Goal: Communication & Community: Answer question/provide support

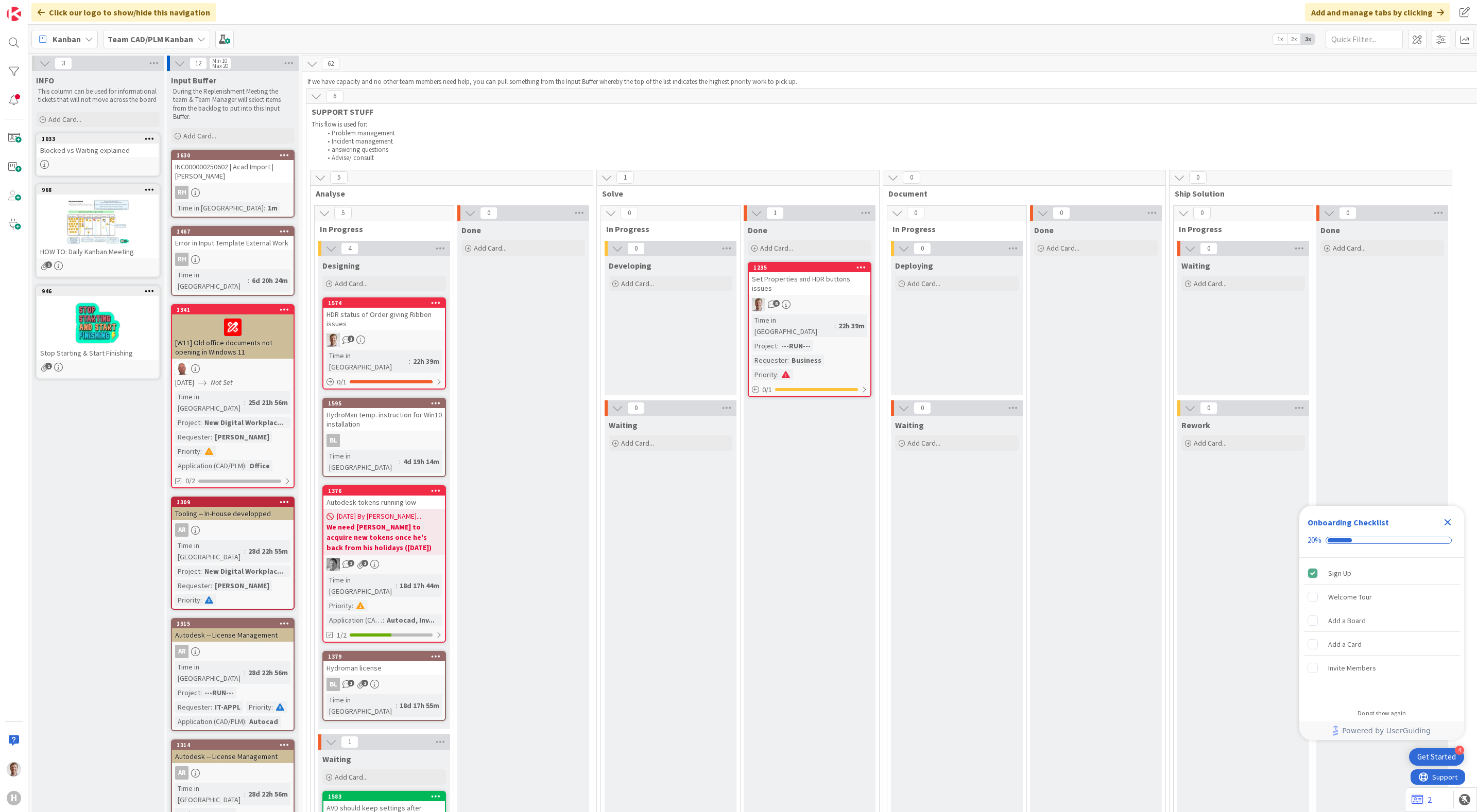
click at [388, 325] on div "HDR status of Order giving Ribbon issues" at bounding box center [384, 319] width 122 height 23
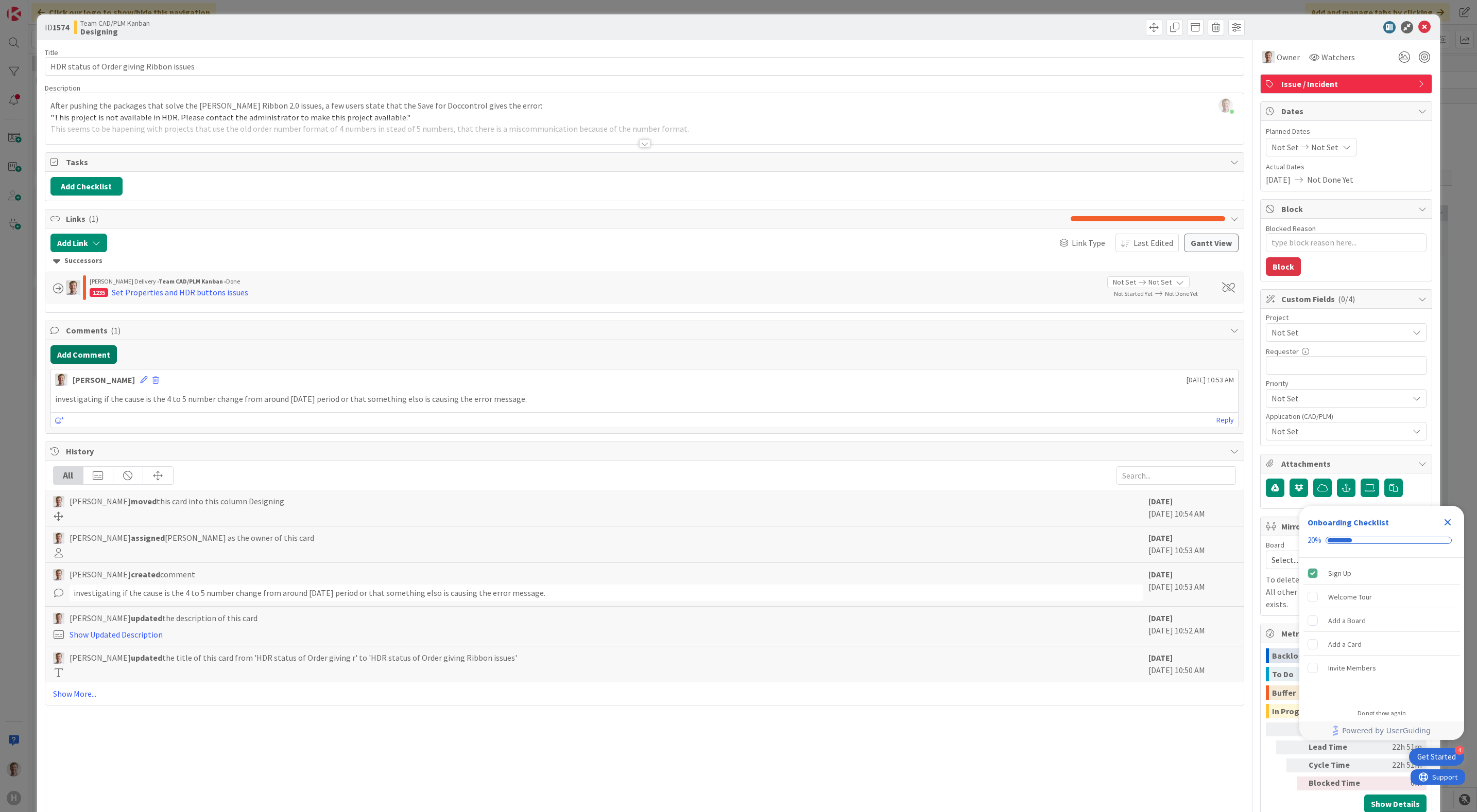
click at [96, 360] on button "Add Comment" at bounding box center [84, 355] width 67 height 18
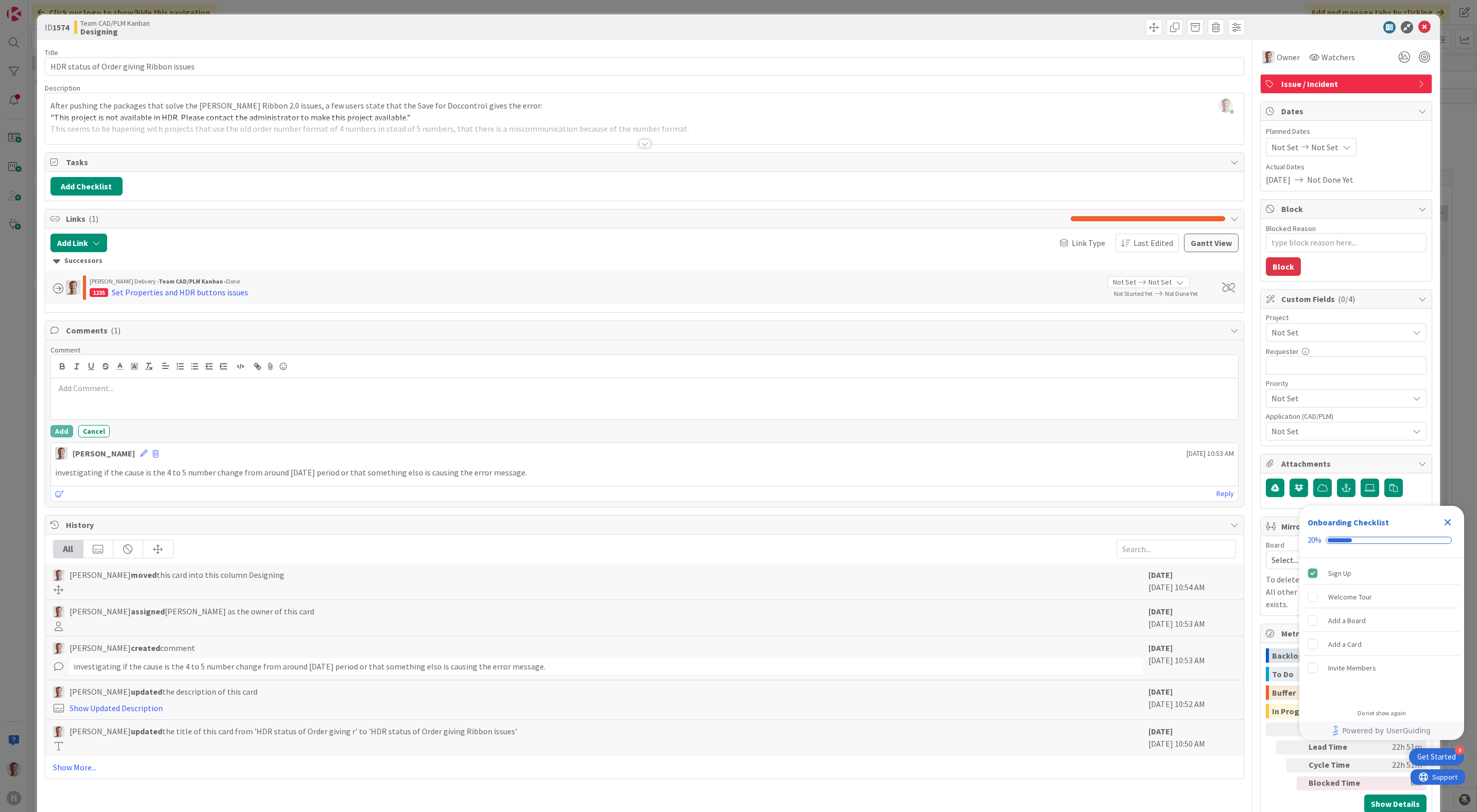
click at [147, 407] on div at bounding box center [644, 399] width 1187 height 41
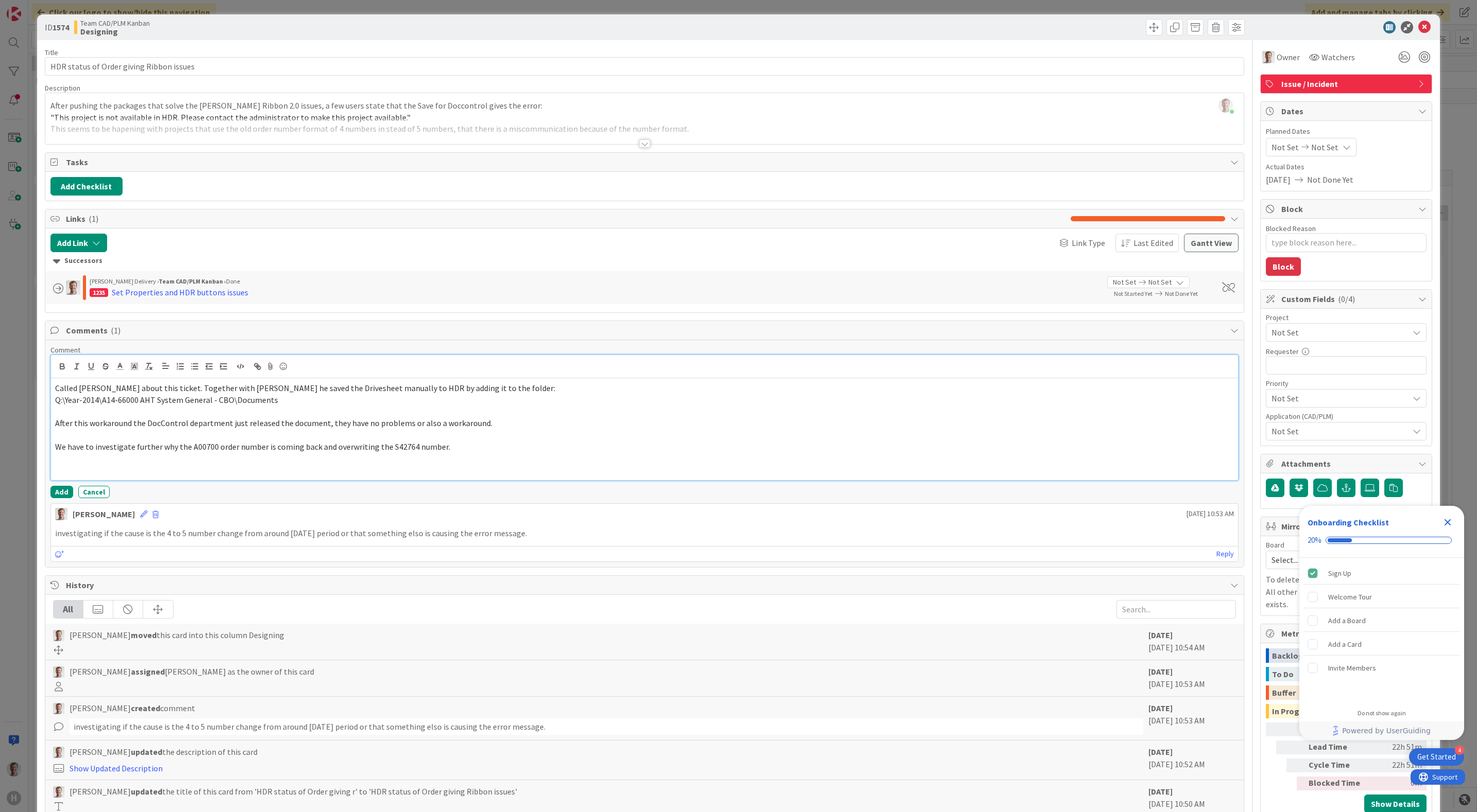
click at [286, 464] on p at bounding box center [644, 458] width 1179 height 12
click at [214, 469] on p at bounding box center [644, 470] width 1179 height 12
click at [273, 372] on icon at bounding box center [271, 366] width 13 height 14
click at [401, 462] on icon "button" at bounding box center [397, 458] width 8 height 8
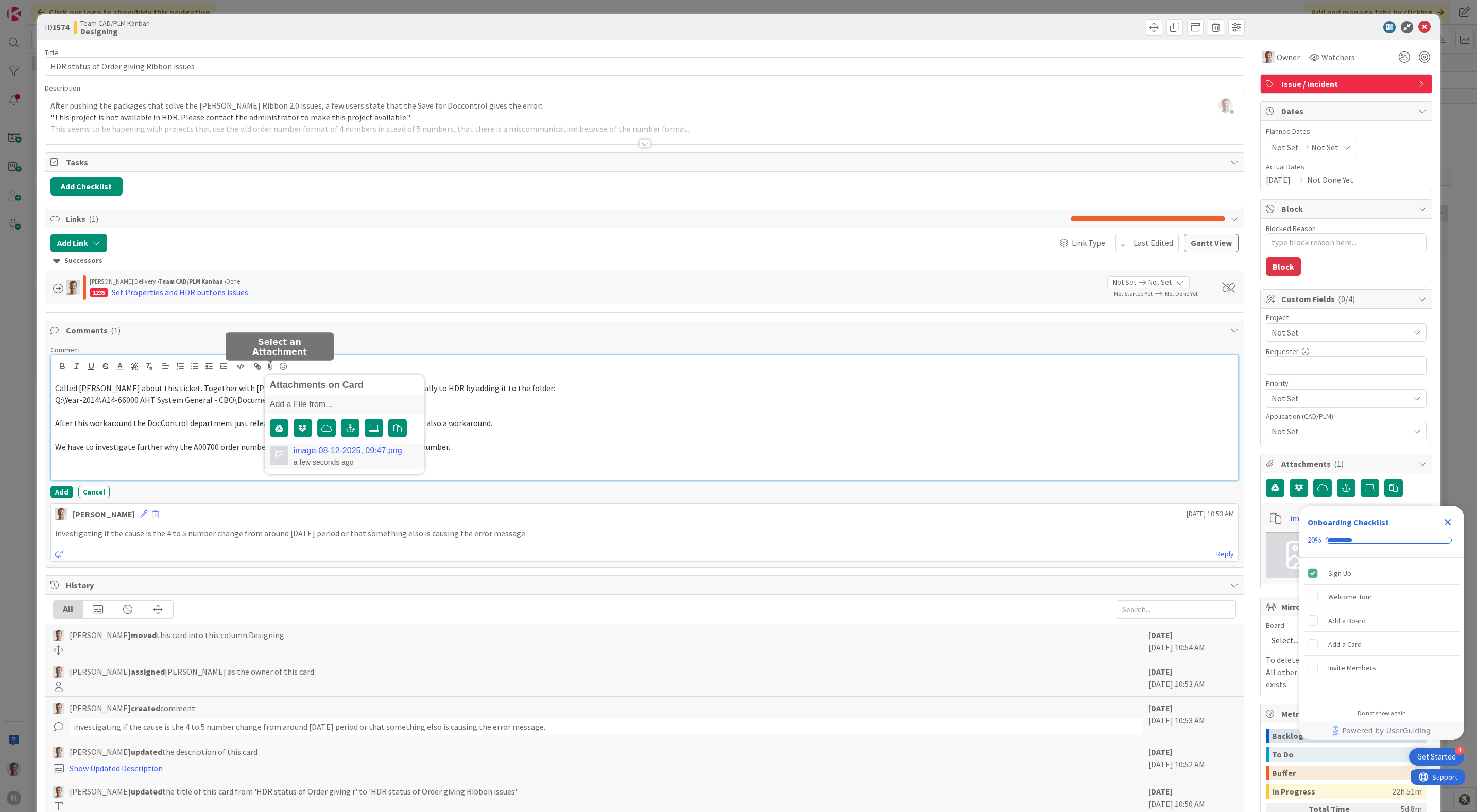
click at [364, 456] on link "image-08-12-2025, 09:47.png" at bounding box center [348, 451] width 109 height 9
click at [271, 374] on icon at bounding box center [271, 366] width 13 height 14
click at [400, 428] on icon "button" at bounding box center [397, 428] width 8 height 8
click at [385, 464] on div "a few seconds ago" at bounding box center [348, 462] width 109 height 9
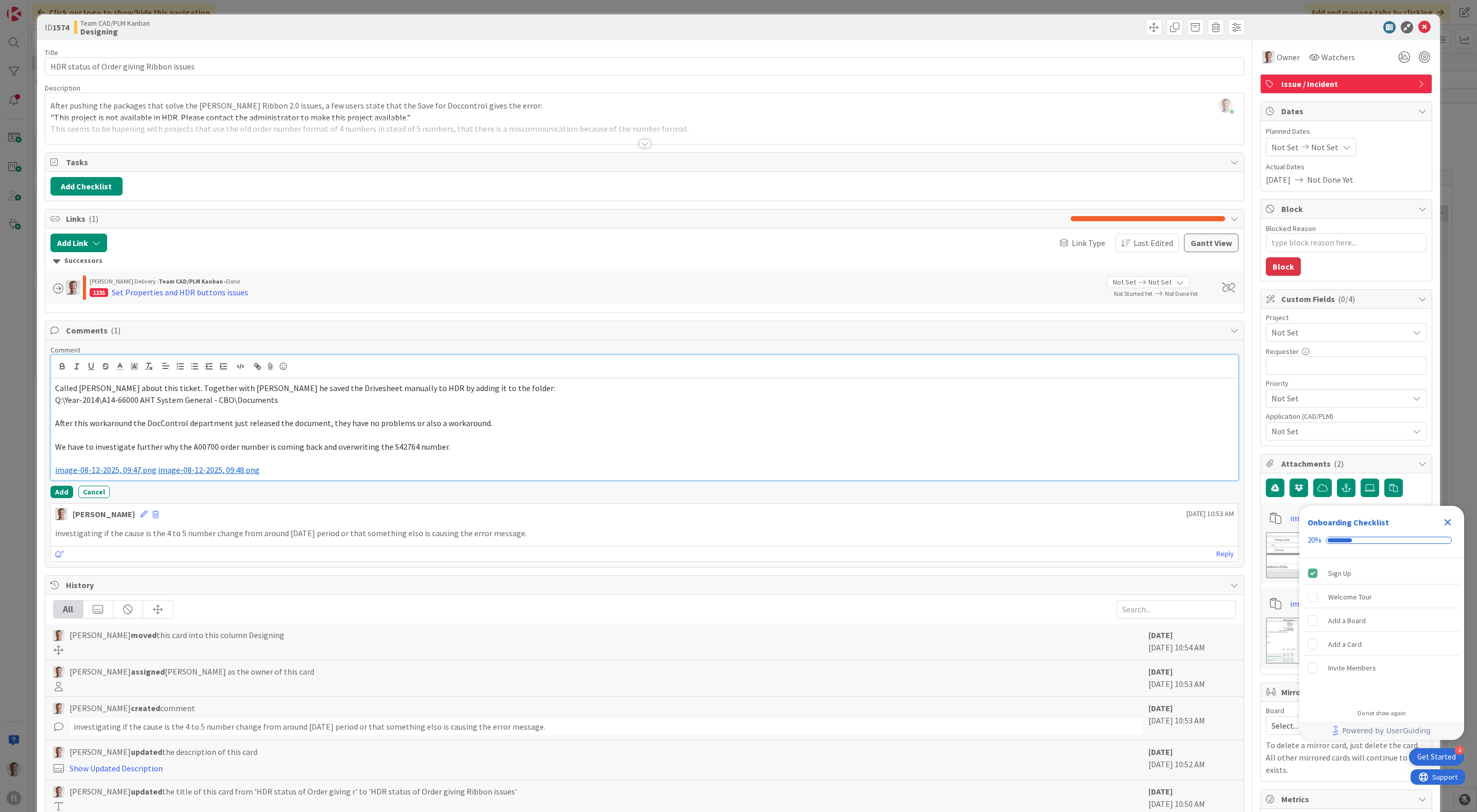
click at [158, 475] on span "image-08-12-2025, 09:48.png" at bounding box center [209, 470] width 101 height 10
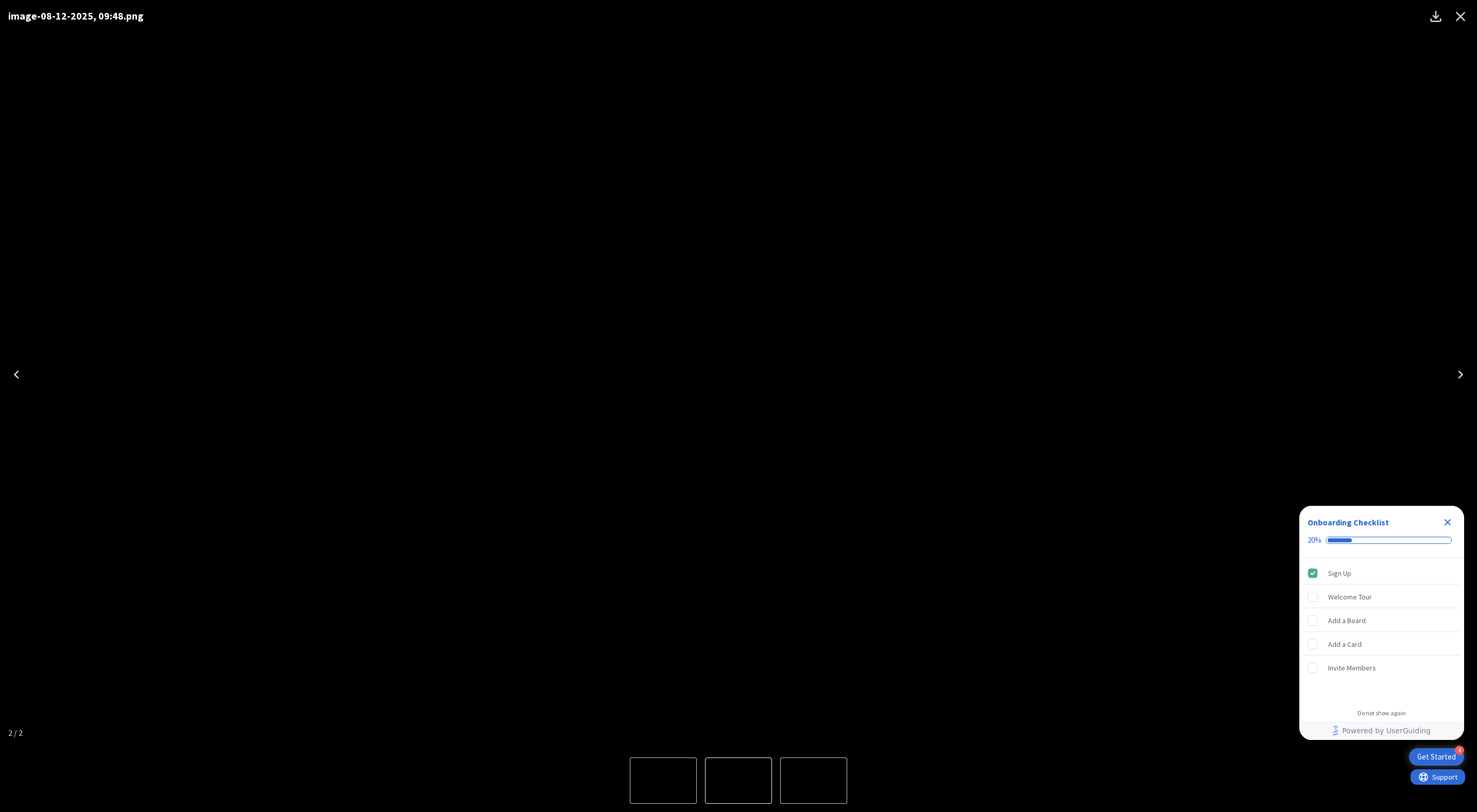
click at [1470, 8] on button "Close" at bounding box center [1460, 16] width 25 height 25
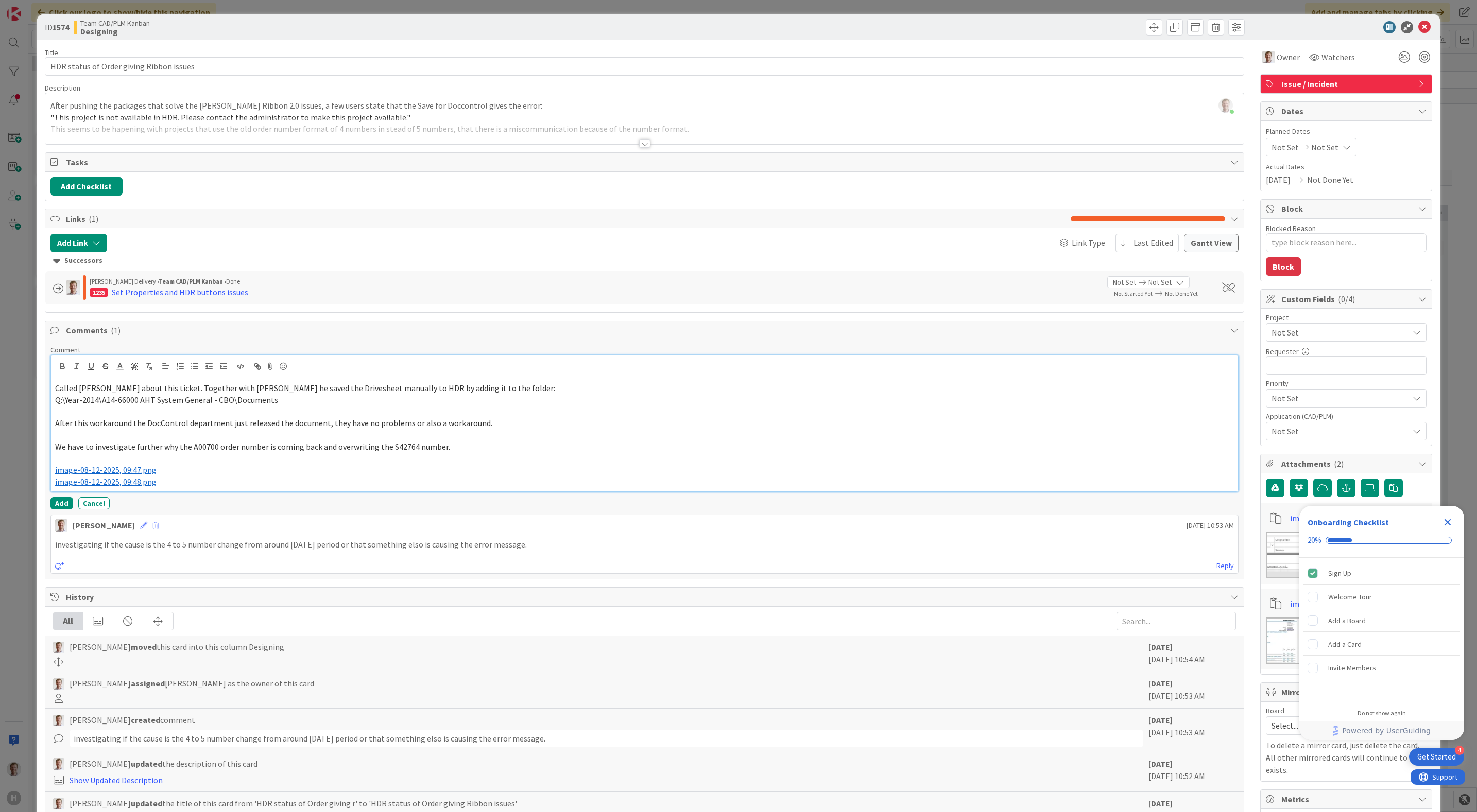
click at [159, 459] on p at bounding box center [644, 458] width 1179 height 12
click at [200, 480] on p "﻿ image-08-12-2025, 09:48.png ﻿" at bounding box center [644, 482] width 1179 height 12
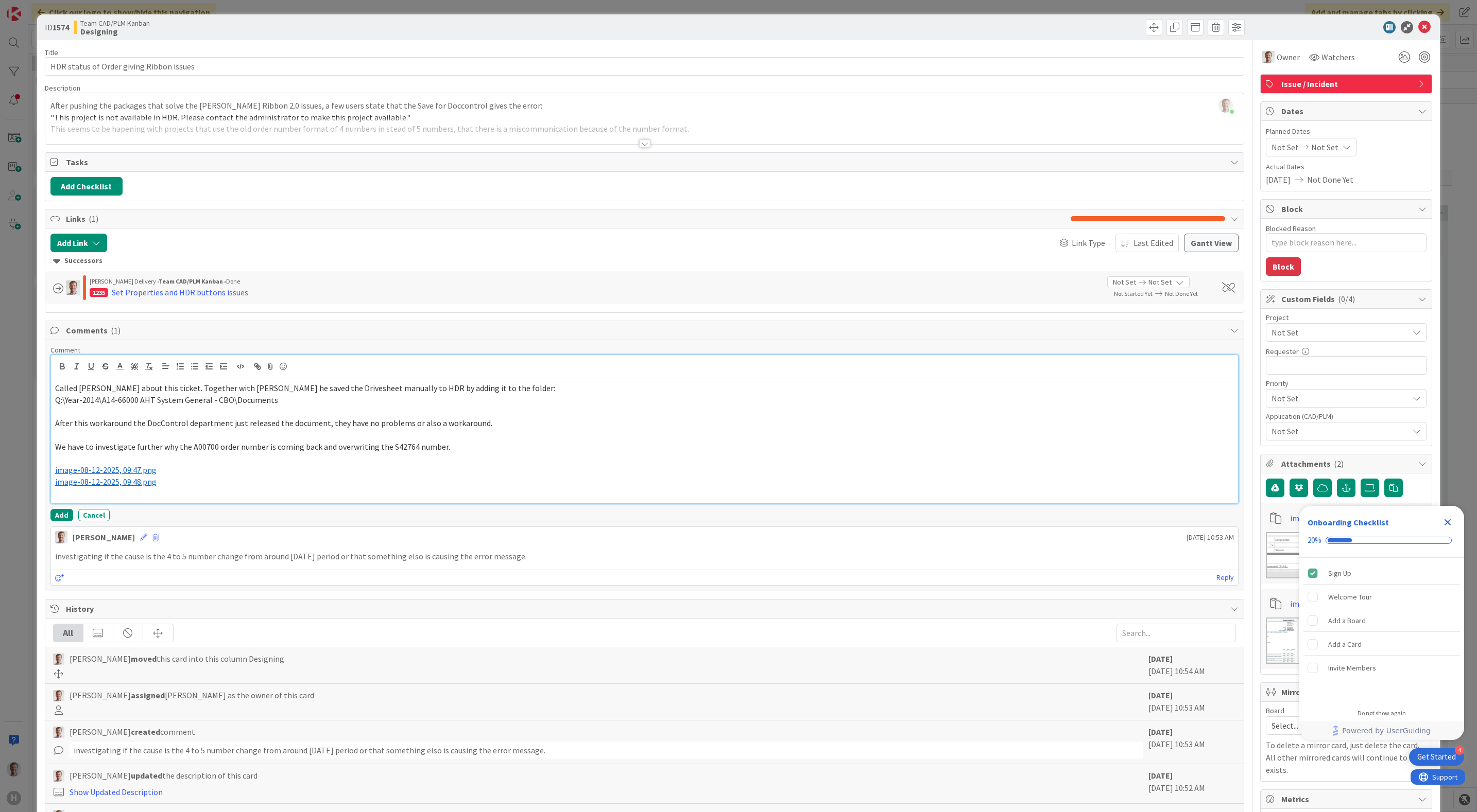
drag, startPoint x: 138, startPoint y: 500, endPoint x: 190, endPoint y: 485, distance: 54.1
click at [190, 485] on p "﻿ image-08-12-2025, 09:48.png ﻿" at bounding box center [644, 482] width 1179 height 12
click at [156, 503] on div "Called [PERSON_NAME] about this ticket. Together with Menno he saved the Drives…" at bounding box center [644, 441] width 1187 height 125
click at [269, 371] on icon at bounding box center [271, 366] width 13 height 14
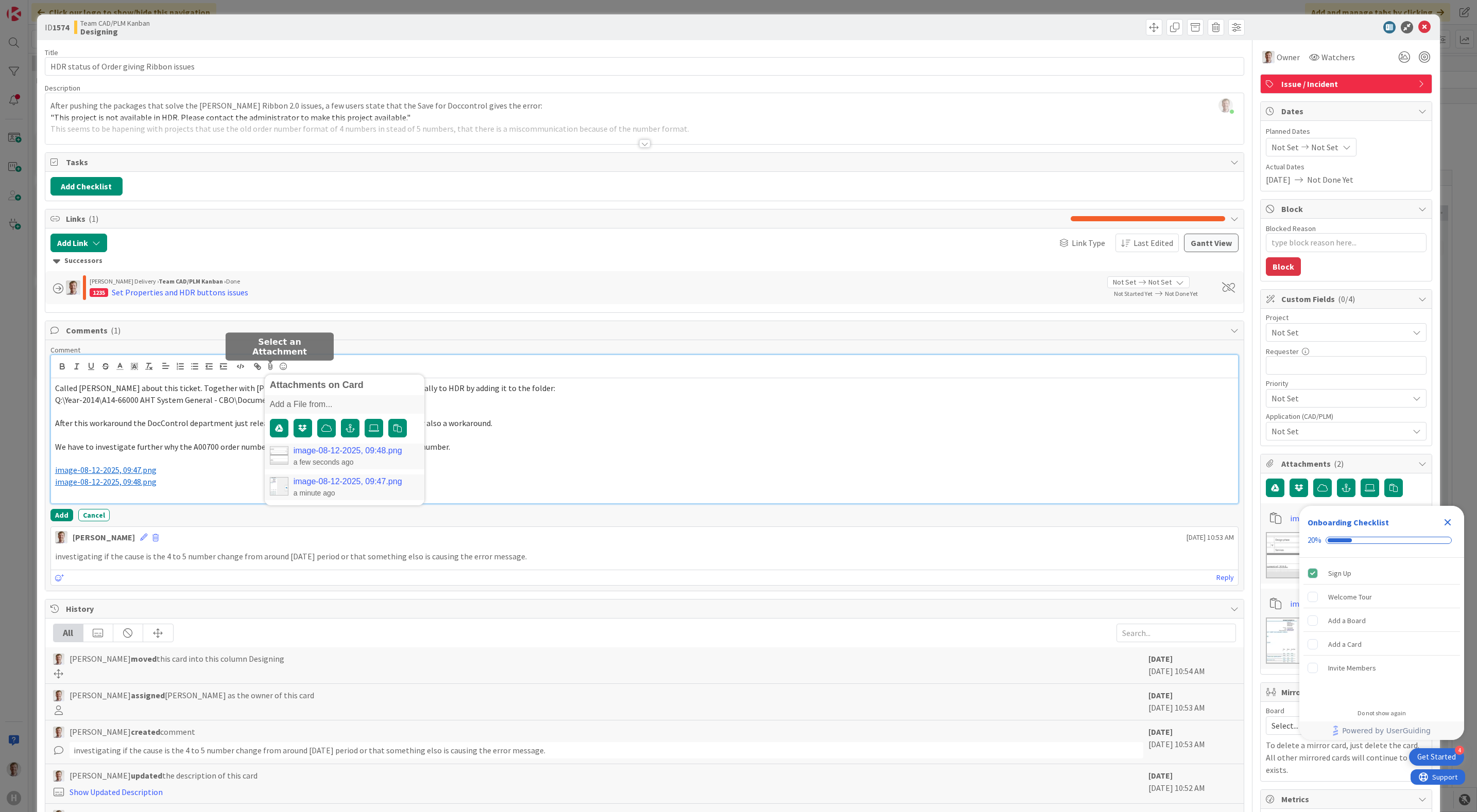
click at [374, 453] on link "image-08-12-2025, 09:48.png" at bounding box center [348, 451] width 109 height 9
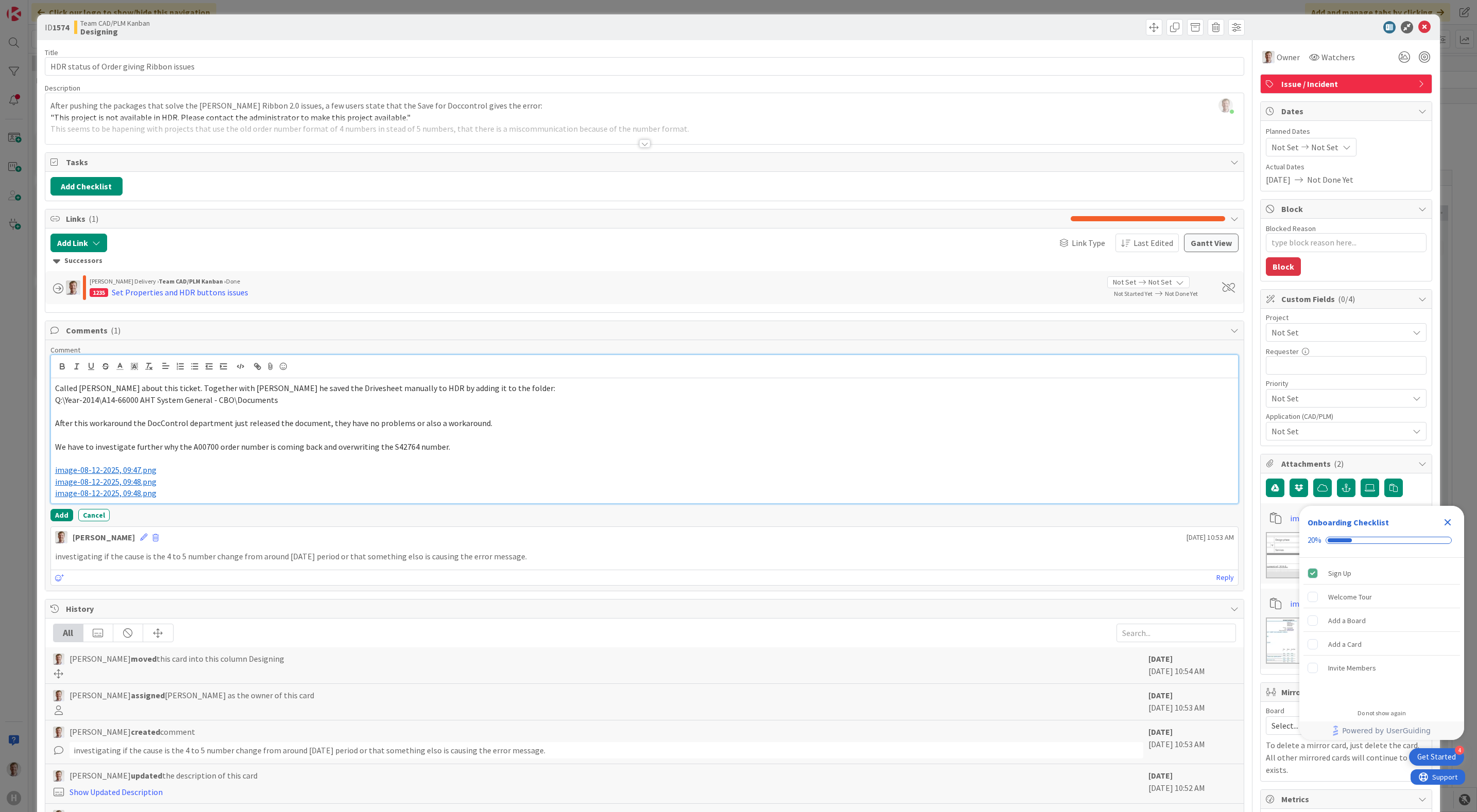
click at [197, 497] on p "﻿ image-08-12-2025, 09:48.png ﻿" at bounding box center [644, 493] width 1179 height 12
click at [195, 464] on p at bounding box center [644, 458] width 1179 height 12
click at [644, 144] on div at bounding box center [644, 131] width 1199 height 26
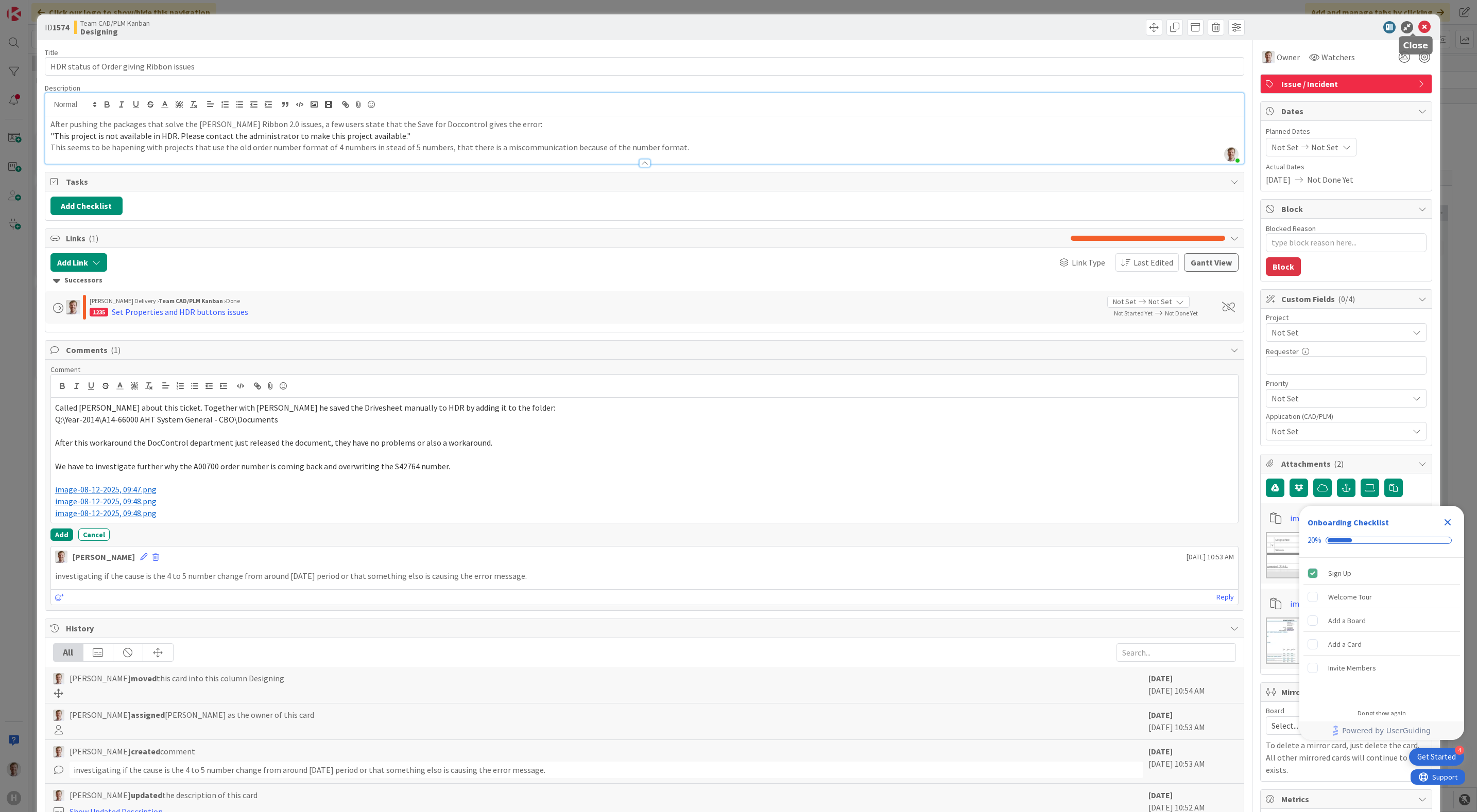
click at [1419, 25] on icon at bounding box center [1425, 28] width 13 height 13
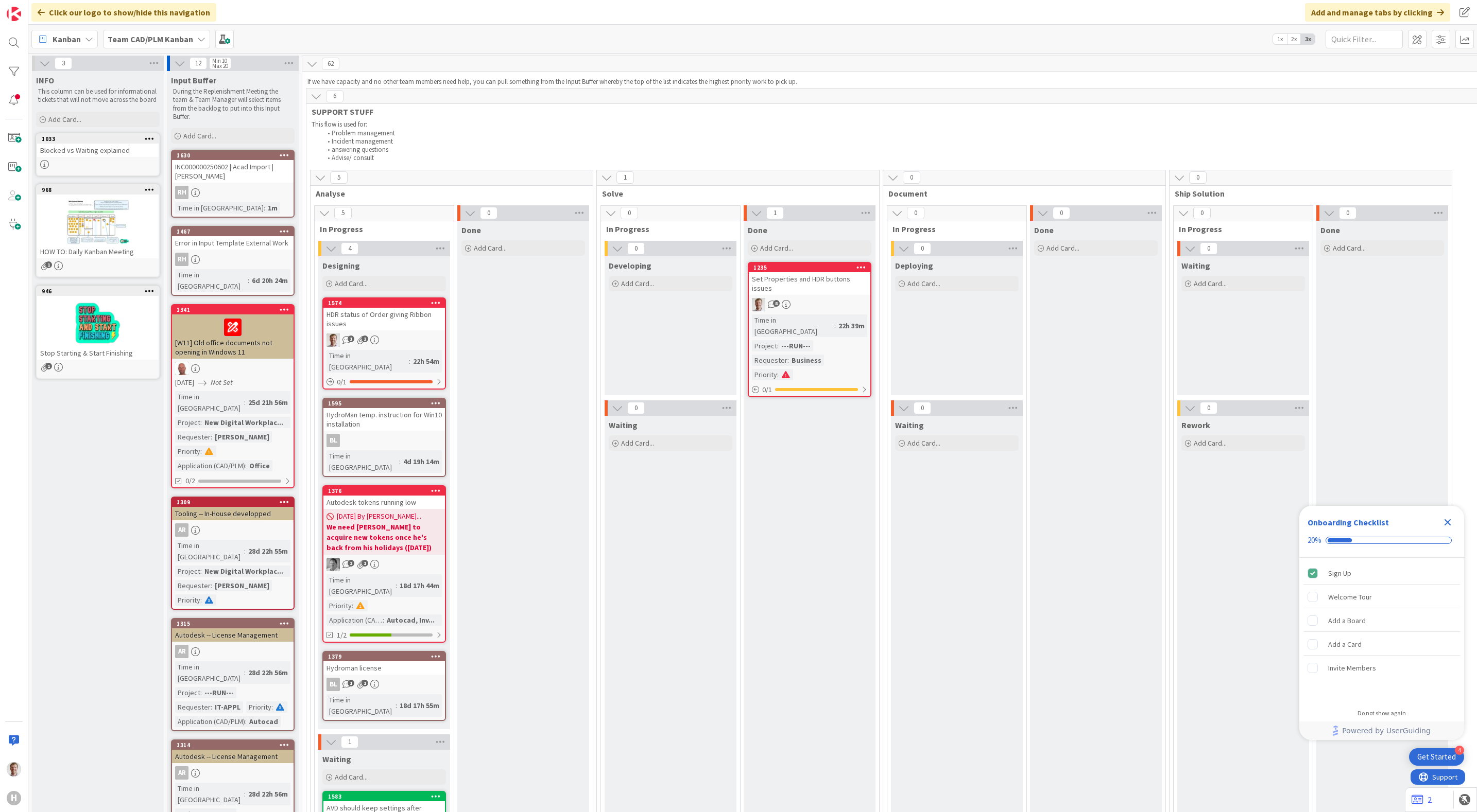
scroll to position [77, 0]
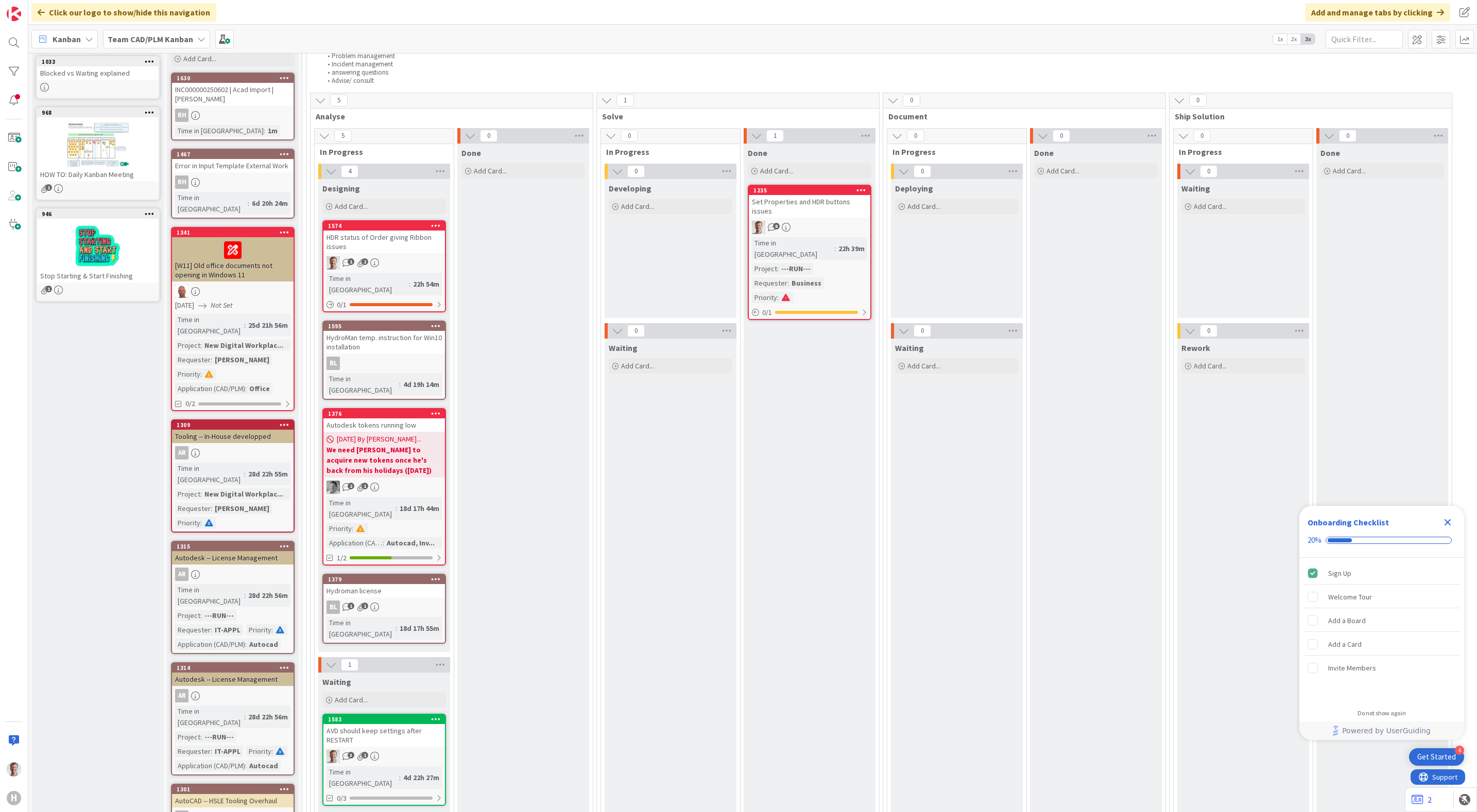
click at [601, 33] on div "Kanban Team CAD/PLM Kanban 1x 2x 3x" at bounding box center [752, 38] width 1449 height 28
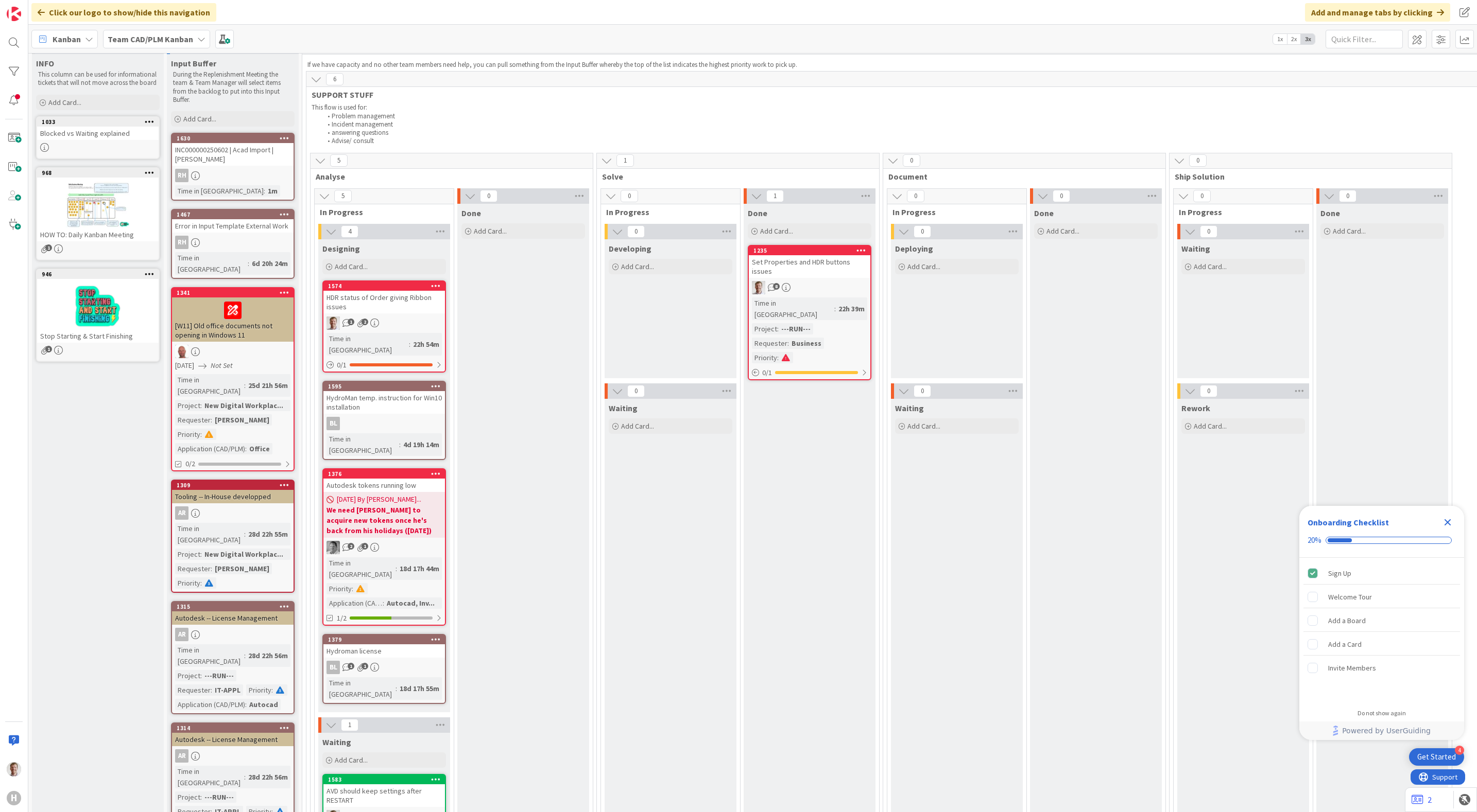
scroll to position [0, 0]
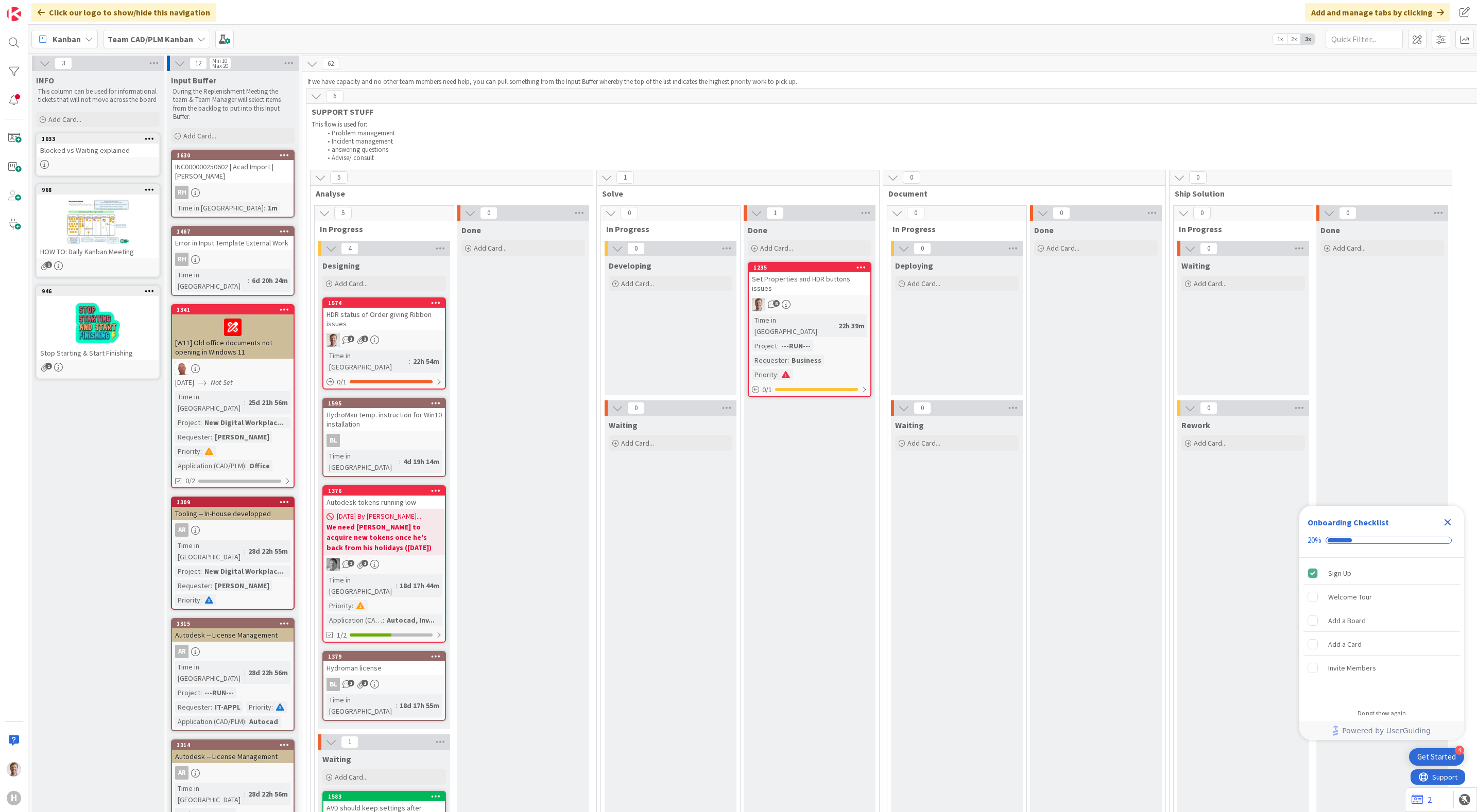
click at [169, 36] on b "Team CAD/PLM Kanban" at bounding box center [150, 39] width 85 height 10
click at [162, 159] on h4 "Team CAD/PLM Backlog" at bounding box center [185, 164] width 140 height 10
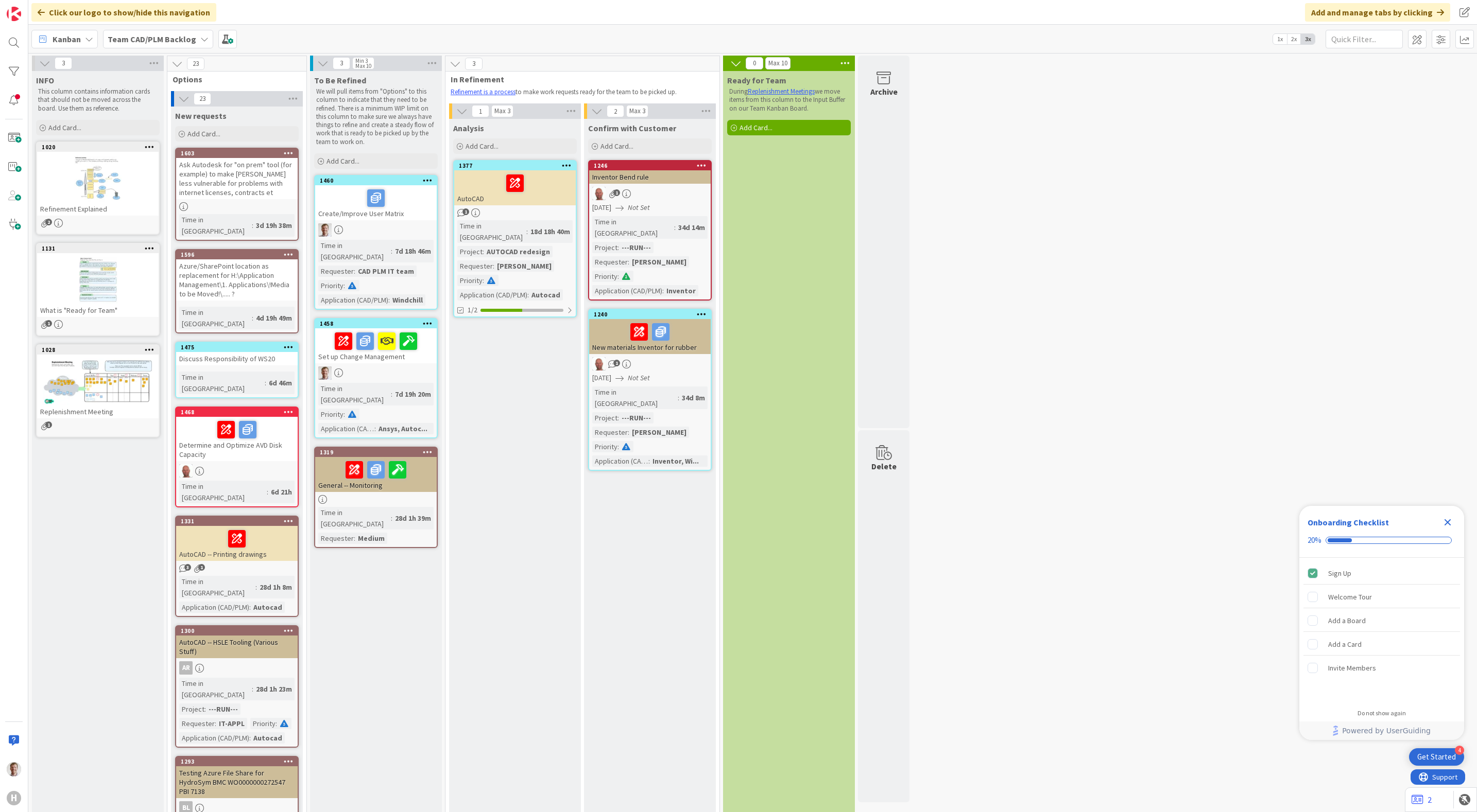
click at [329, 339] on div at bounding box center [376, 342] width 115 height 22
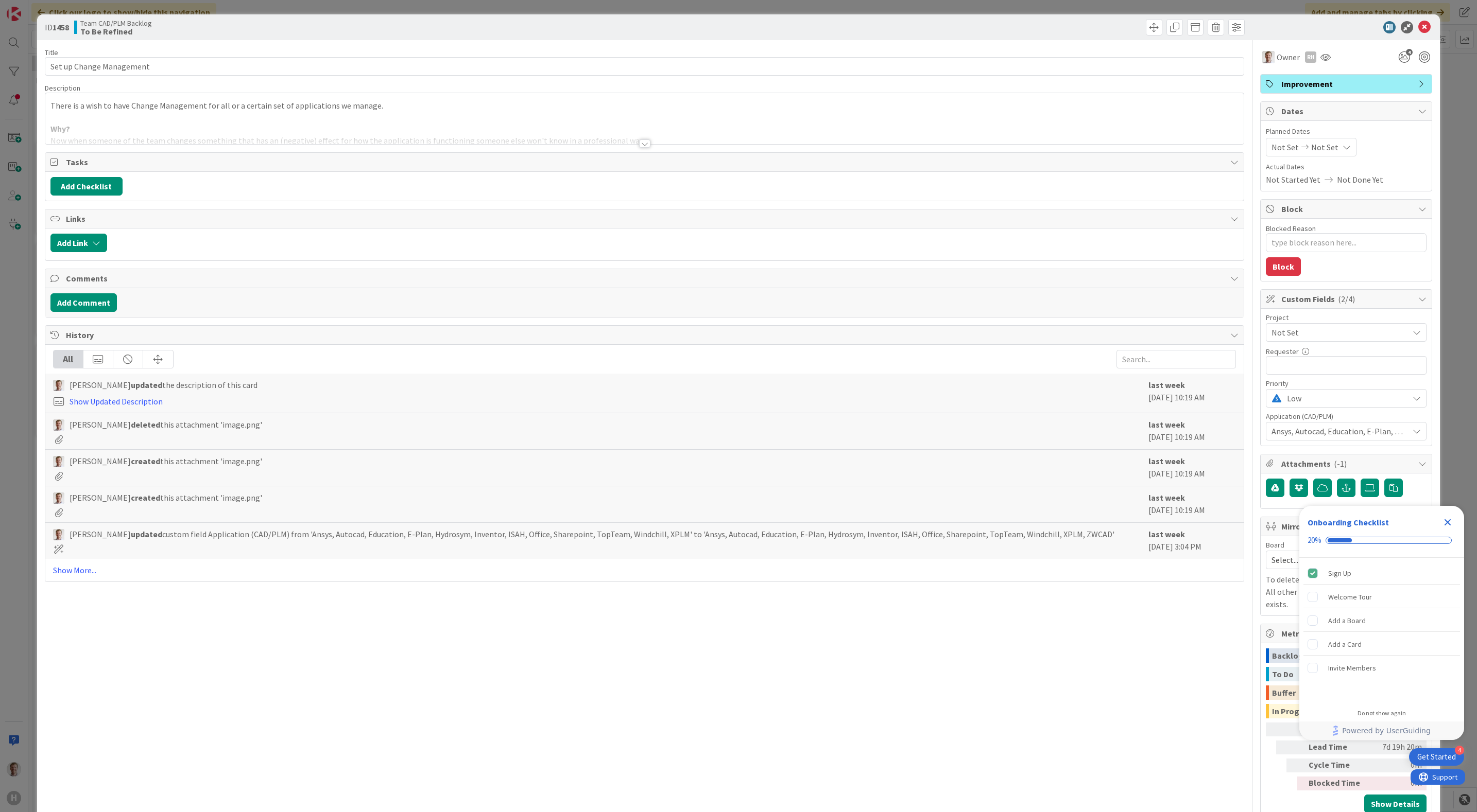
click at [645, 143] on div at bounding box center [644, 131] width 1199 height 26
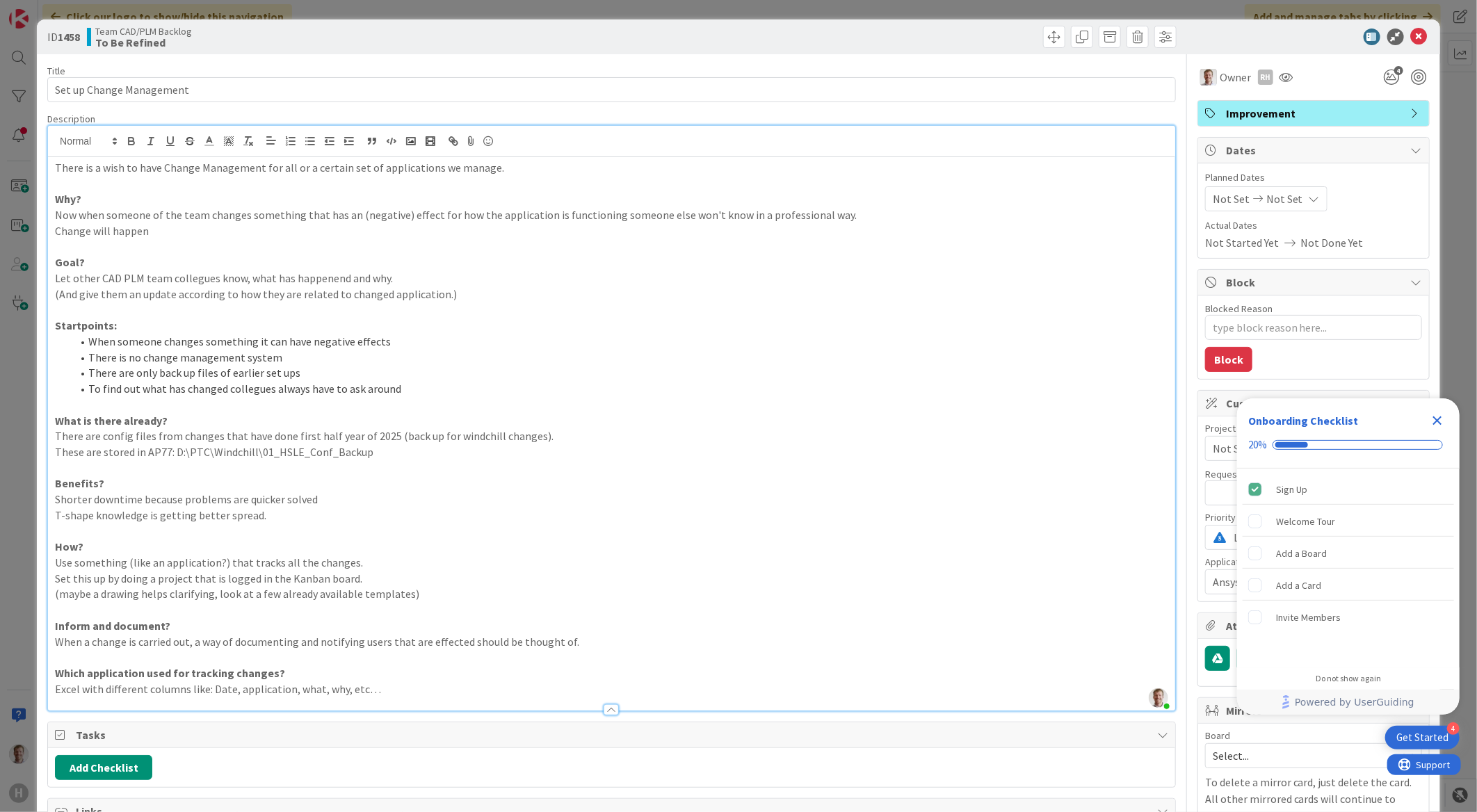
click at [1434, 420] on icon "Close Checklist" at bounding box center [1438, 421] width 9 height 9
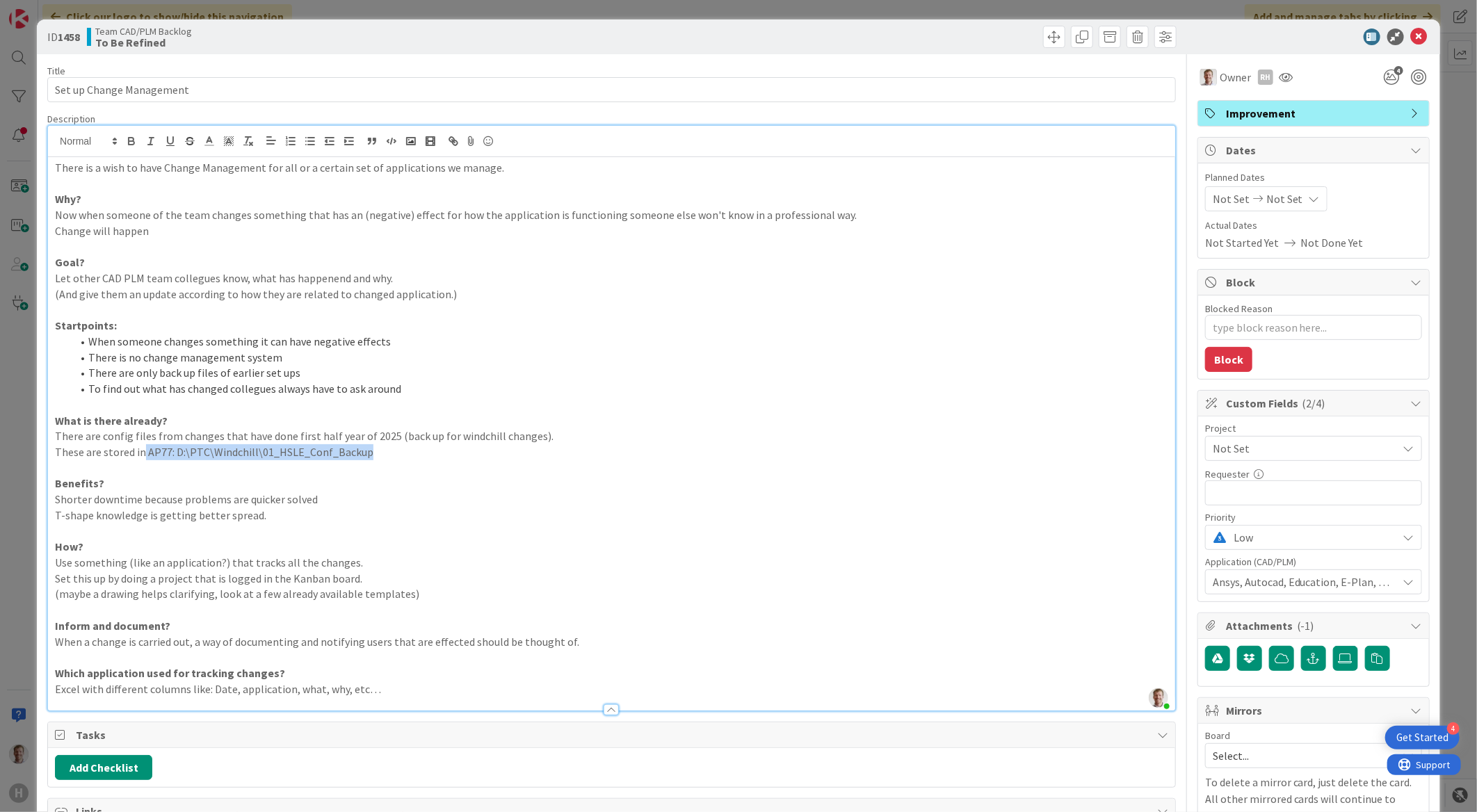
drag, startPoint x: 372, startPoint y: 454, endPoint x: 142, endPoint y: 457, distance: 230.0
click at [142, 457] on p "These are stored in AP77: D:\PTC\Windchill\01_HSLE_Conf_Backup" at bounding box center [612, 452] width 1113 height 16
click at [441, 497] on p "Shorter downtime because problems are quicker solved" at bounding box center [612, 499] width 1113 height 16
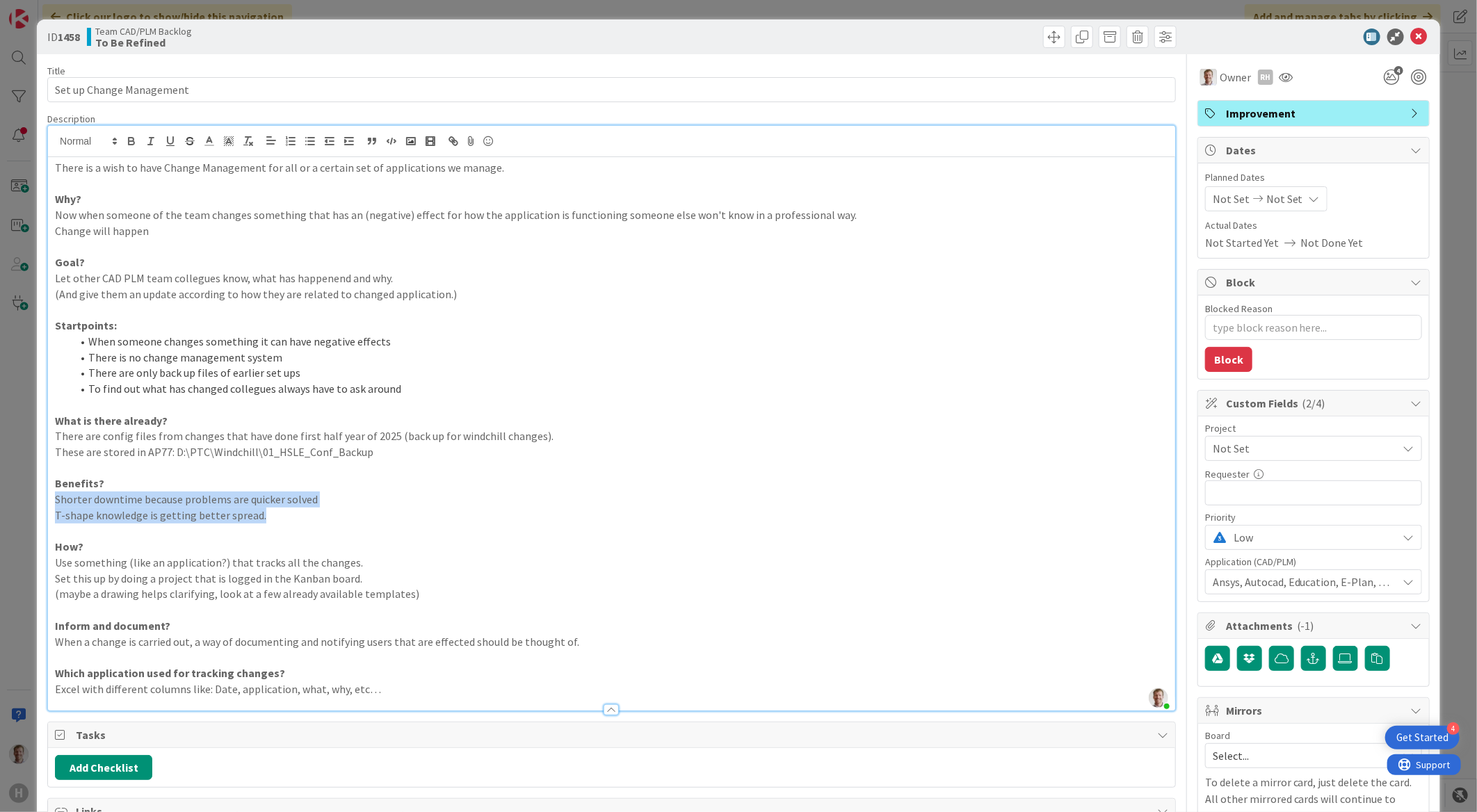
drag, startPoint x: 262, startPoint y: 519, endPoint x: 43, endPoint y: 502, distance: 219.7
click at [43, 502] on div "ID 1458 Team CAD/PLM Backlog To Be Refined Title 25 / 128 Set up Change Managem…" at bounding box center [738, 674] width 1403 height 1310
click at [306, 143] on icon "button" at bounding box center [310, 141] width 12 height 12
click at [451, 478] on p "Benefits?" at bounding box center [612, 483] width 1113 height 16
click at [55, 693] on p "Excel with different columns like: Date, application, what, why, etc…" at bounding box center [612, 689] width 1113 height 16
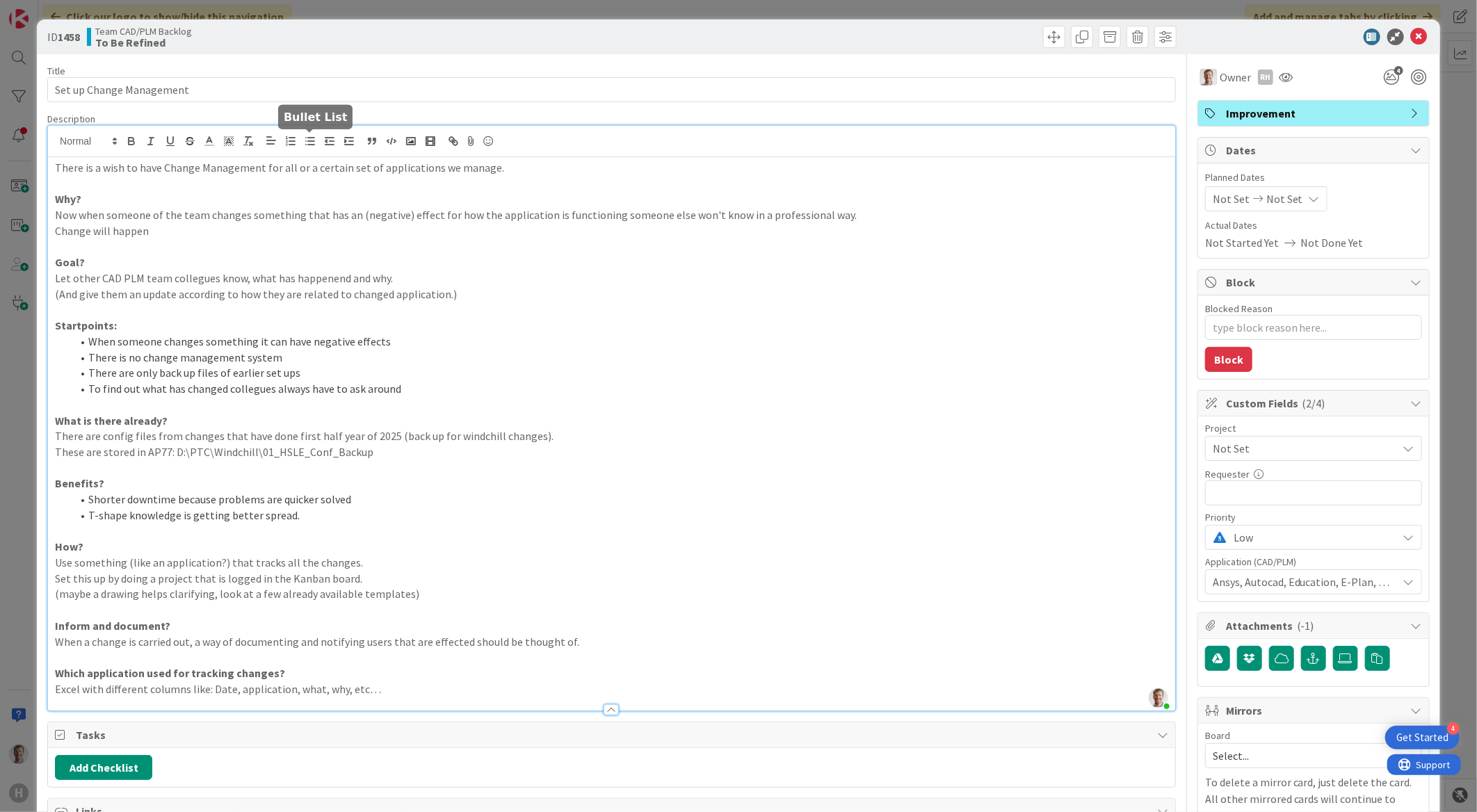
click at [310, 142] on icon "button" at bounding box center [310, 141] width 12 height 12
click at [425, 692] on li "Excel with different columns like: Date, application, what, why, etc…" at bounding box center [620, 689] width 1096 height 16
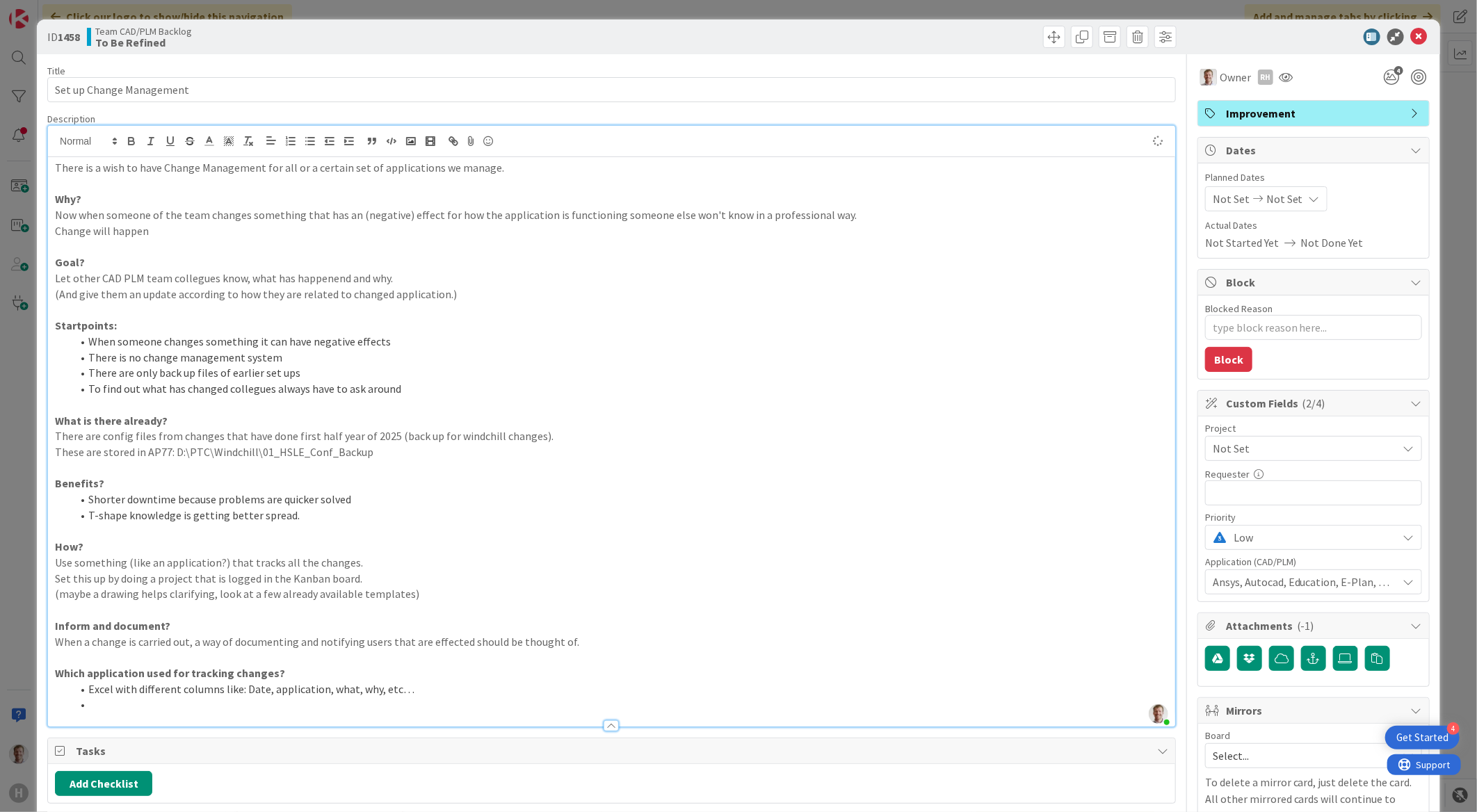
type textarea "x"
click at [817, 519] on li "T-shape knowledge is getting better spread." at bounding box center [620, 516] width 1096 height 16
click at [1410, 36] on icon at bounding box center [1419, 37] width 17 height 17
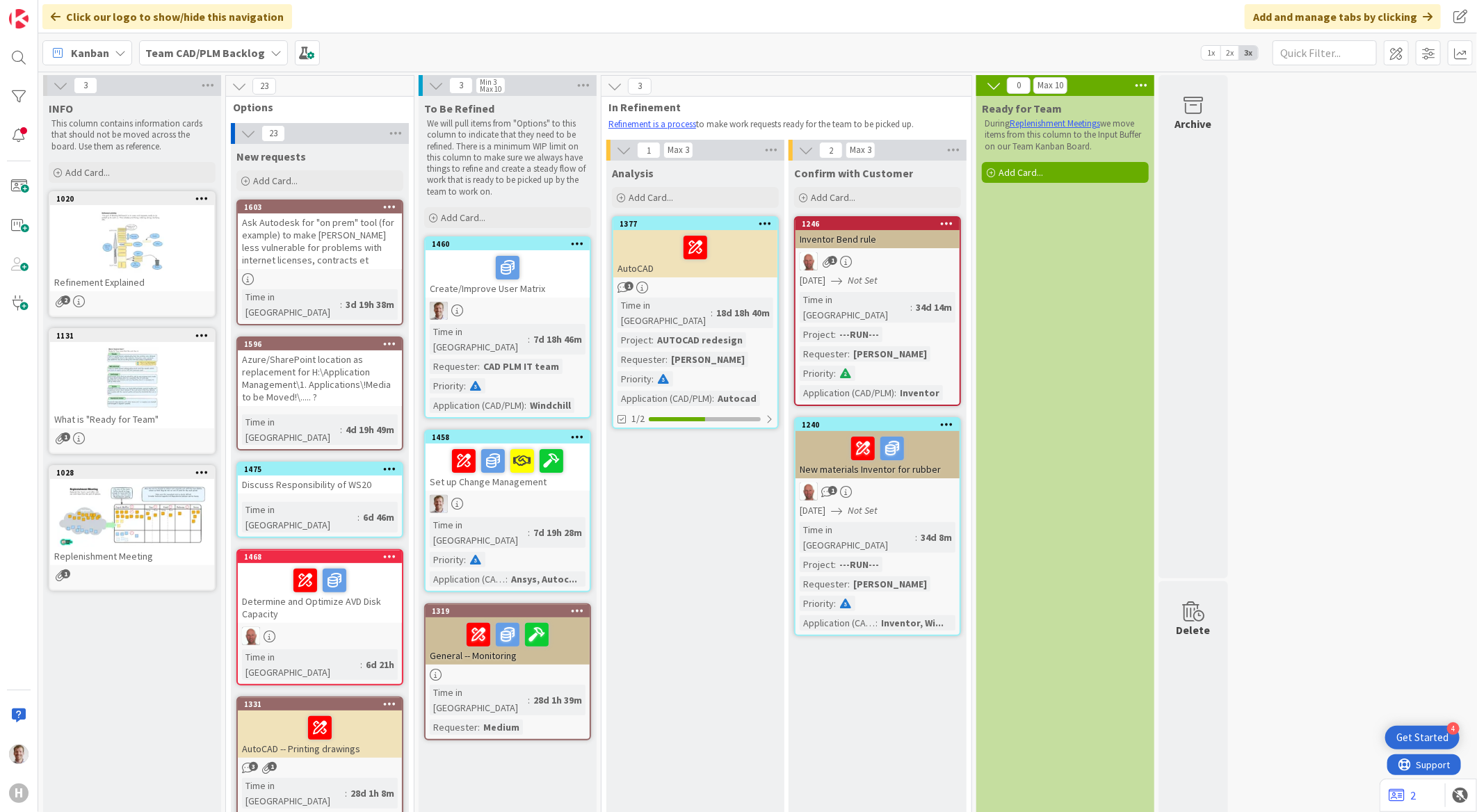
click at [550, 310] on div at bounding box center [508, 310] width 164 height 18
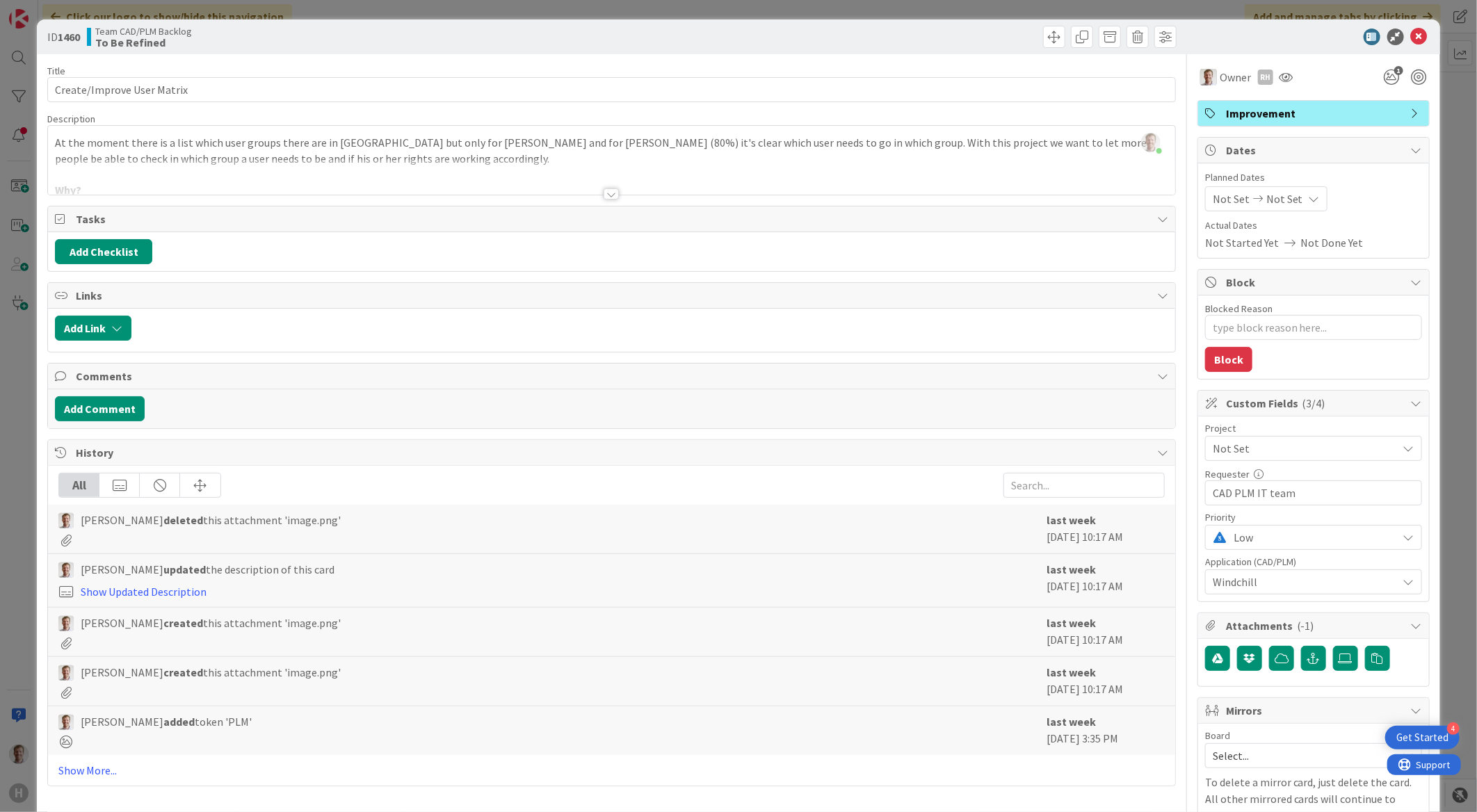
click at [604, 194] on div at bounding box center [612, 194] width 15 height 11
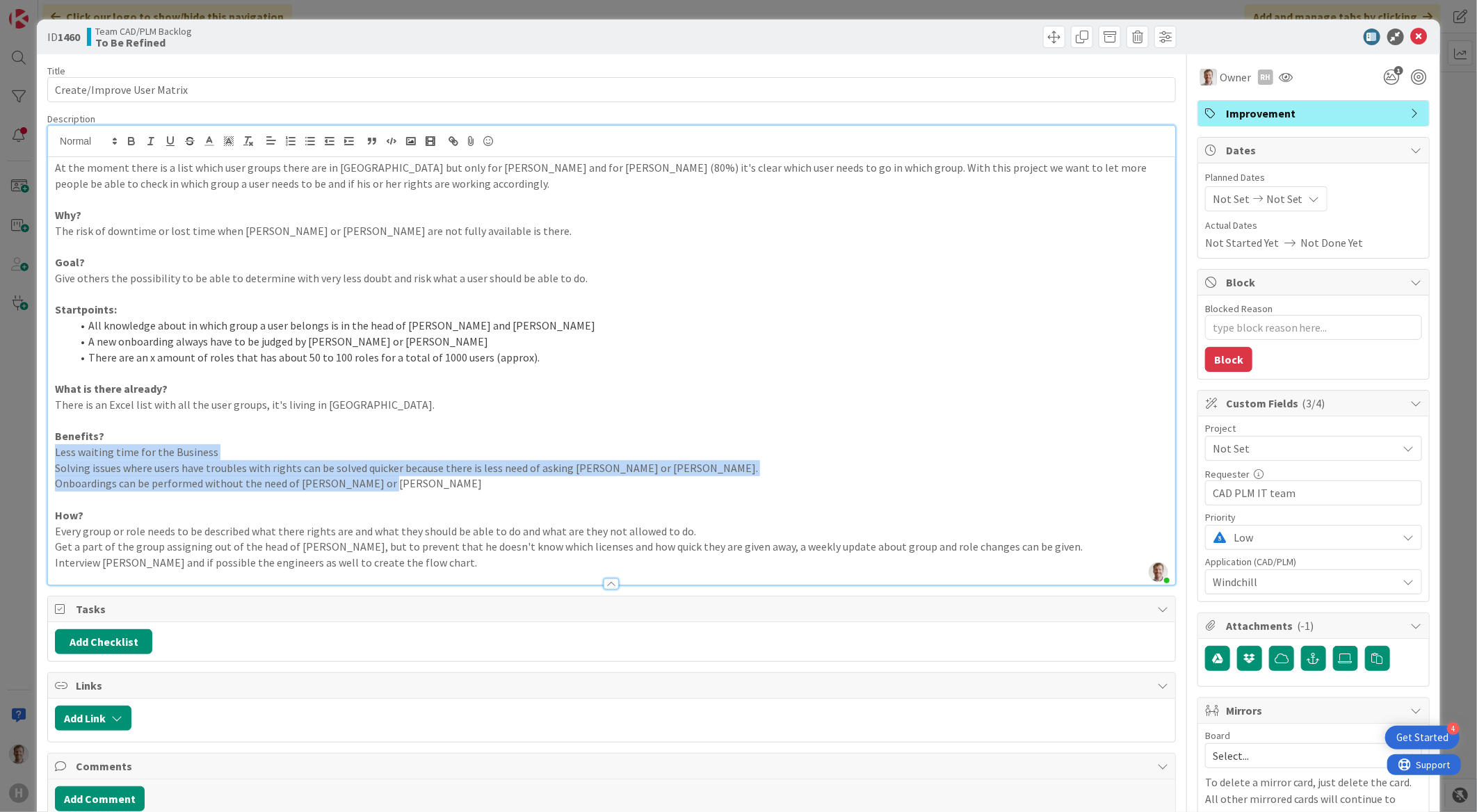
drag, startPoint x: 400, startPoint y: 478, endPoint x: 19, endPoint y: 452, distance: 381.9
click at [19, 452] on div "ID 1460 Team CAD/PLM Backlog To Be Refined Title 26 / 128 Create/Improve User M…" at bounding box center [738, 406] width 1477 height 812
click at [310, 140] on icon "button" at bounding box center [310, 141] width 12 height 12
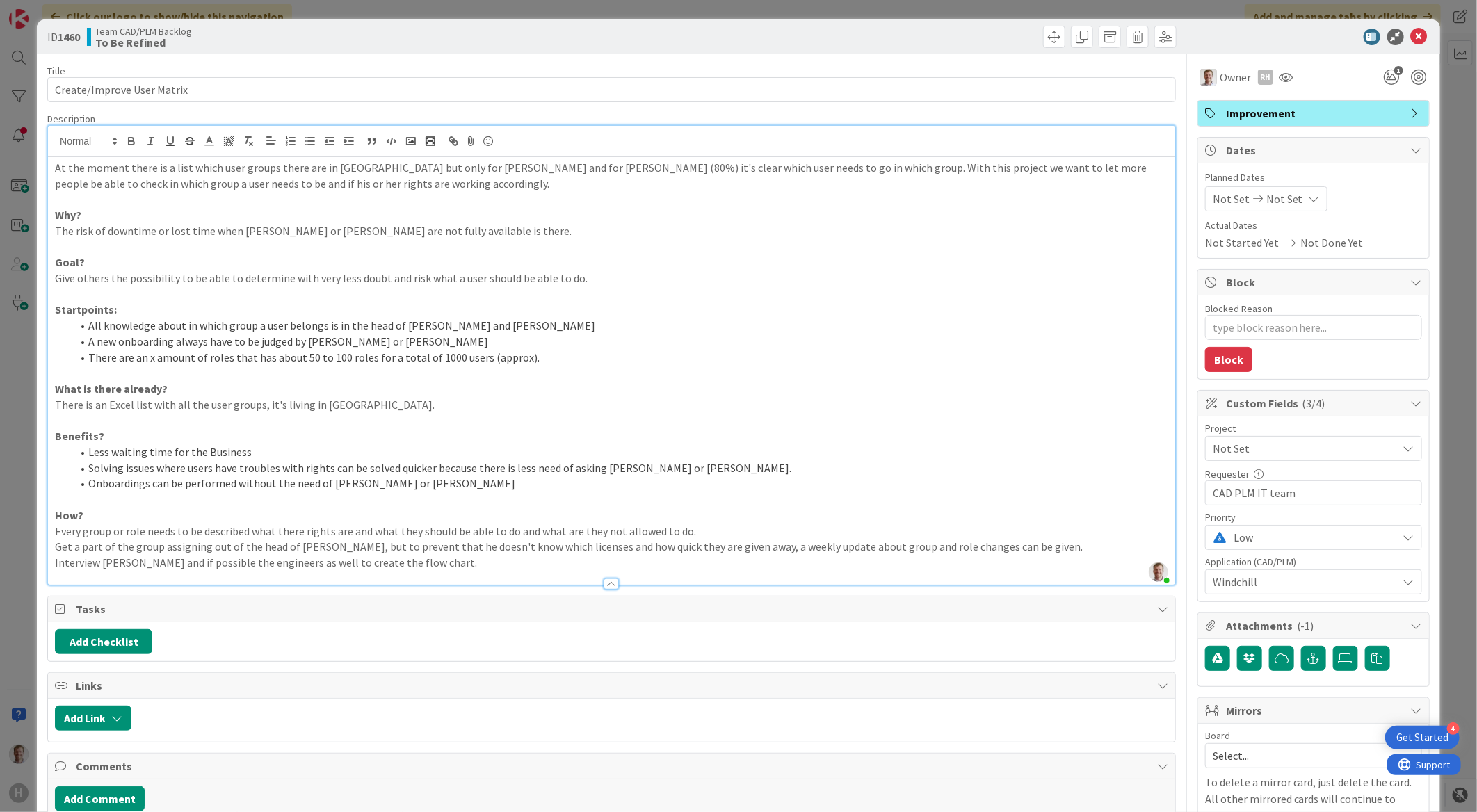
click at [509, 328] on li "All knowledge about in which group a user belongs is in the head of [PERSON_NAM…" at bounding box center [620, 325] width 1096 height 16
drag, startPoint x: 1407, startPoint y: 39, endPoint x: 1398, endPoint y: 44, distance: 10.3
click at [1410, 39] on icon at bounding box center [1419, 37] width 17 height 17
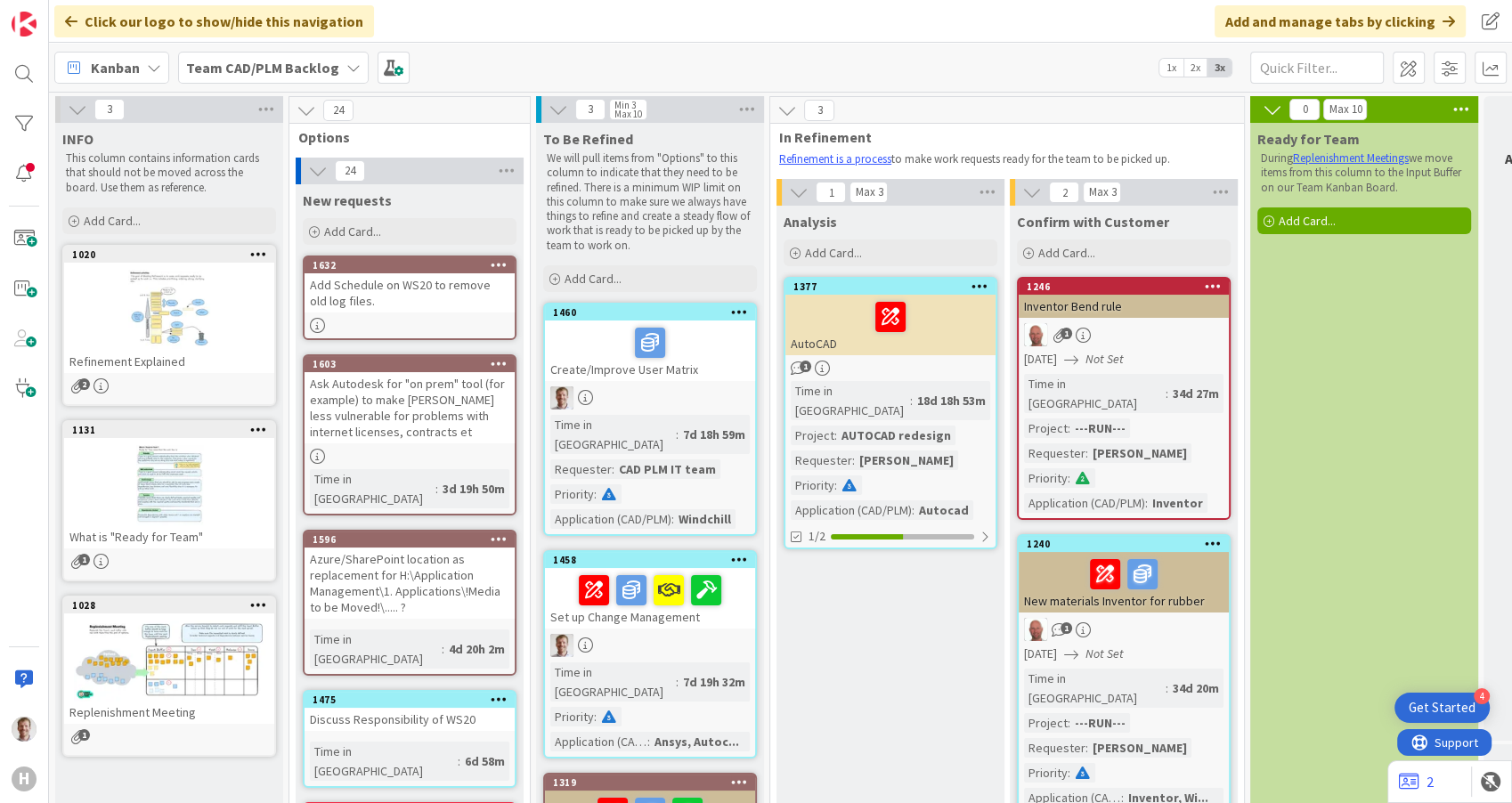
click at [709, 344] on div at bounding box center [649, 343] width 199 height 38
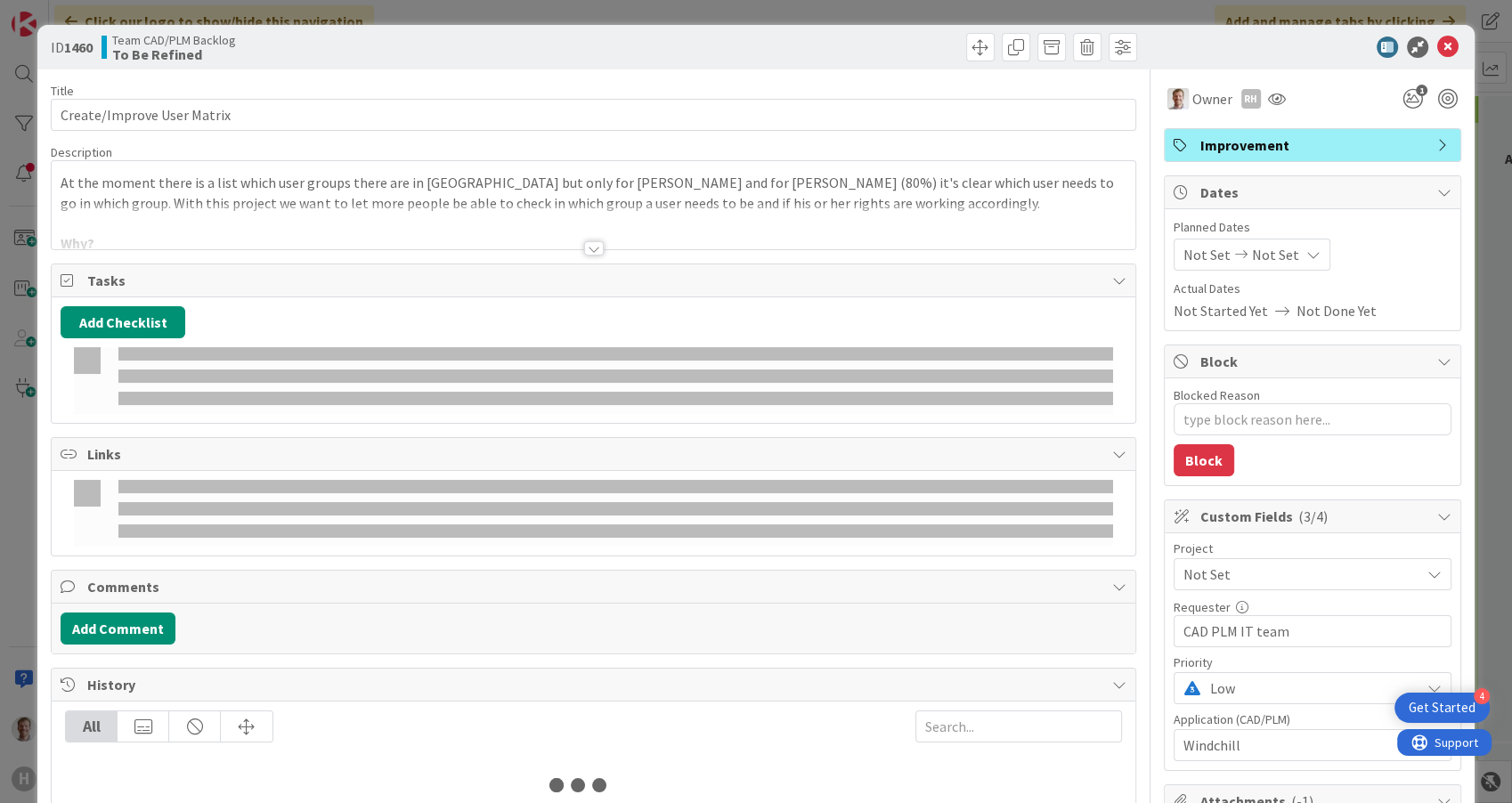
type textarea "x"
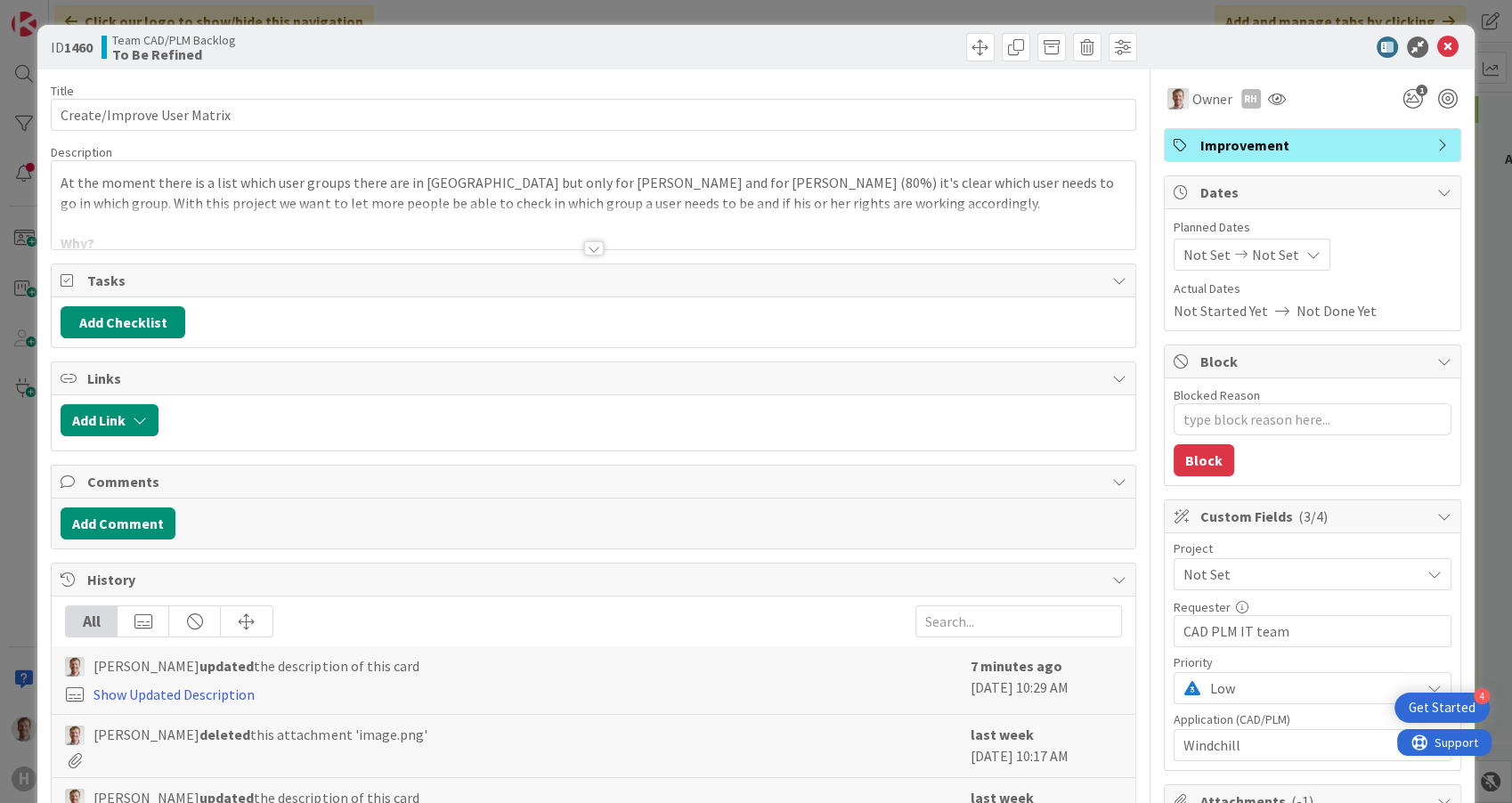
click at [589, 242] on div at bounding box center [594, 248] width 20 height 14
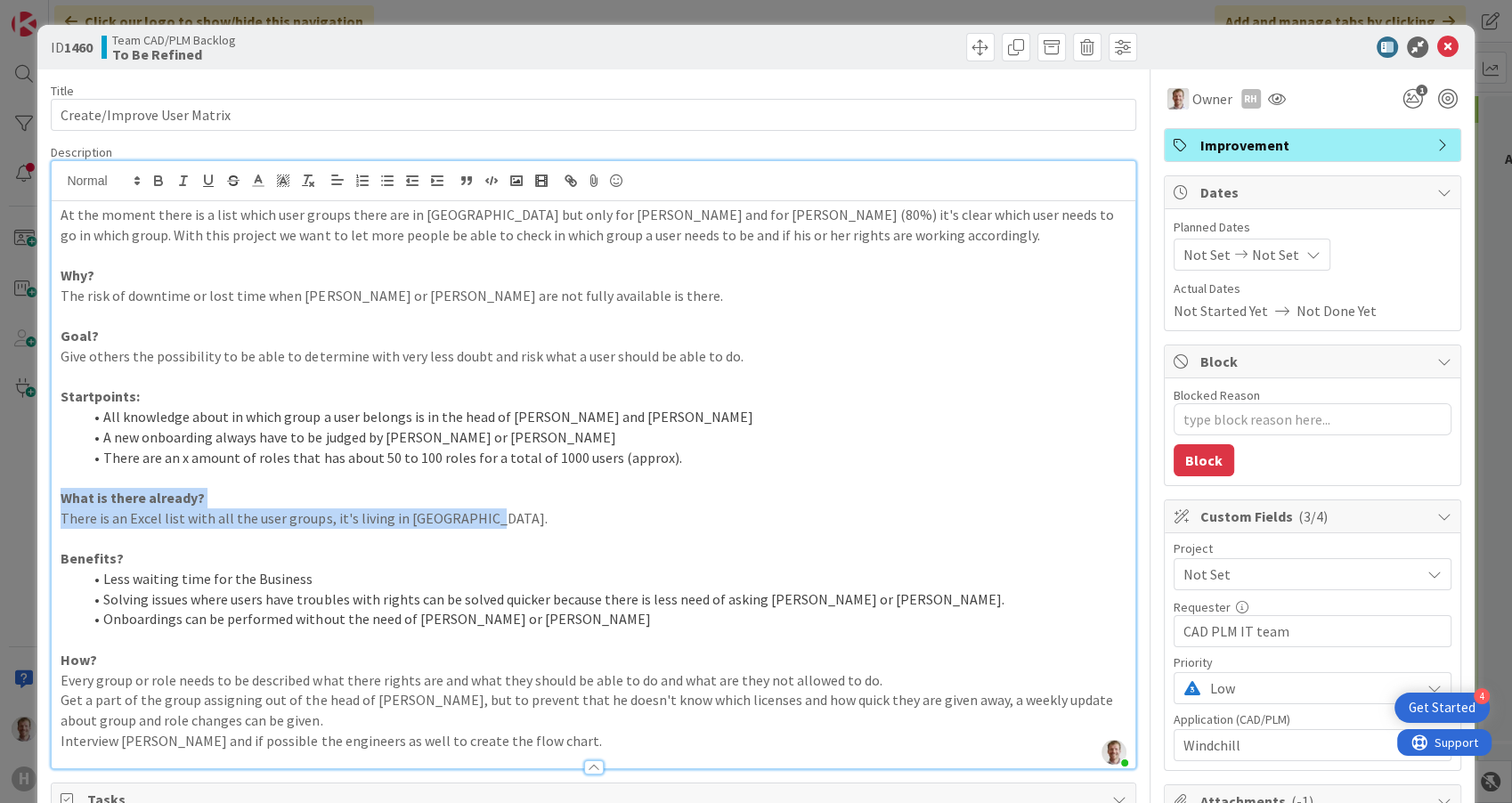
drag, startPoint x: 494, startPoint y: 516, endPoint x: -4, endPoint y: 506, distance: 498.1
click at [0, 506] on html "4 Get Started H Click our logo to show/hide this navigation Add and manage tabs…" at bounding box center [756, 402] width 1512 height 803
click at [58, 42] on span "ID 1460" at bounding box center [71, 48] width 42 height 22
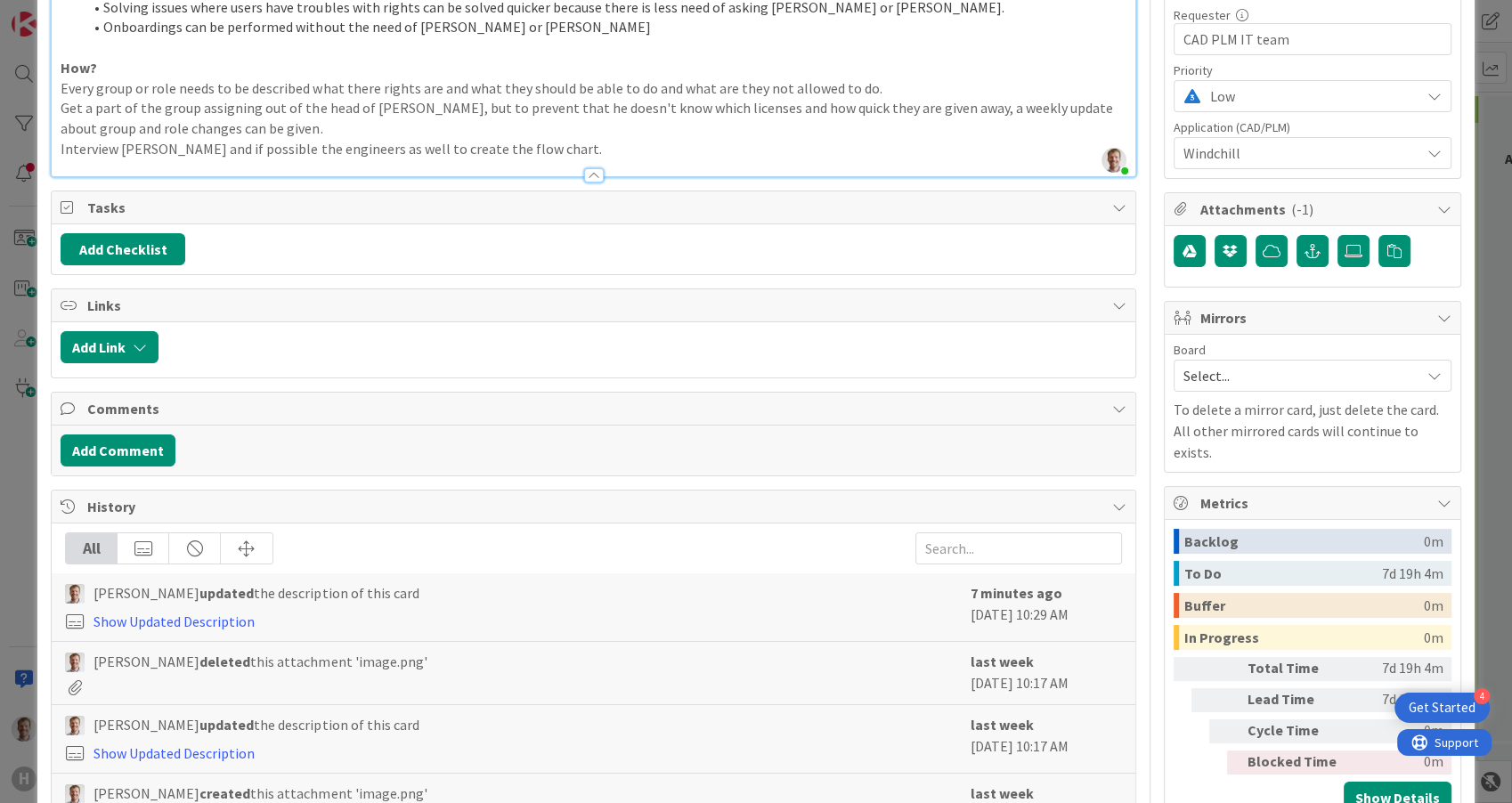
scroll to position [593, 0]
click at [104, 448] on button "Add Comment" at bounding box center [118, 449] width 115 height 32
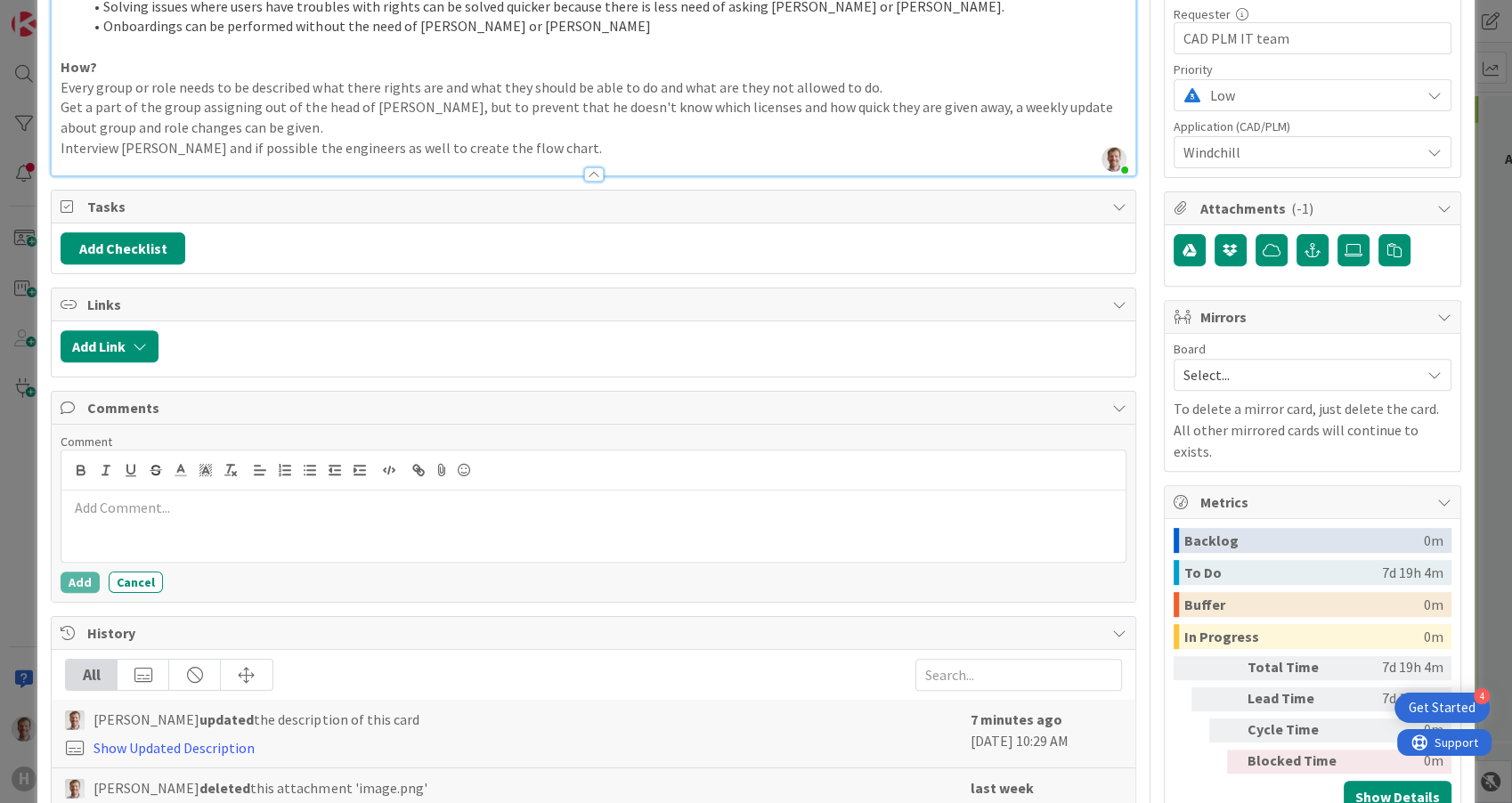
click at [285, 525] on div at bounding box center [593, 526] width 1063 height 71
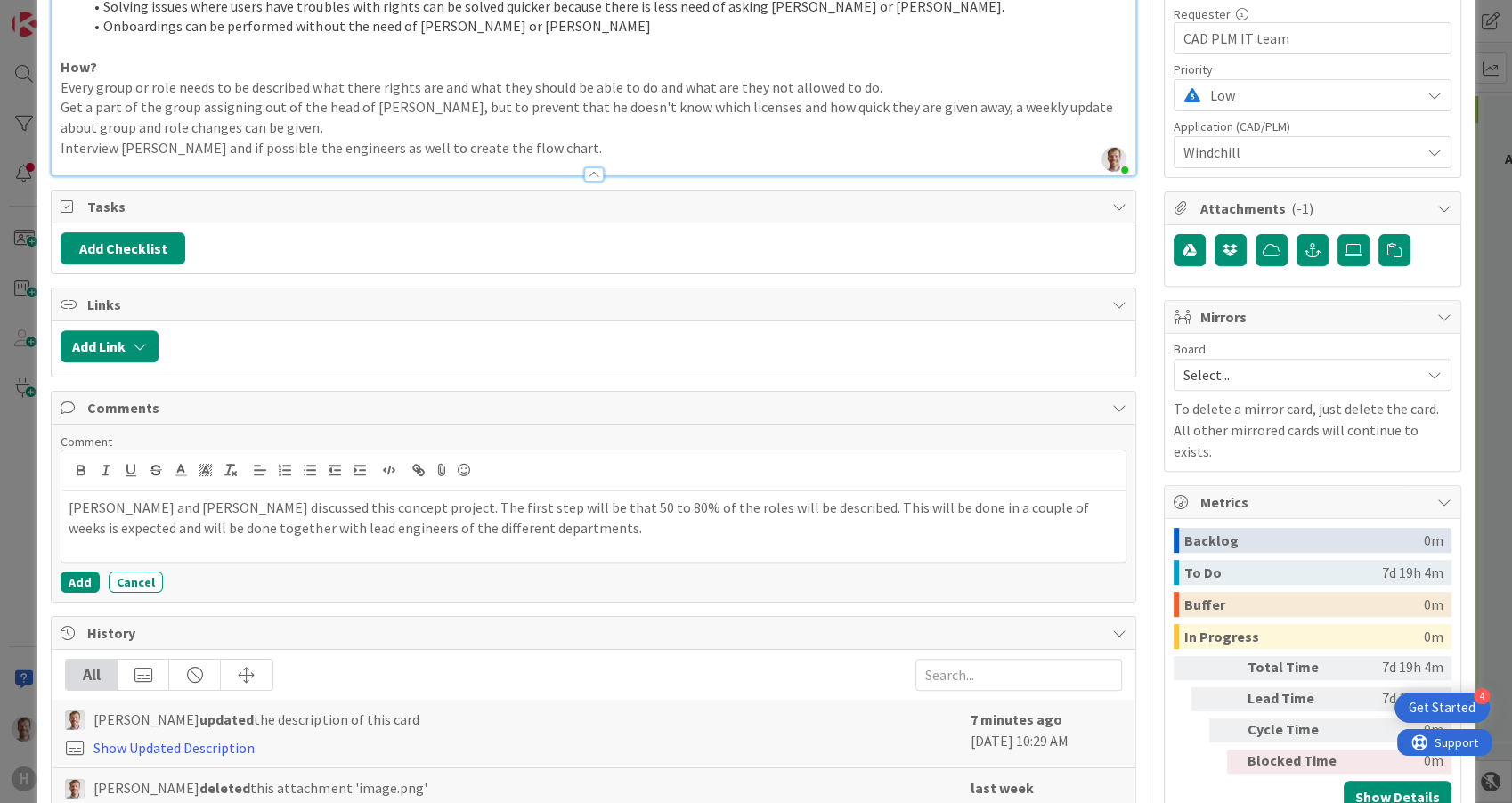
click at [799, 503] on p "[PERSON_NAME] and [PERSON_NAME] discussed this concept project. The first step …" at bounding box center [593, 517] width 1049 height 40
click at [821, 507] on p "[PERSON_NAME] and [PERSON_NAME] discussed this concept project. The first step …" at bounding box center [593, 508] width 1049 height 21
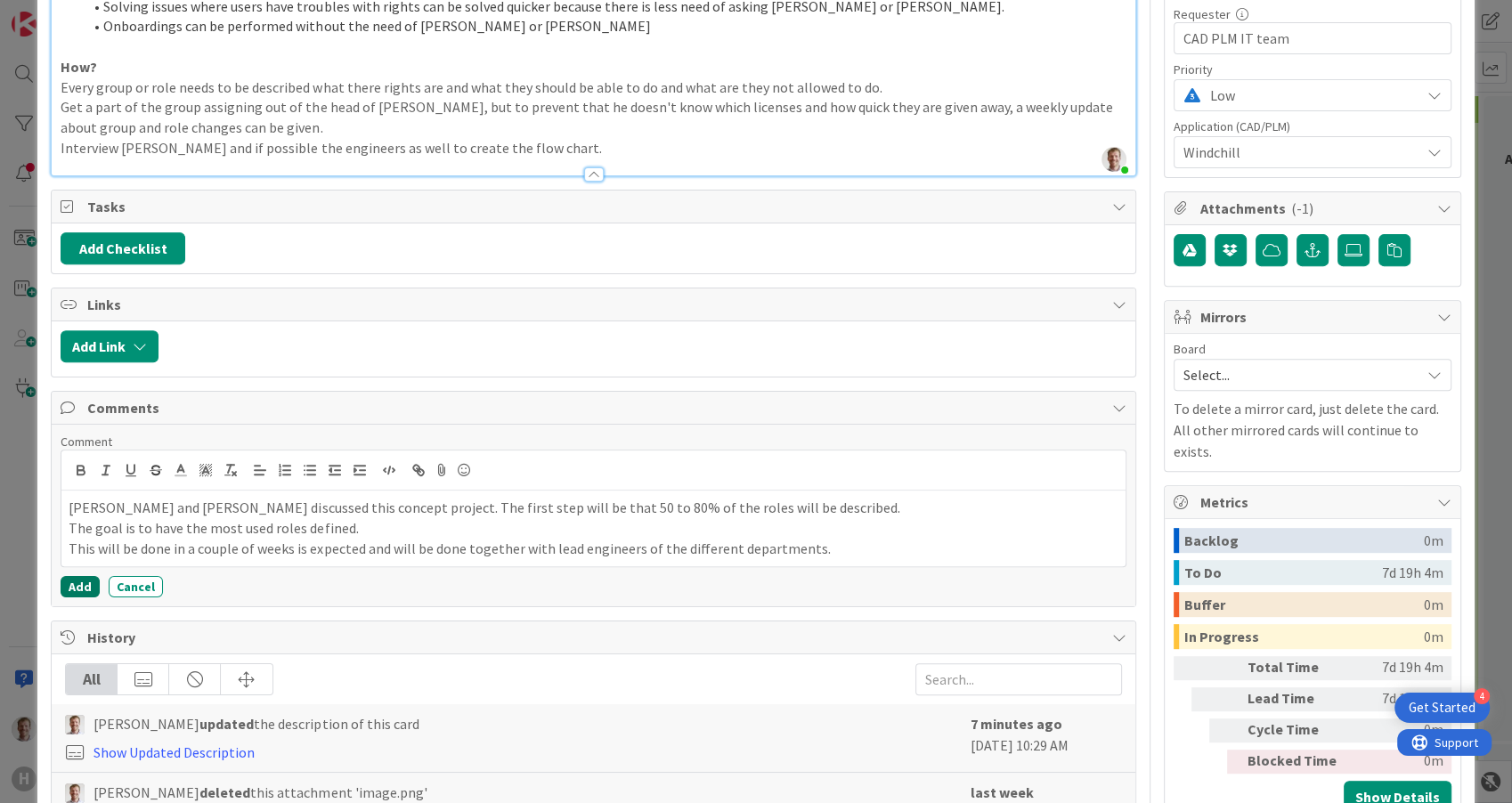
click at [82, 579] on button "Add" at bounding box center [80, 587] width 40 height 22
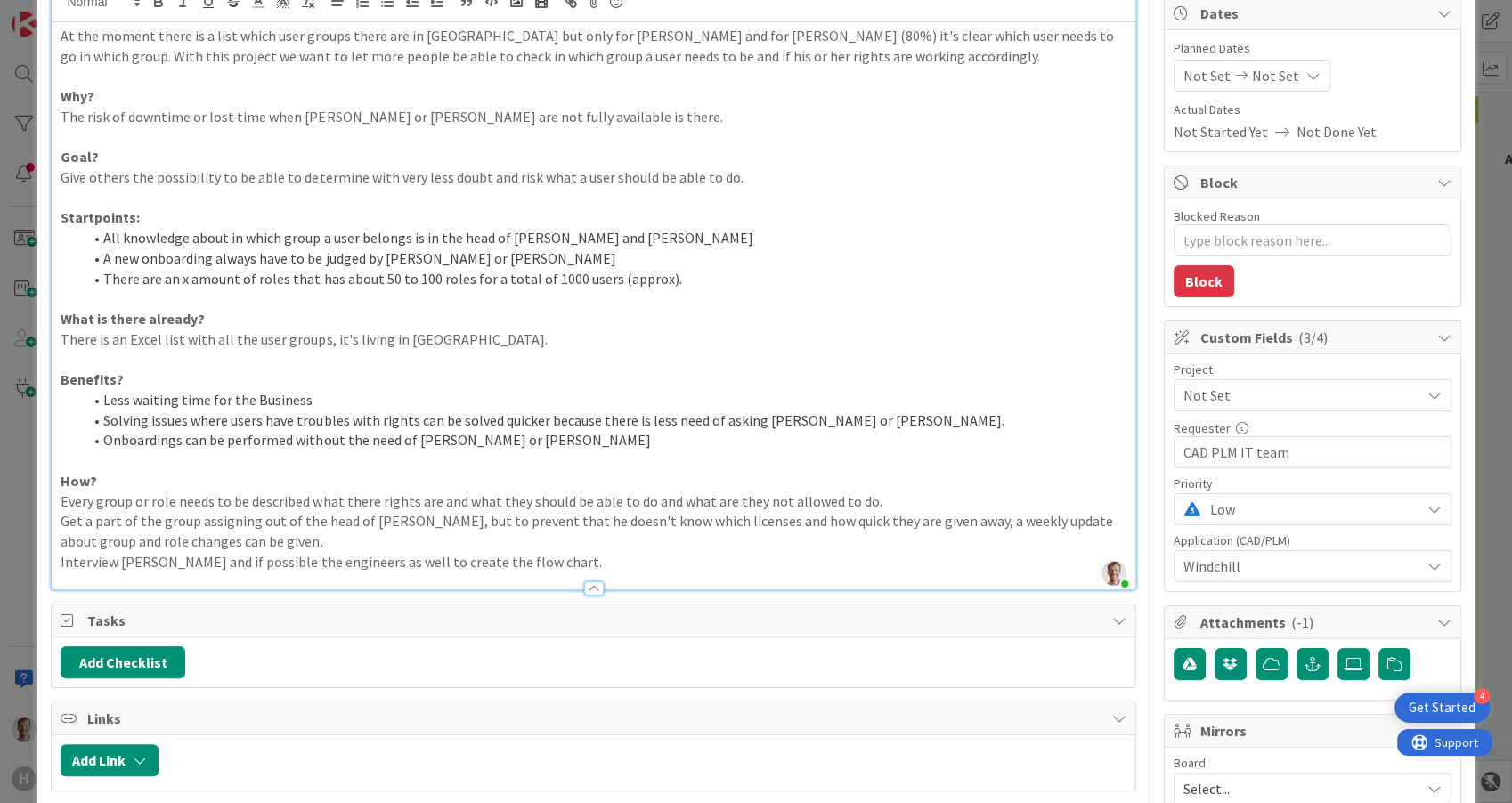
scroll to position [0, 0]
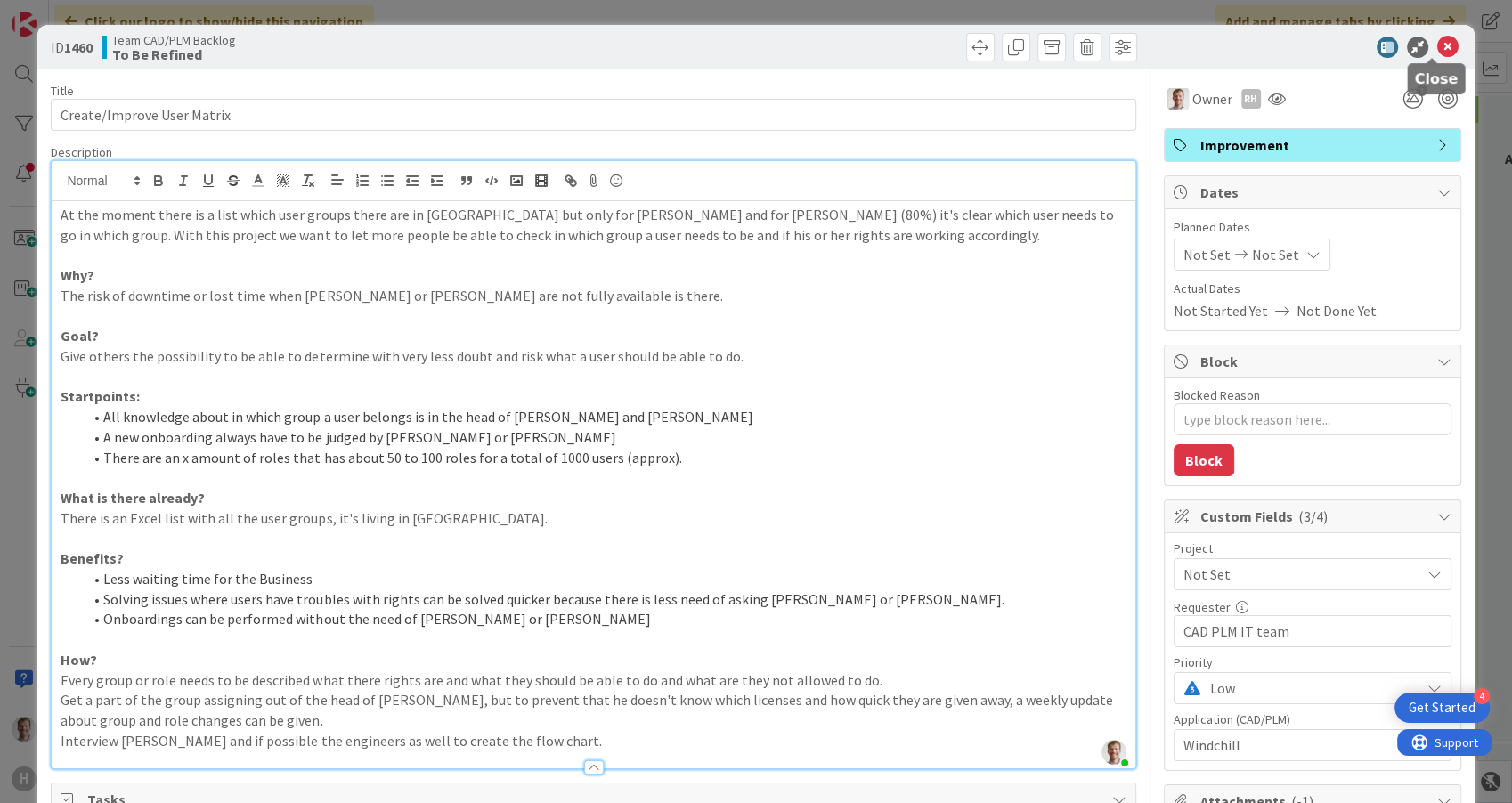
click at [1438, 52] on icon at bounding box center [1449, 48] width 22 height 22
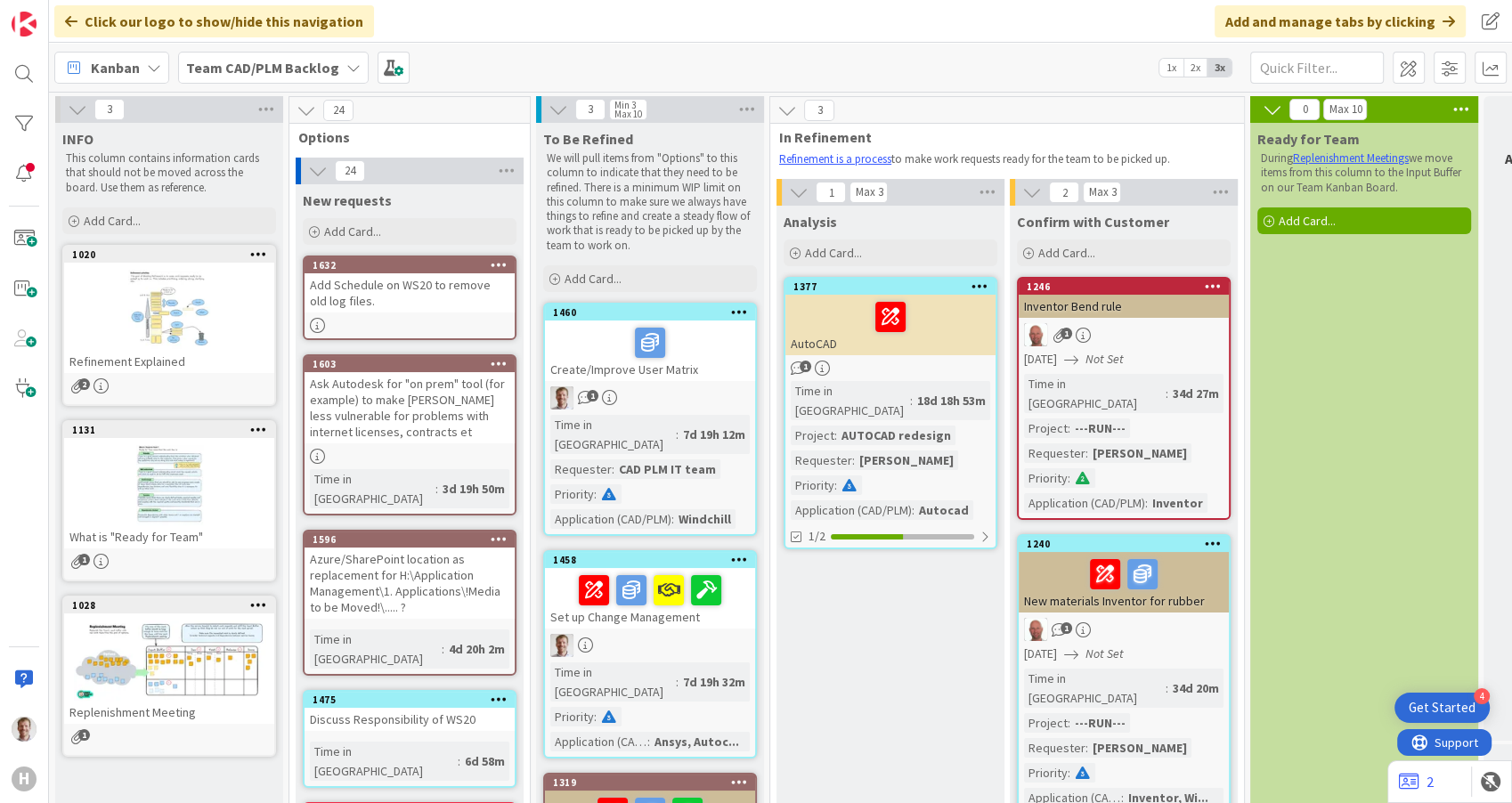
click at [688, 613] on link "1458 Set up Change Management Time in Column : 7d 19h 32m Priority : Applicatio…" at bounding box center [650, 654] width 214 height 208
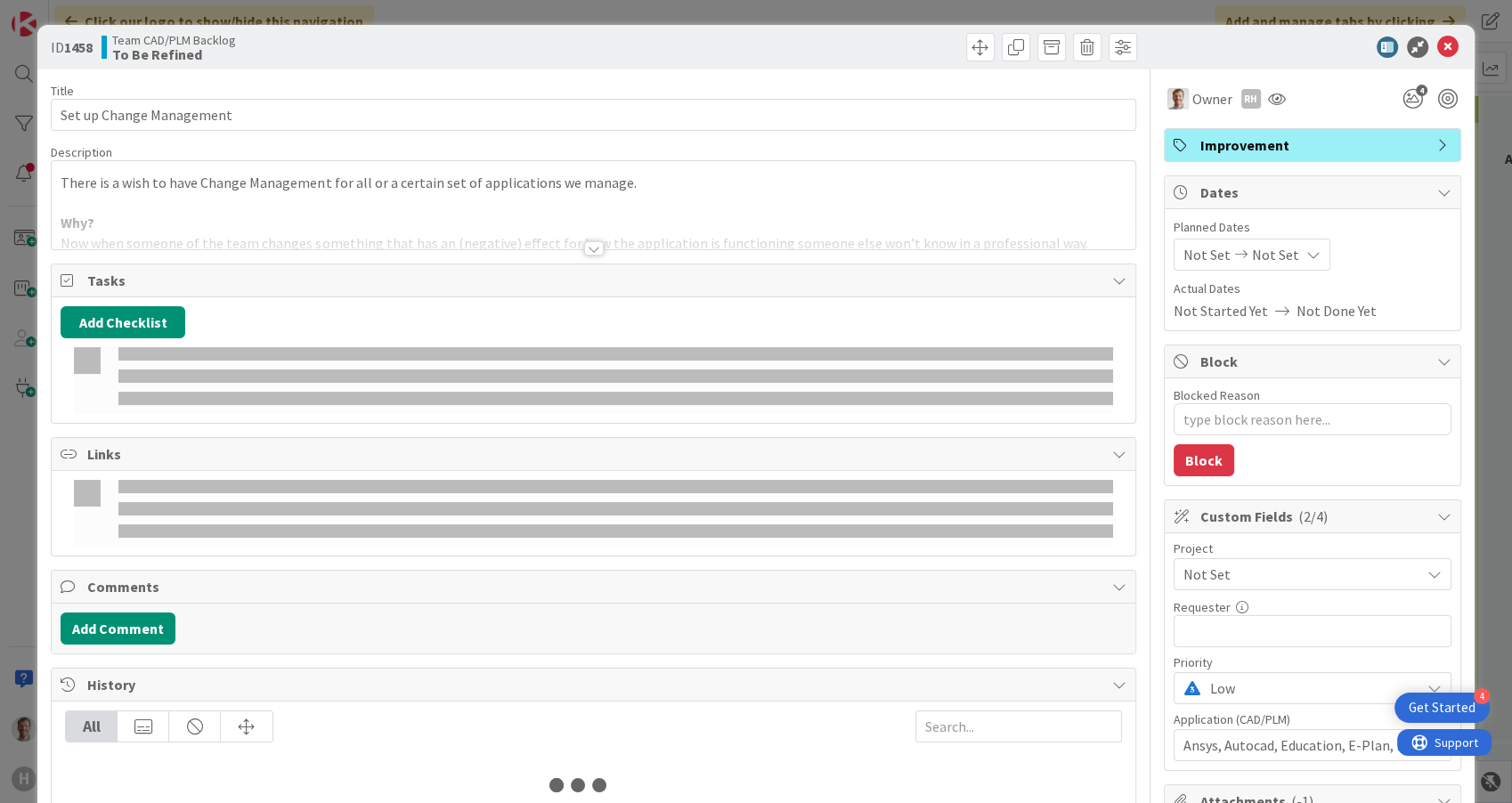
type textarea "x"
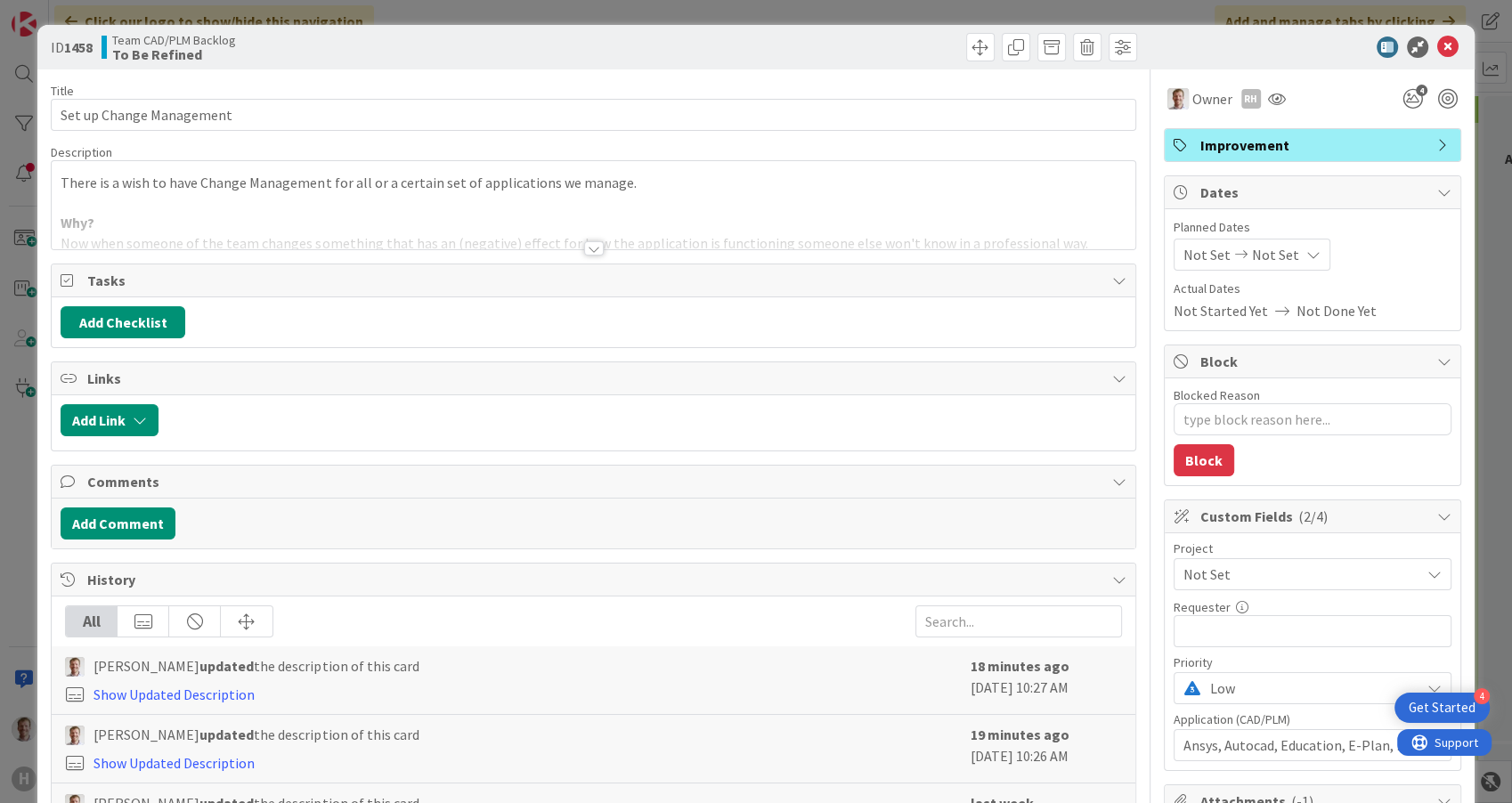
click at [593, 249] on div at bounding box center [594, 248] width 20 height 14
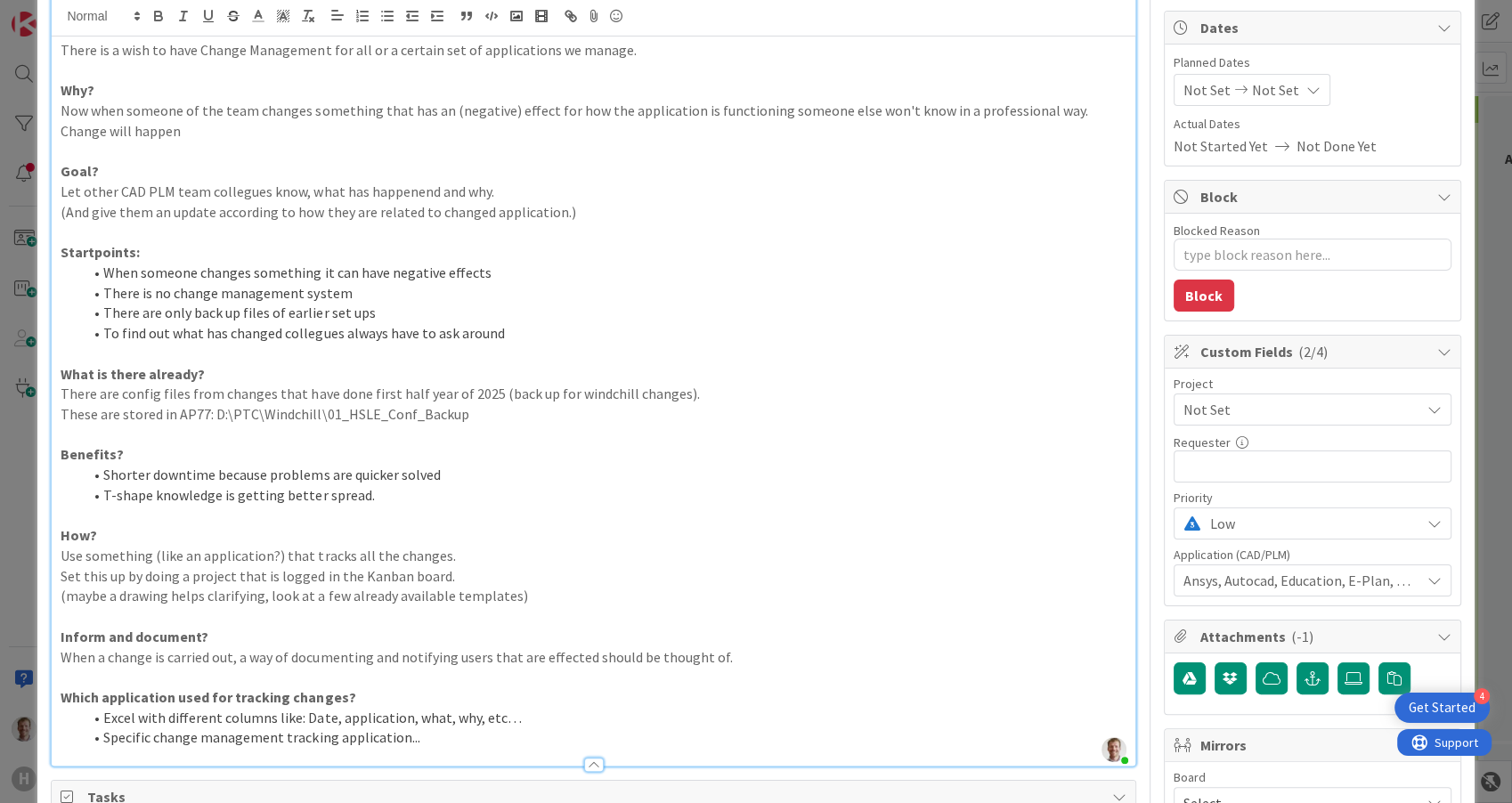
scroll to position [162, 0]
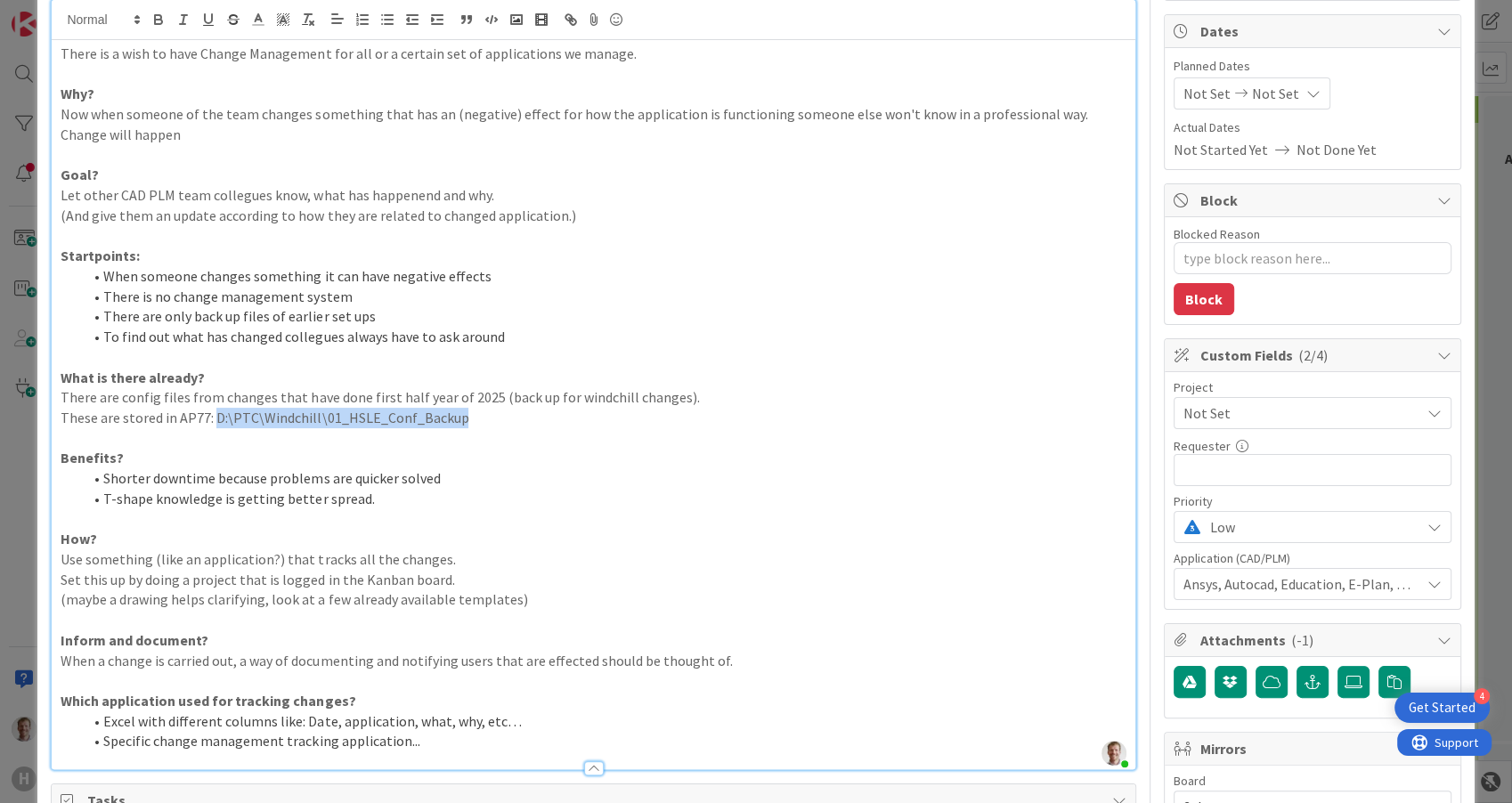
drag, startPoint x: 527, startPoint y: 424, endPoint x: 211, endPoint y: 415, distance: 316.1
click at [211, 415] on p "These are stored in AP77: D:\PTC\Windchill\01_HSLE_Conf_Backup" at bounding box center [593, 417] width 1065 height 21
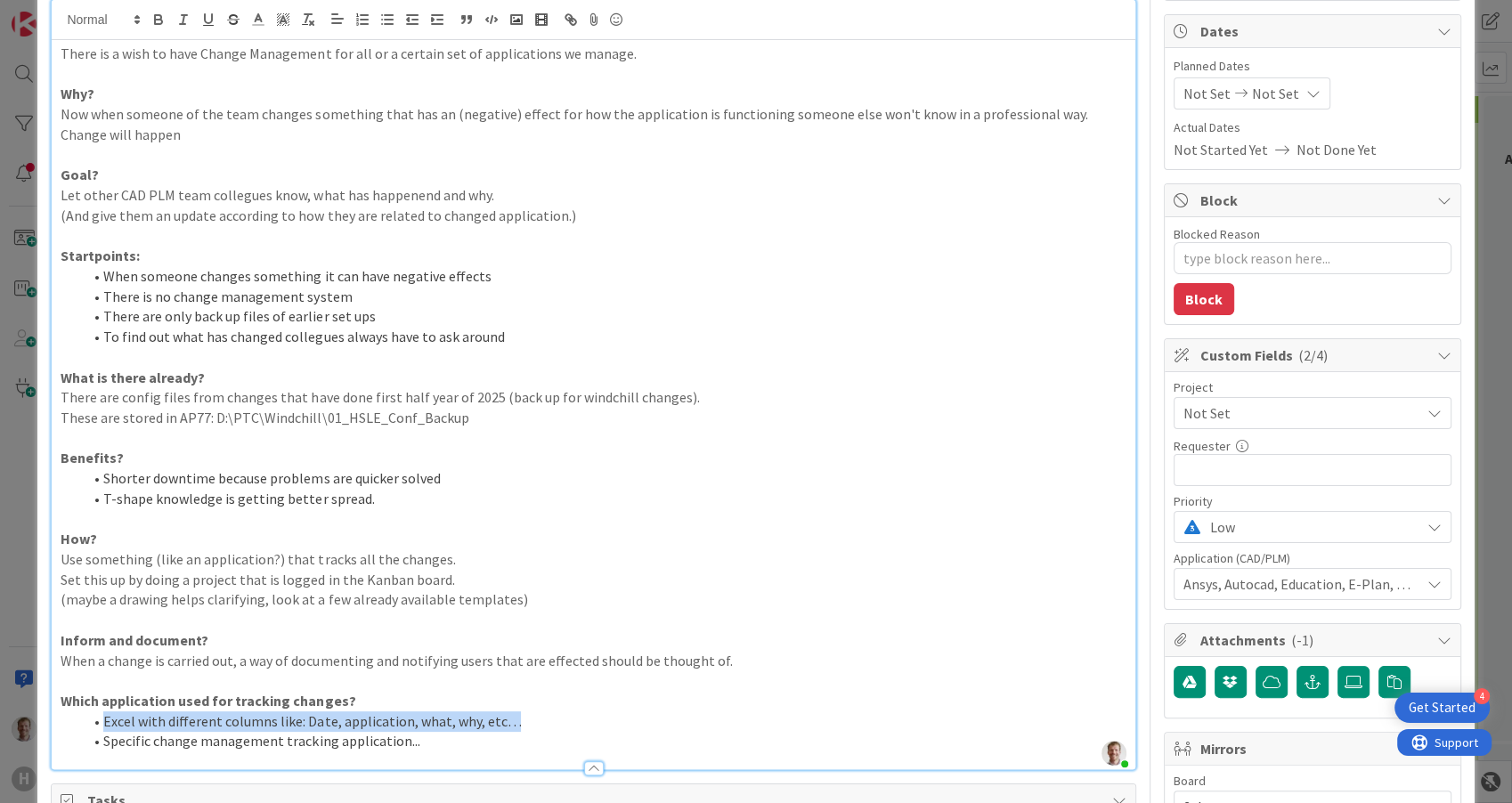
drag, startPoint x: 521, startPoint y: 719, endPoint x: 88, endPoint y: 722, distance: 433.0
click at [71, 713] on ol "Excel with different columns like: Date, application, what, why, etc… Specific …" at bounding box center [593, 732] width 1065 height 40
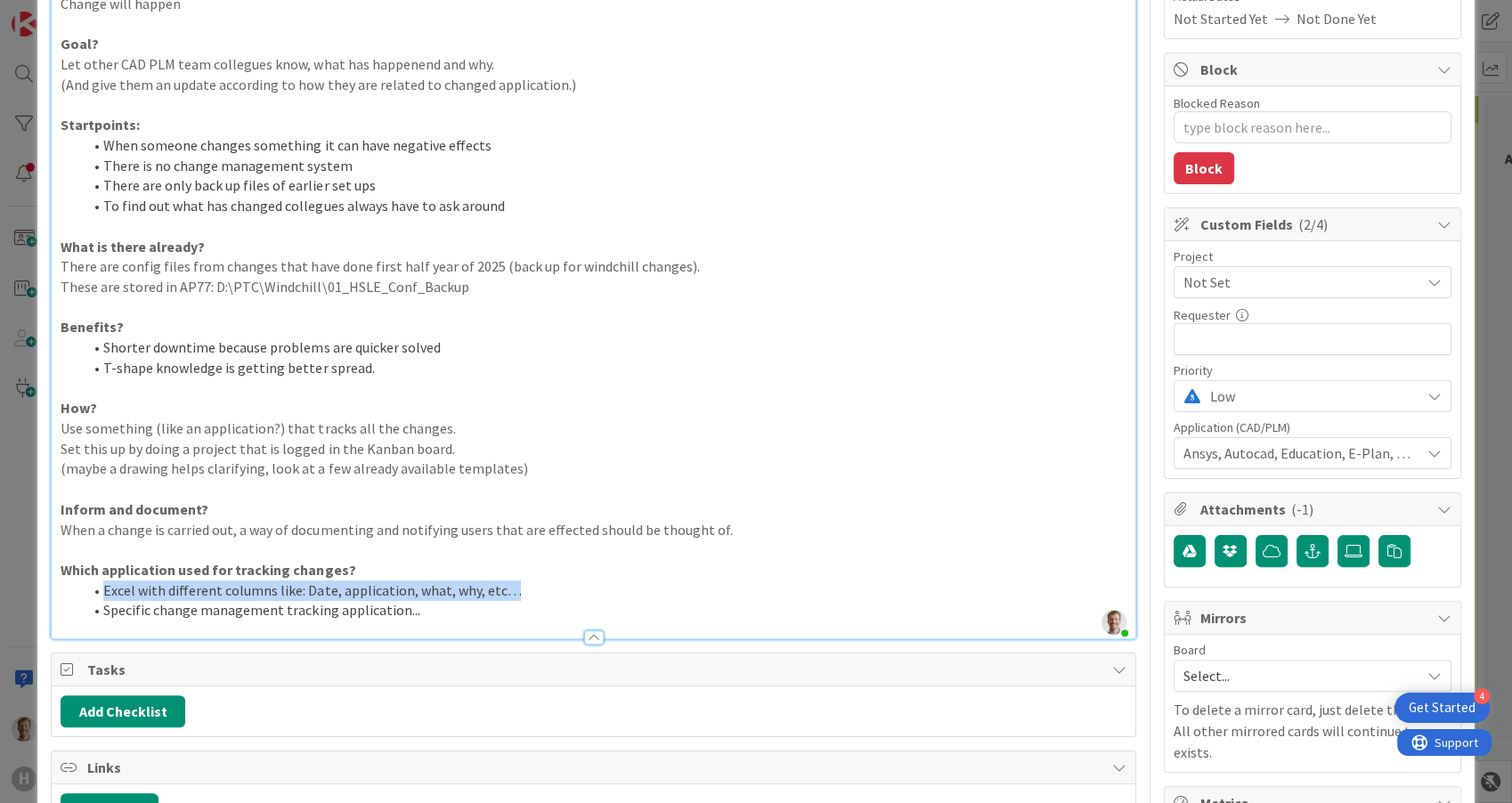
scroll to position [556, 0]
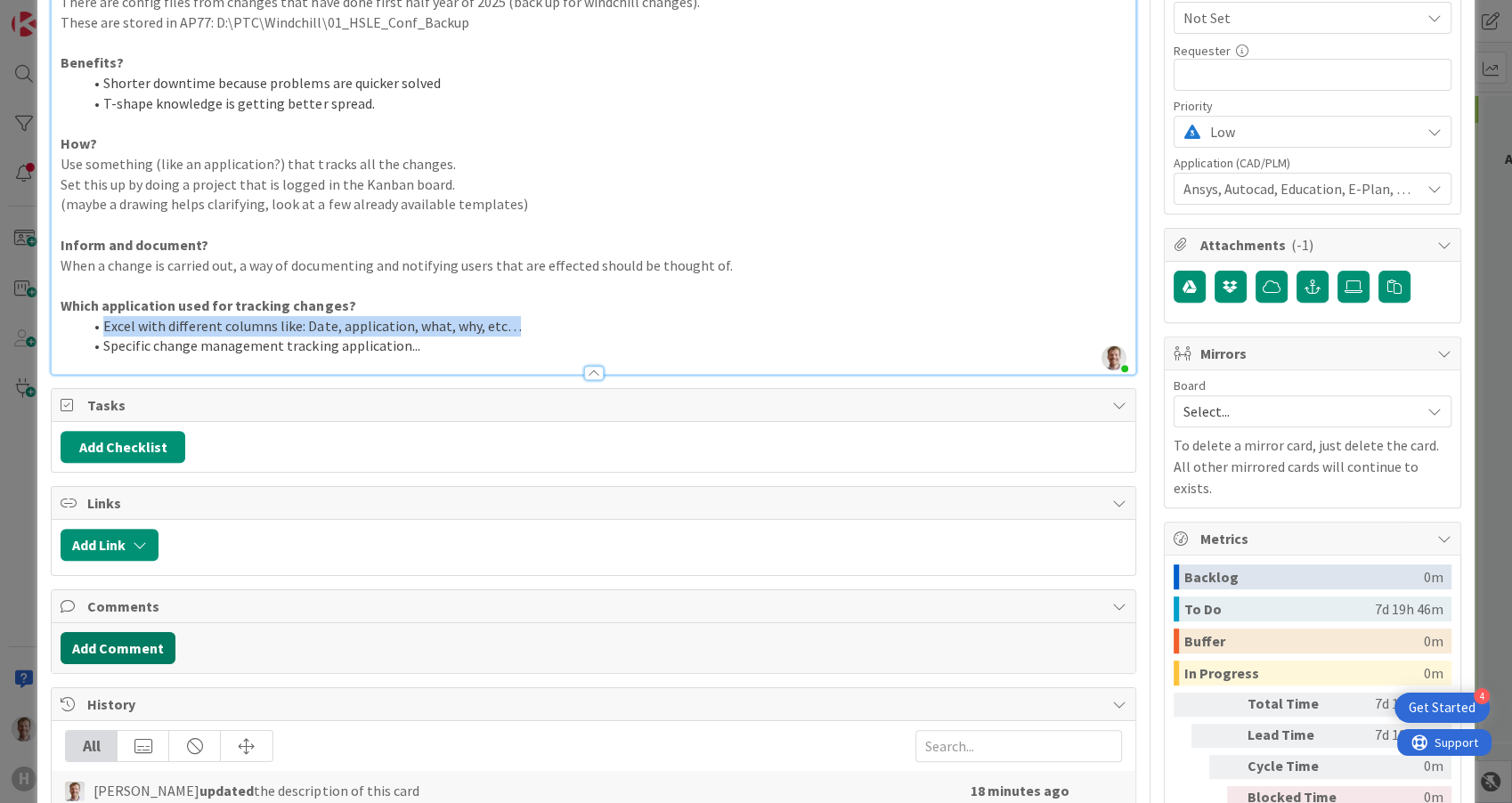
click at [129, 642] on button "Add Comment" at bounding box center [118, 648] width 115 height 32
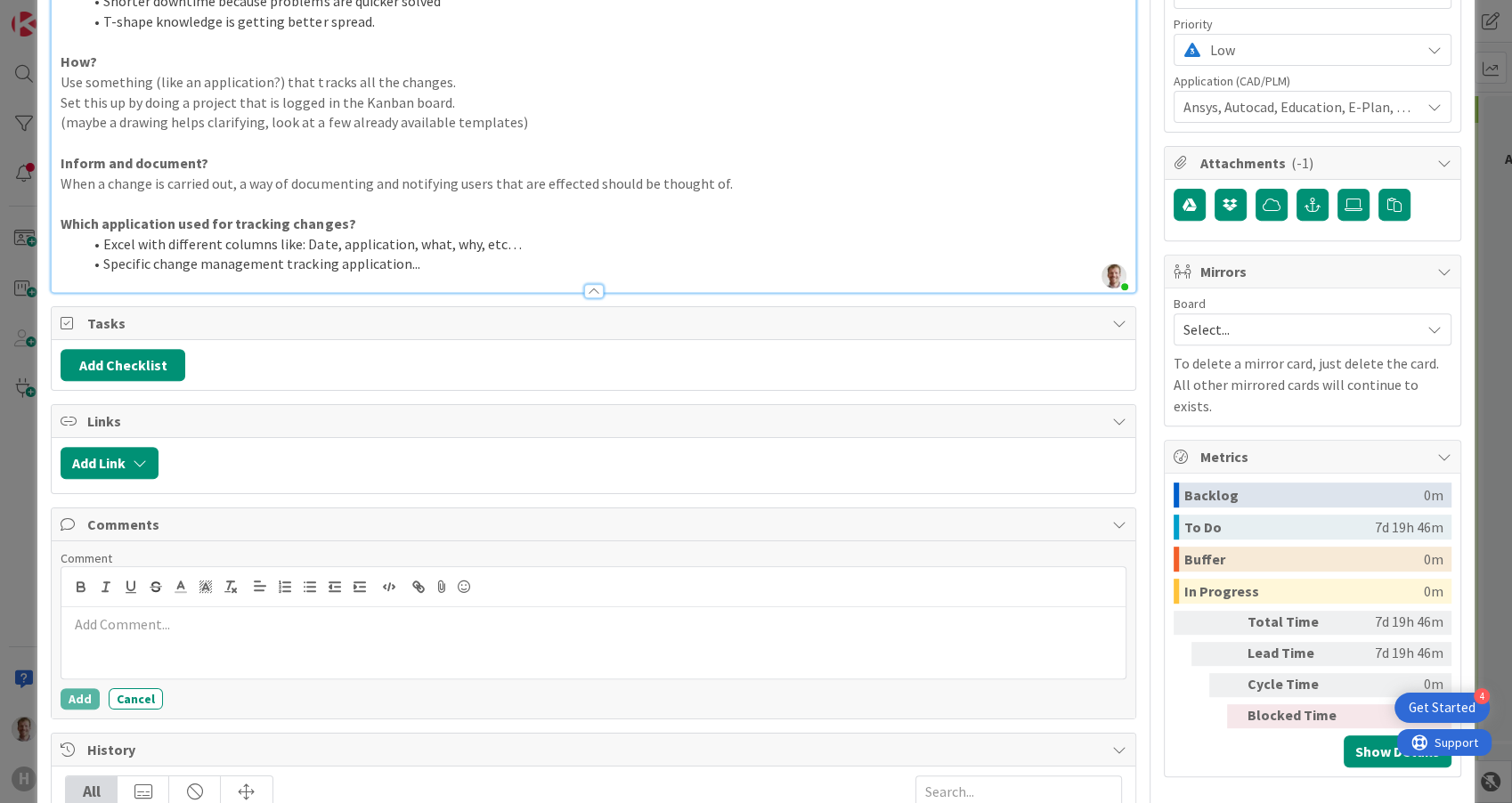
scroll to position [669, 0]
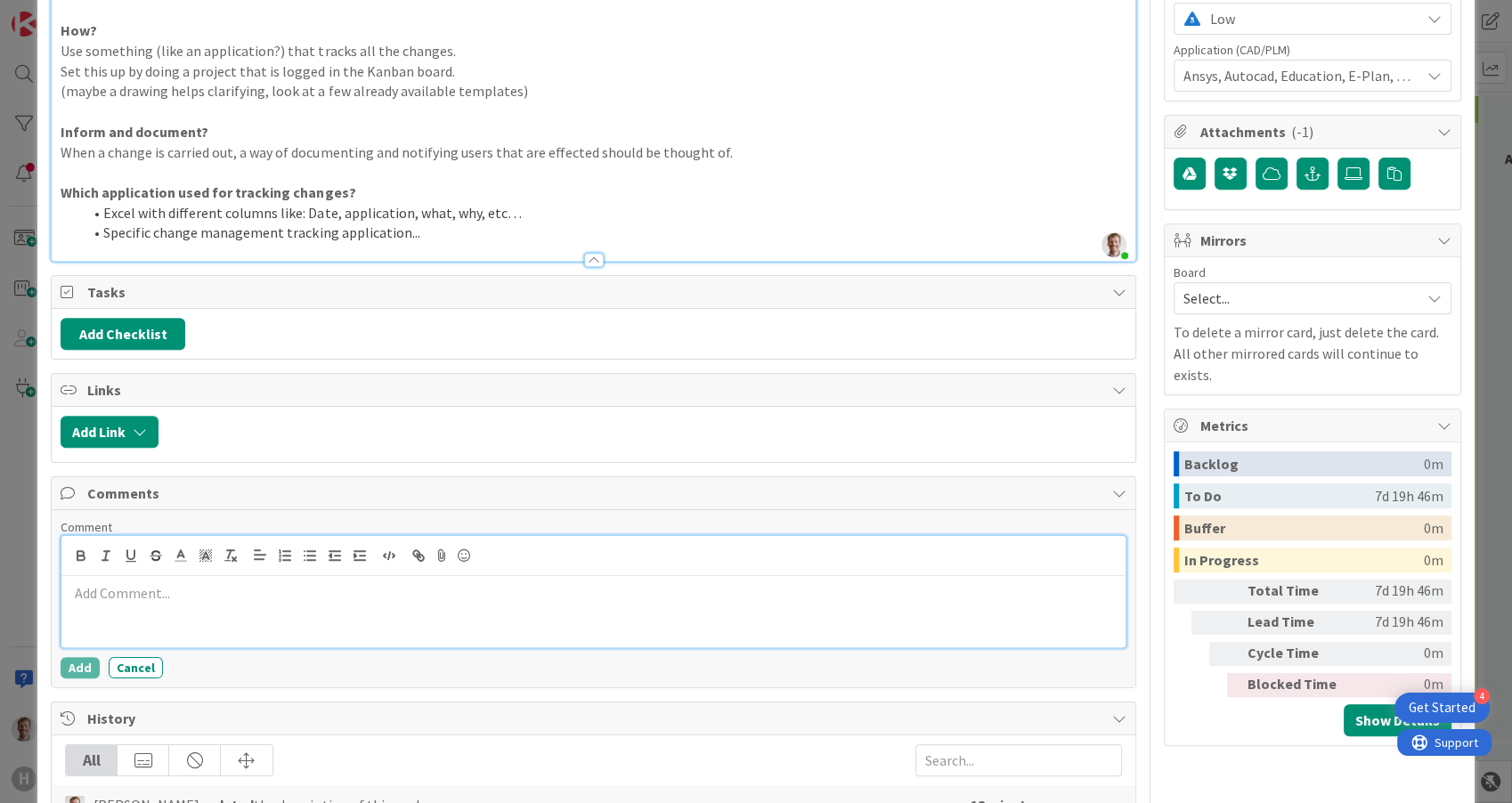
click at [178, 609] on div at bounding box center [593, 612] width 1063 height 71
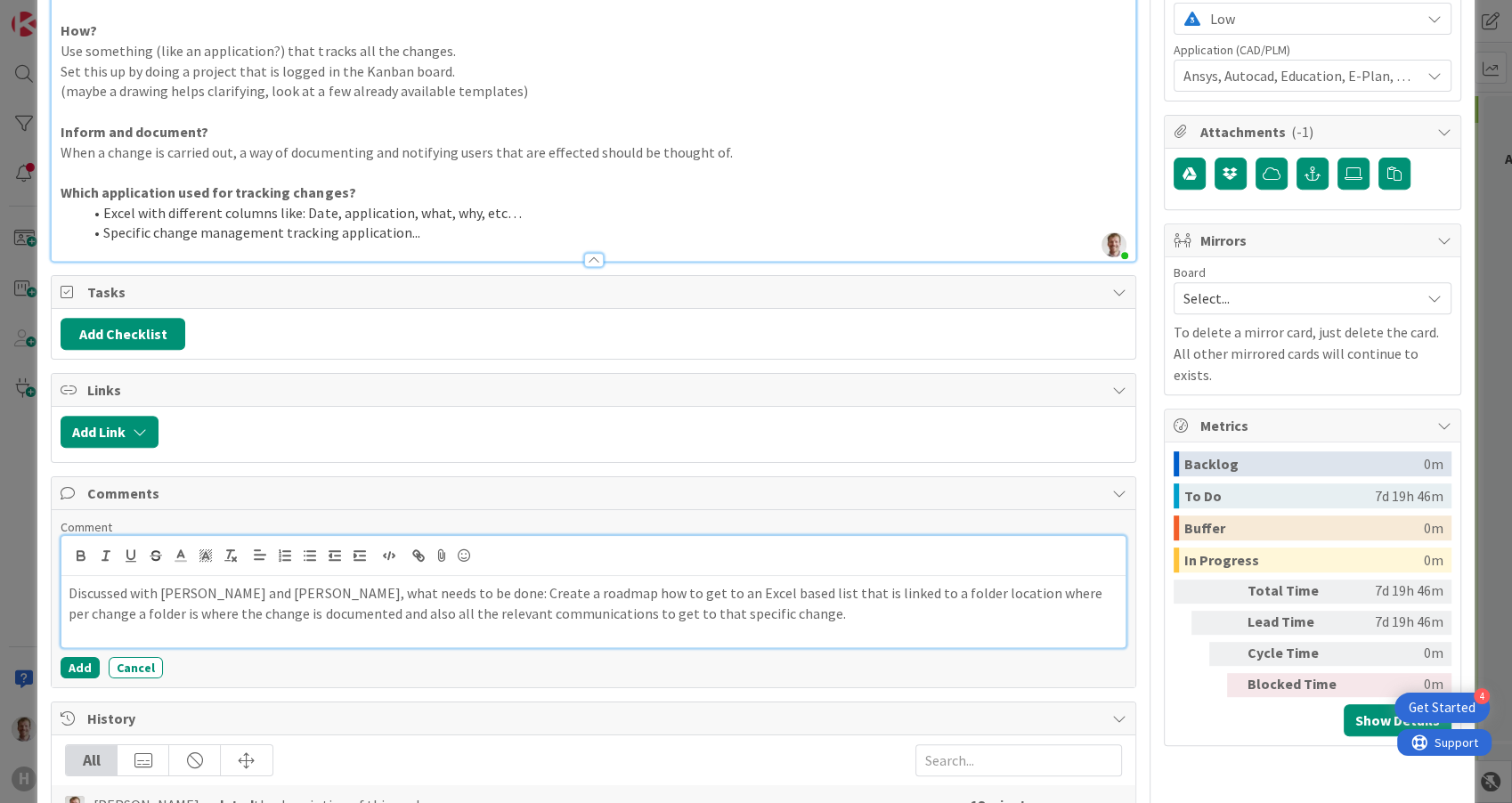
click at [501, 593] on p "Discussed with [PERSON_NAME] and [PERSON_NAME], what needs to be done: Create a…" at bounding box center [593, 603] width 1049 height 40
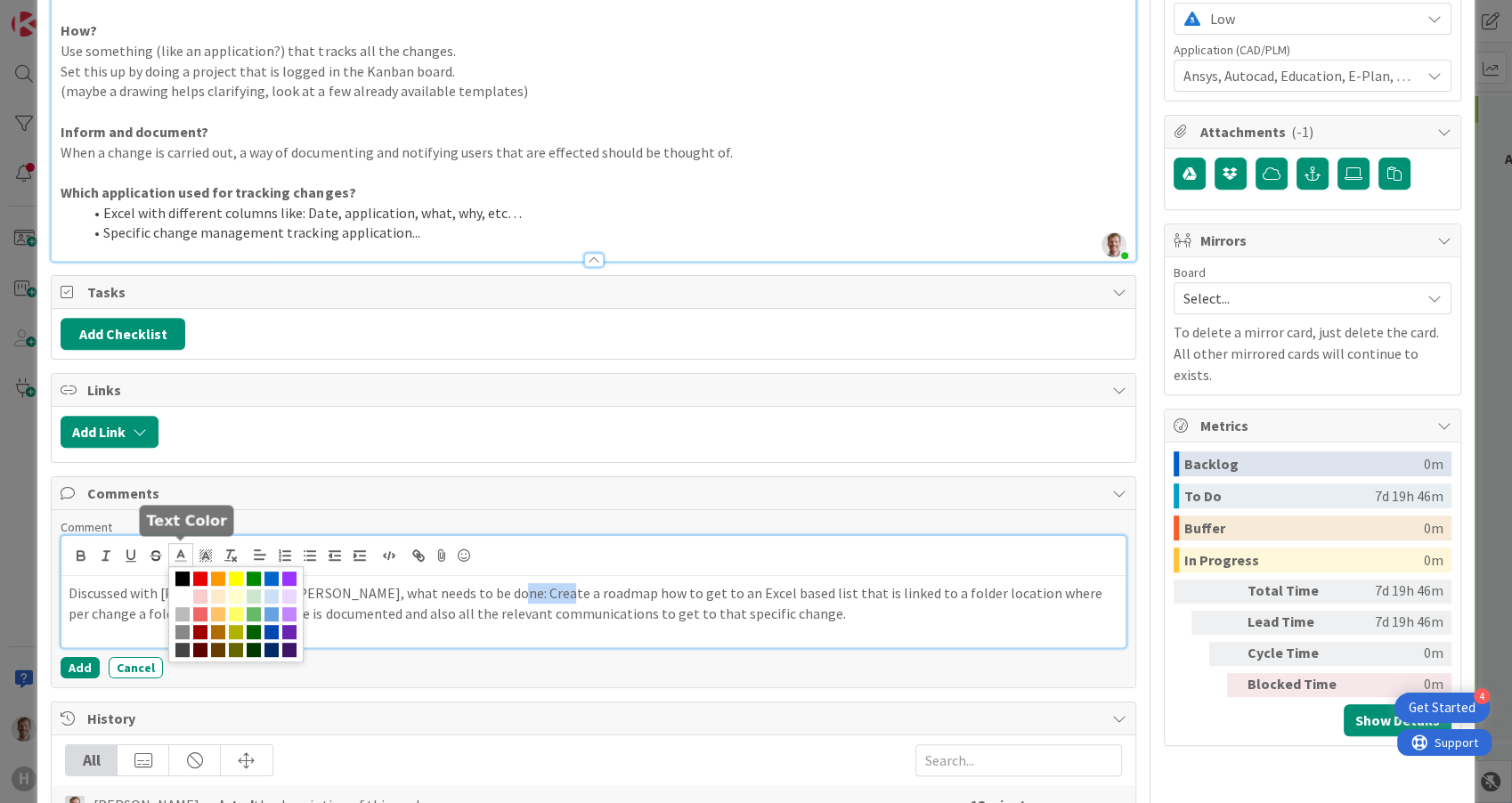
click at [181, 554] on icon at bounding box center [180, 555] width 16 height 16
click at [399, 614] on p "Discussed with [PERSON_NAME] and [PERSON_NAME], what needs to be done: Create a…" at bounding box center [593, 603] width 1049 height 40
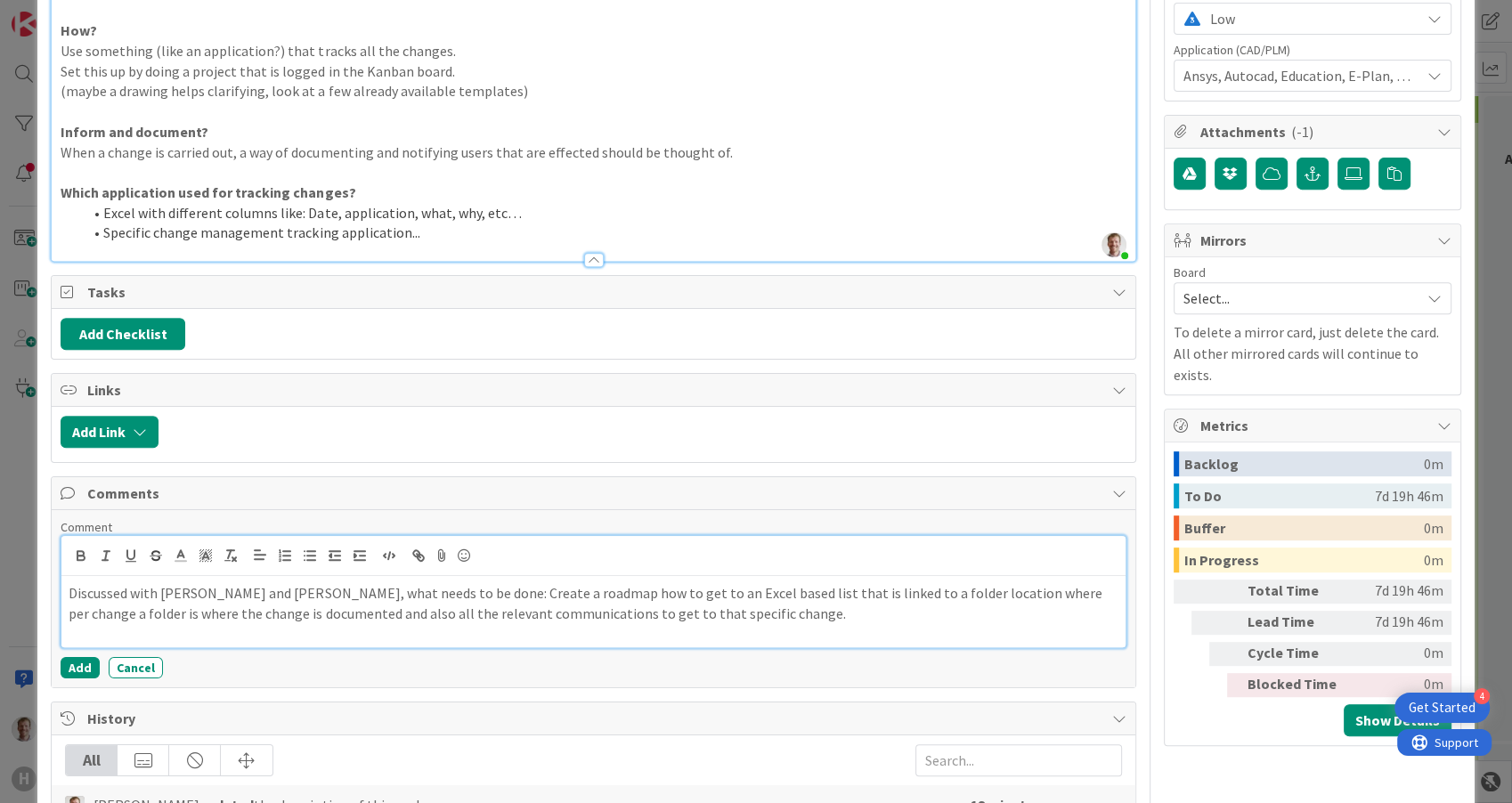
click at [512, 591] on p "Discussed with [PERSON_NAME] and [PERSON_NAME], what needs to be done: Create a…" at bounding box center [593, 603] width 1049 height 40
click at [136, 551] on icon "button" at bounding box center [131, 555] width 16 height 16
click at [717, 631] on div "Discussed with [PERSON_NAME] and [PERSON_NAME], what needs to be done: Create a…" at bounding box center [593, 612] width 1063 height 71
click at [736, 628] on div "Discussed with [PERSON_NAME] and [PERSON_NAME], what needs to be done: Create a…" at bounding box center [593, 612] width 1063 height 71
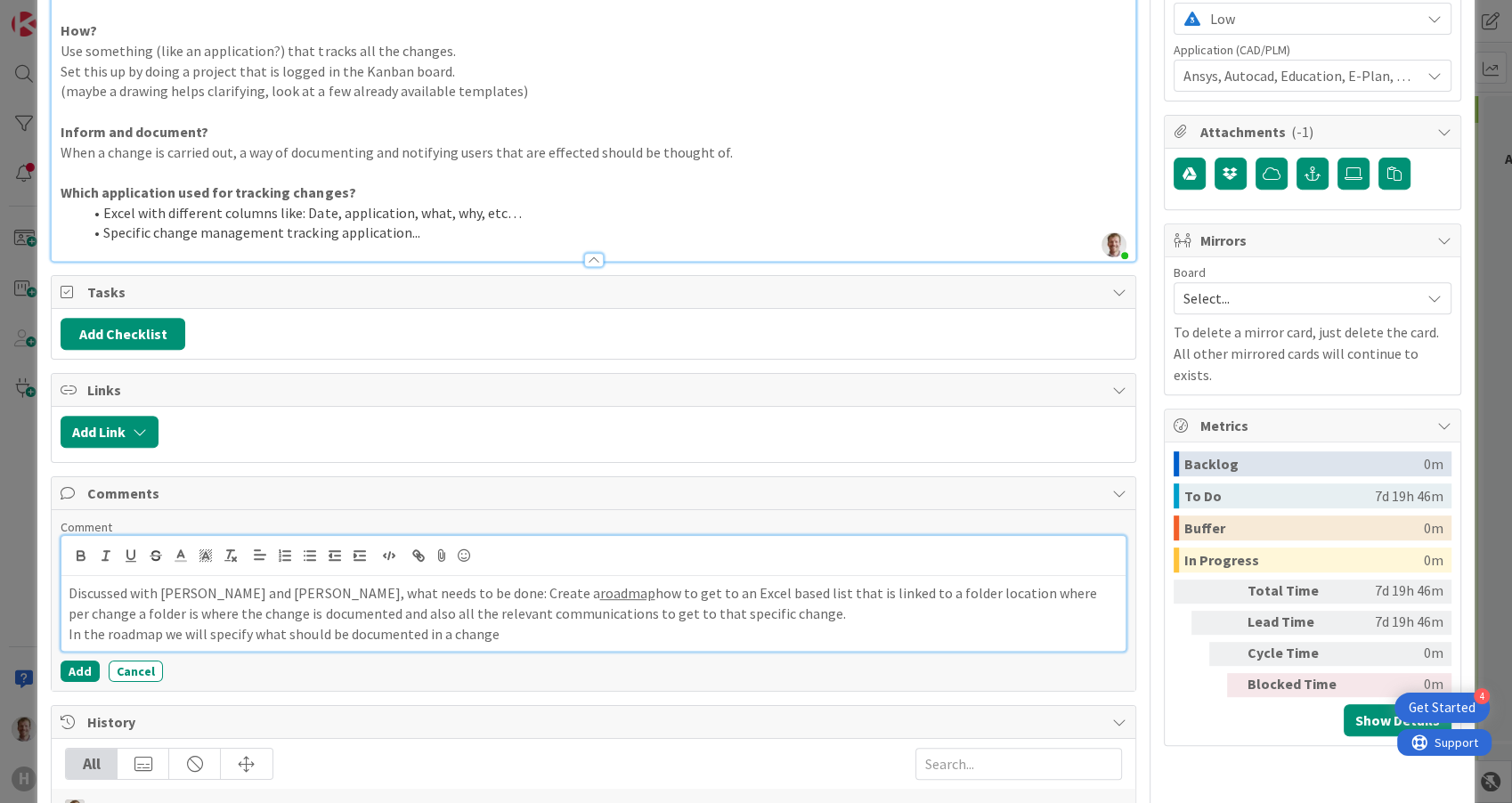
click at [348, 632] on p "In the roadmap we will specify what should be documented in a change" at bounding box center [593, 634] width 1049 height 21
click at [558, 631] on p "In the roadmap we will specify what should be minimal documented in a change" at bounding box center [593, 634] width 1049 height 21
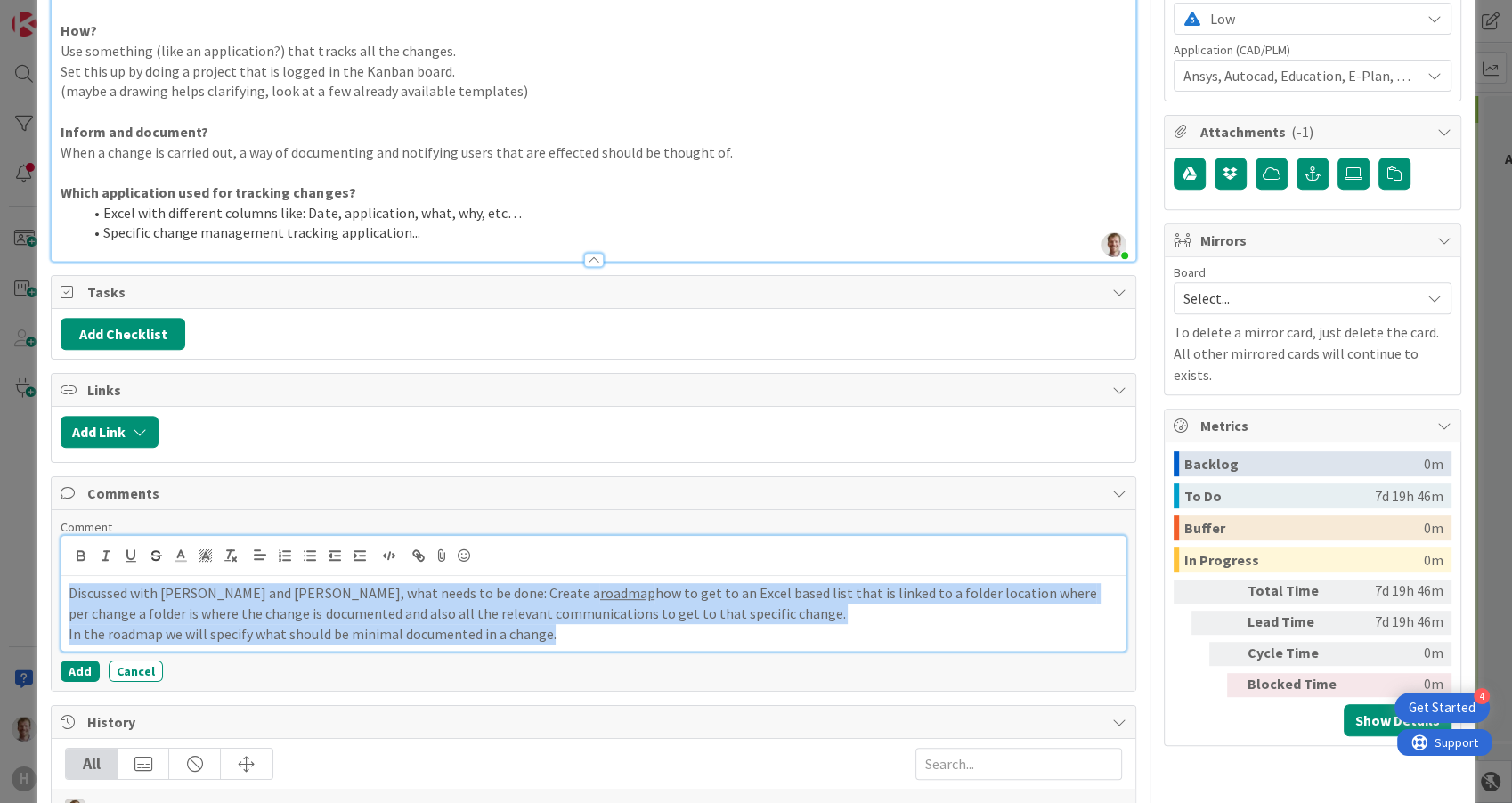
drag, startPoint x: 572, startPoint y: 628, endPoint x: 50, endPoint y: 573, distance: 524.9
click at [51, 573] on div "Comments Comment Discussed with [PERSON_NAME] and [PERSON_NAME], what needs to …" at bounding box center [593, 584] width 1085 height 215
click at [78, 664] on button "Add" at bounding box center [80, 671] width 40 height 22
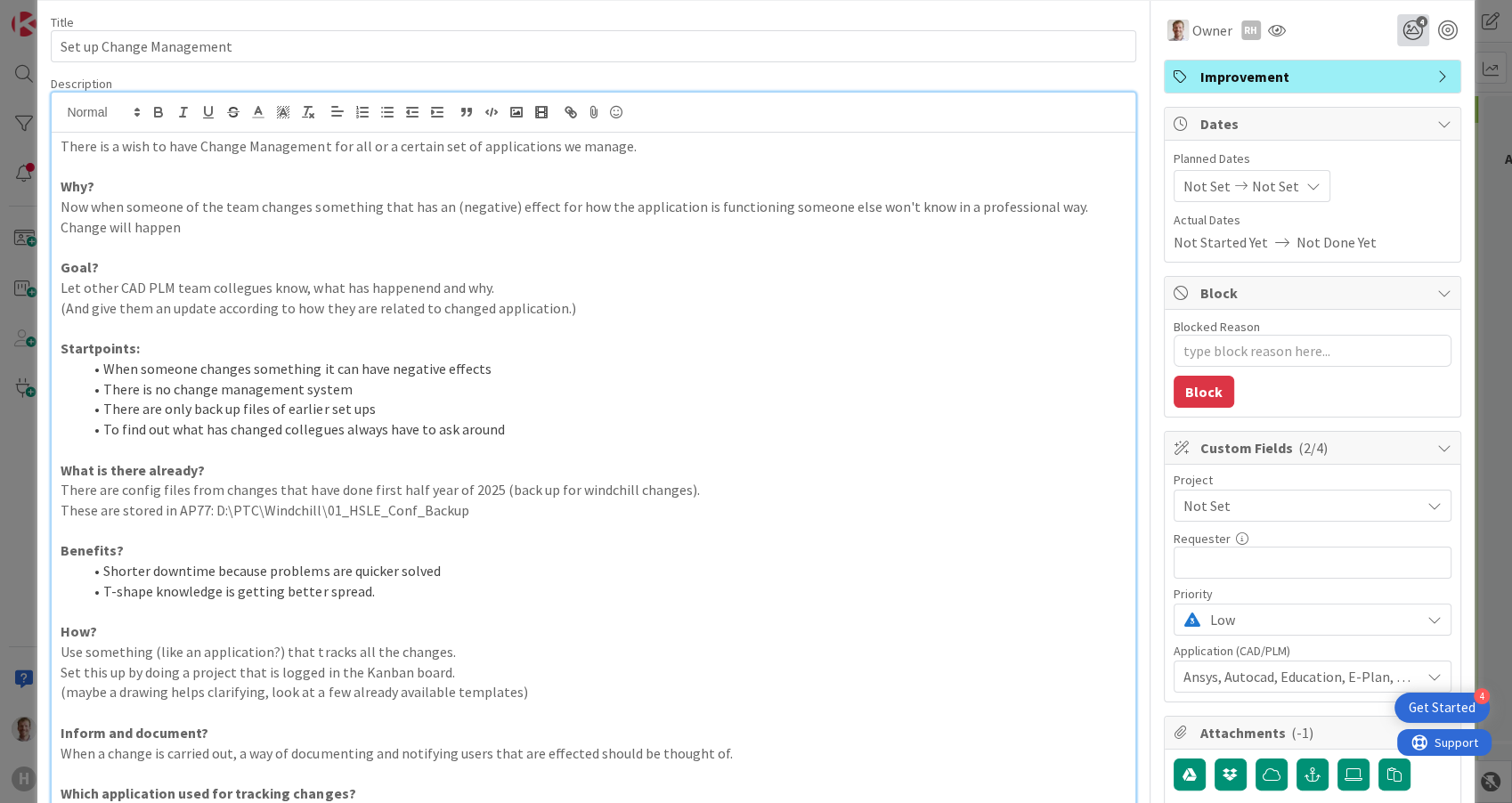
scroll to position [0, 0]
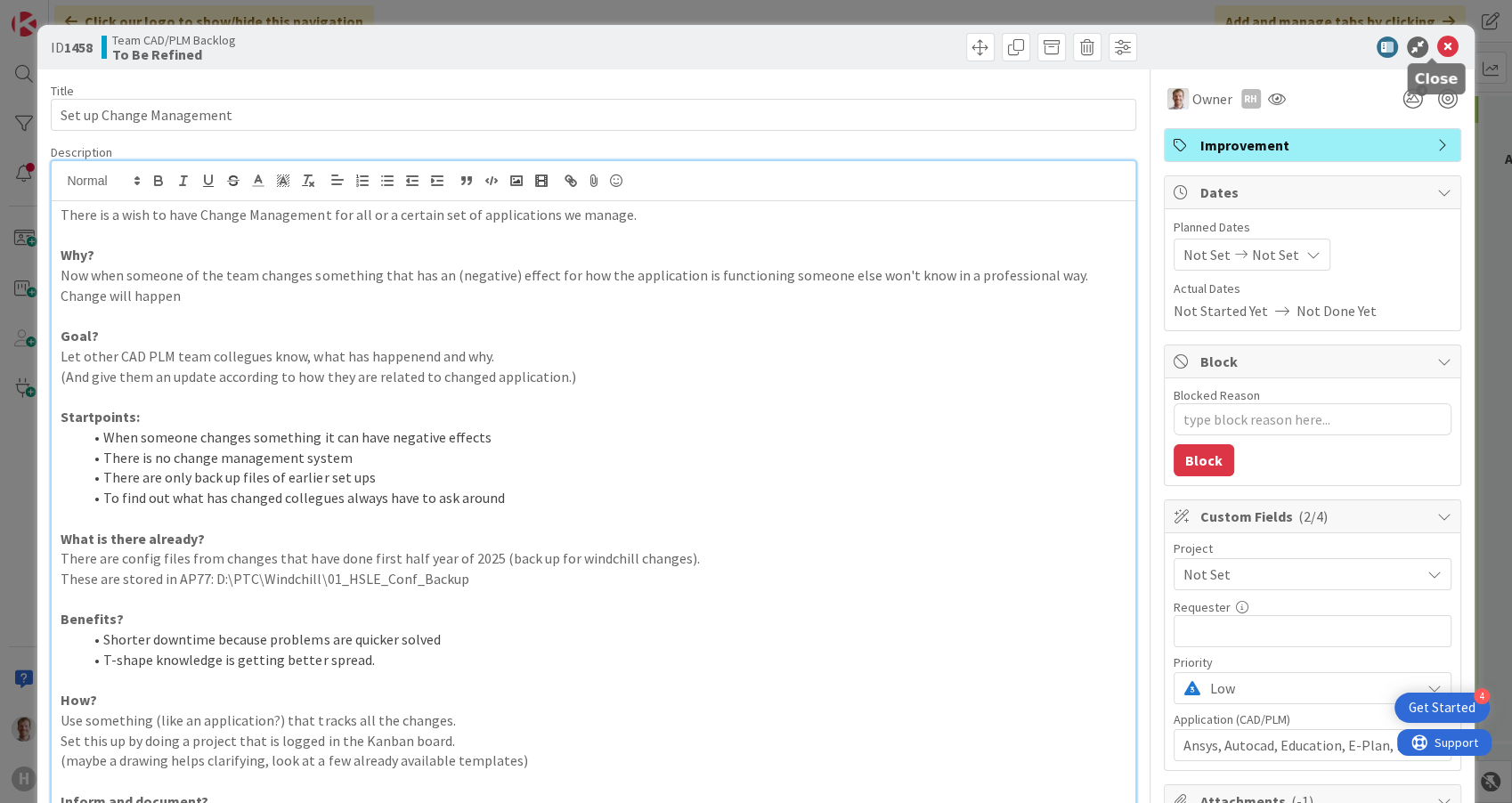
click at [1438, 47] on icon at bounding box center [1449, 48] width 22 height 22
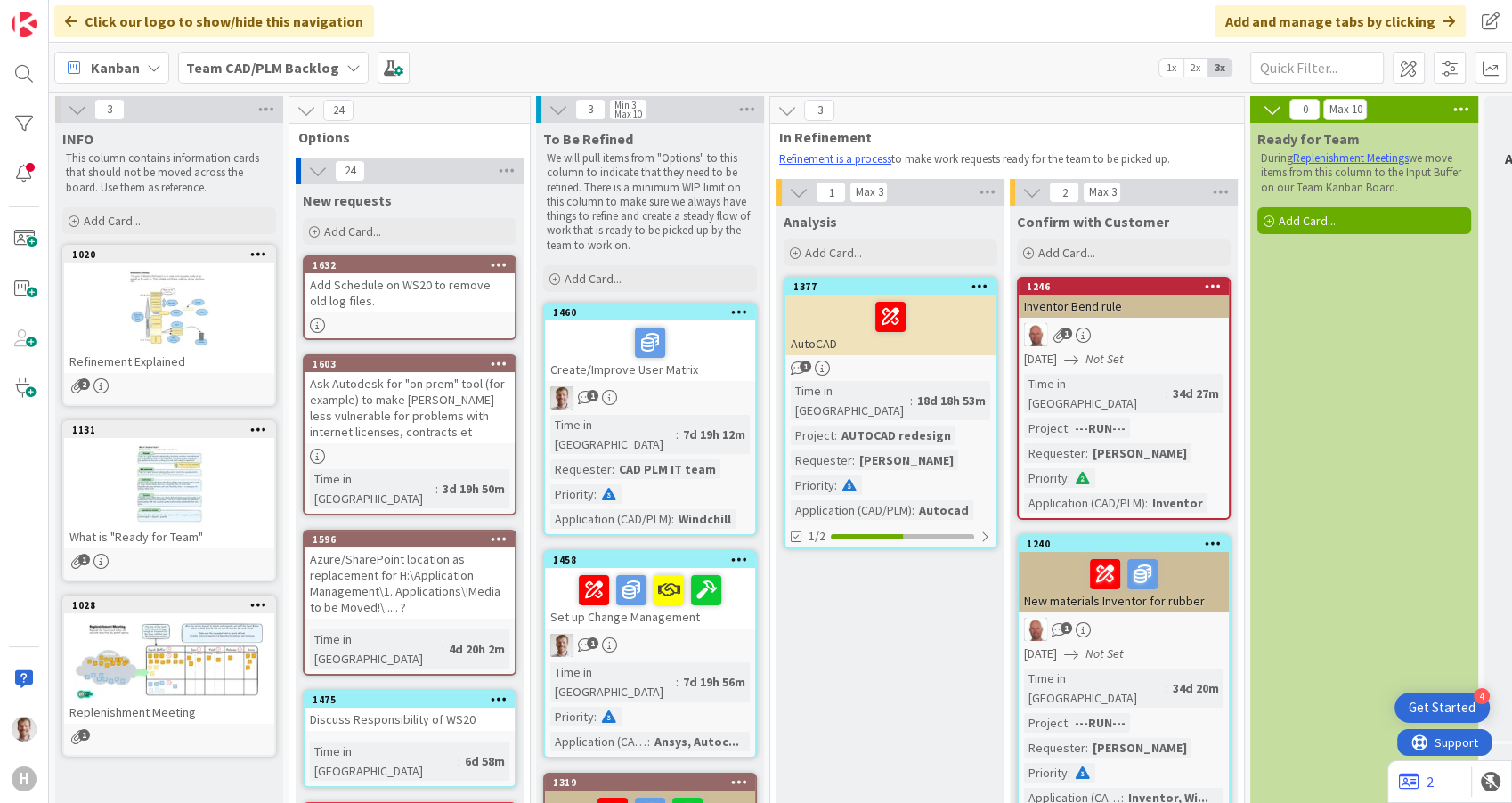
click at [238, 69] on b "Team CAD/PLM Backlog" at bounding box center [263, 67] width 153 height 18
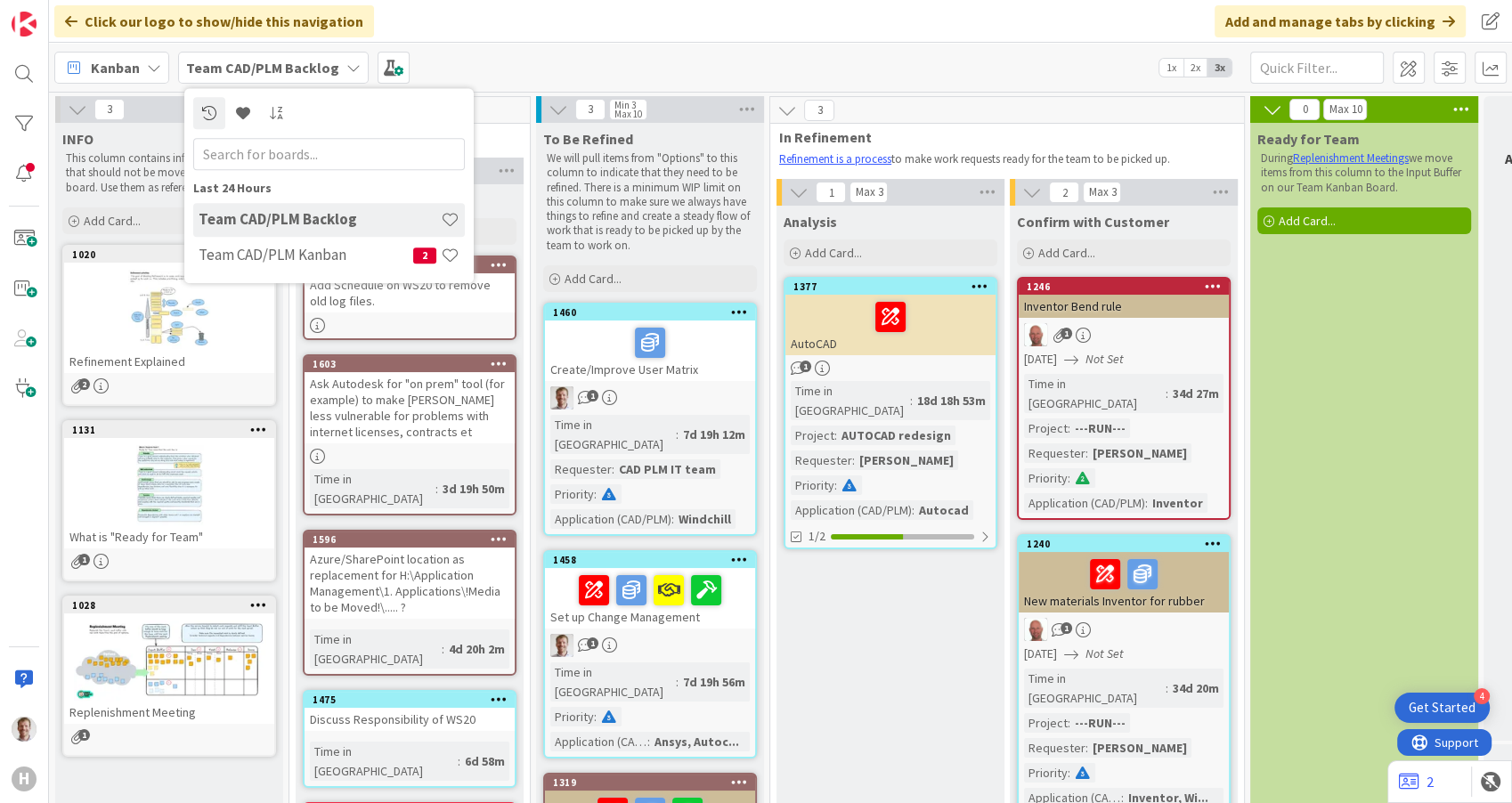
click at [644, 60] on div "Kanban Team CAD/PLM Backlog Last 24 Hours Team CAD/PLM Backlog Team CAD/PLM Kan…" at bounding box center [780, 66] width 1463 height 49
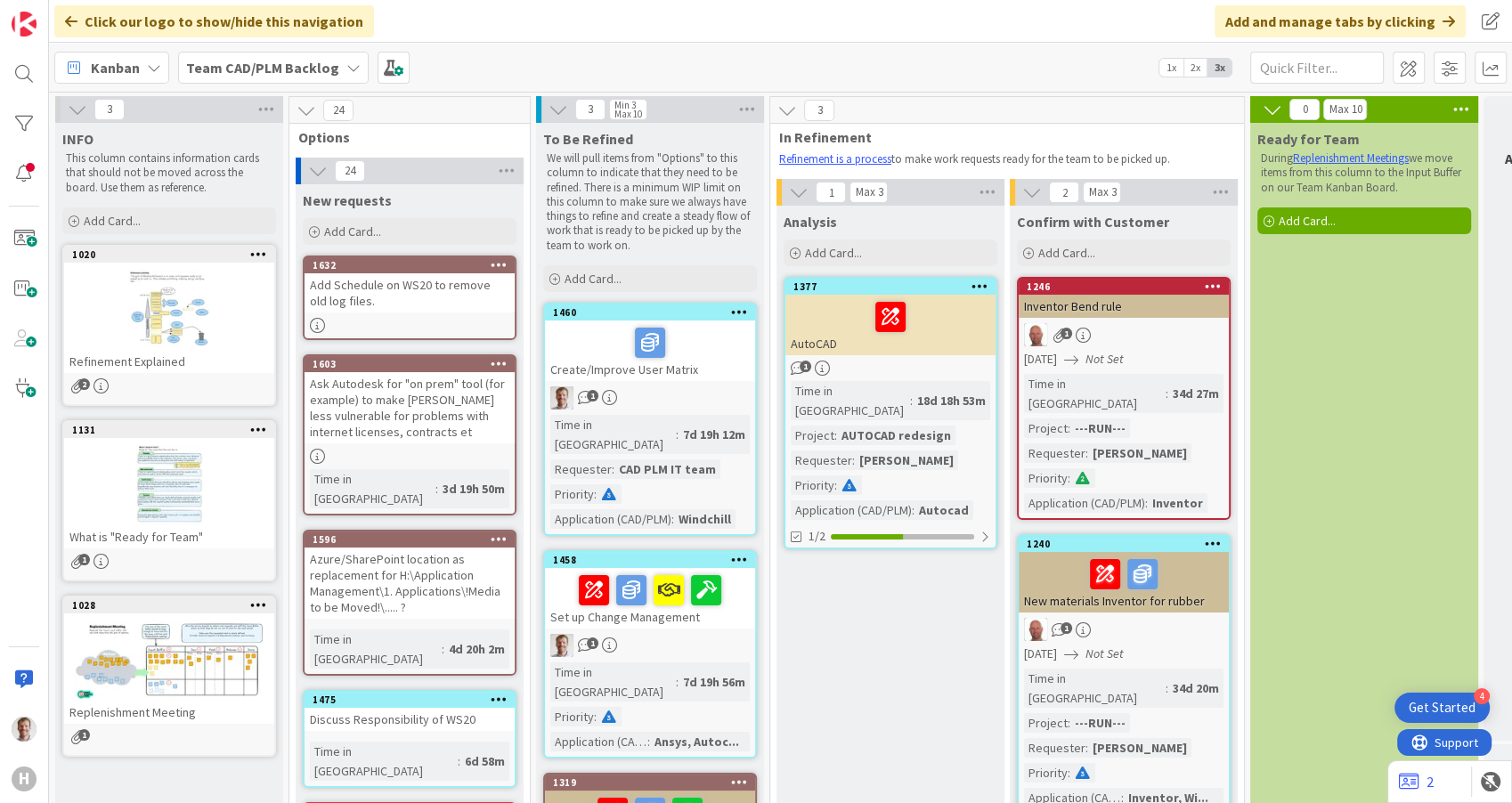
click at [292, 49] on div "Kanban Team CAD/PLM Backlog 1x 2x 3x" at bounding box center [780, 66] width 1463 height 49
drag, startPoint x: 292, startPoint y: 49, endPoint x: 287, endPoint y: 69, distance: 20.6
click at [287, 69] on b "Team CAD/PLM Backlog" at bounding box center [263, 67] width 153 height 18
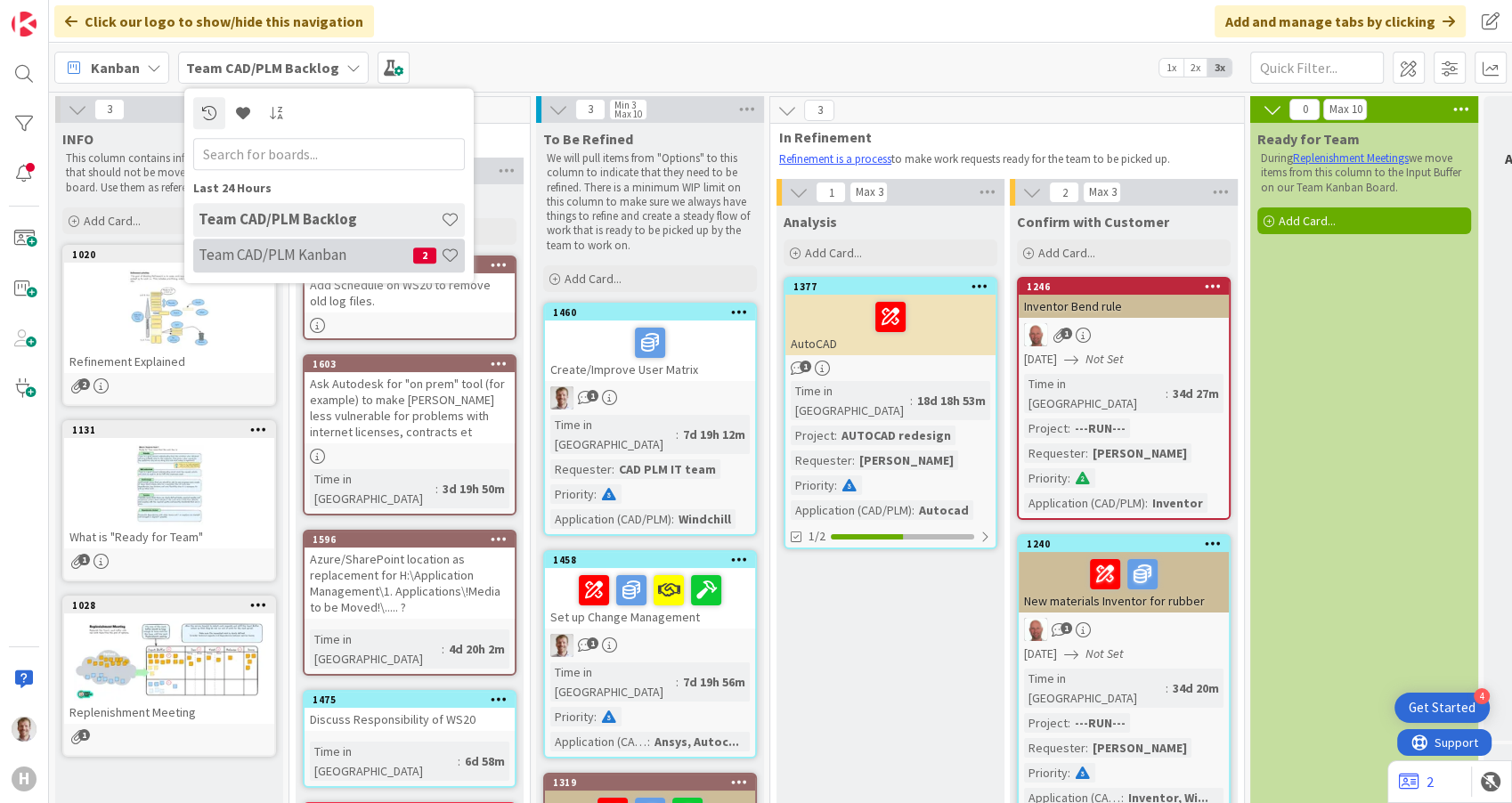
click at [284, 252] on h4 "Team CAD/PLM Kanban" at bounding box center [305, 256] width 214 height 18
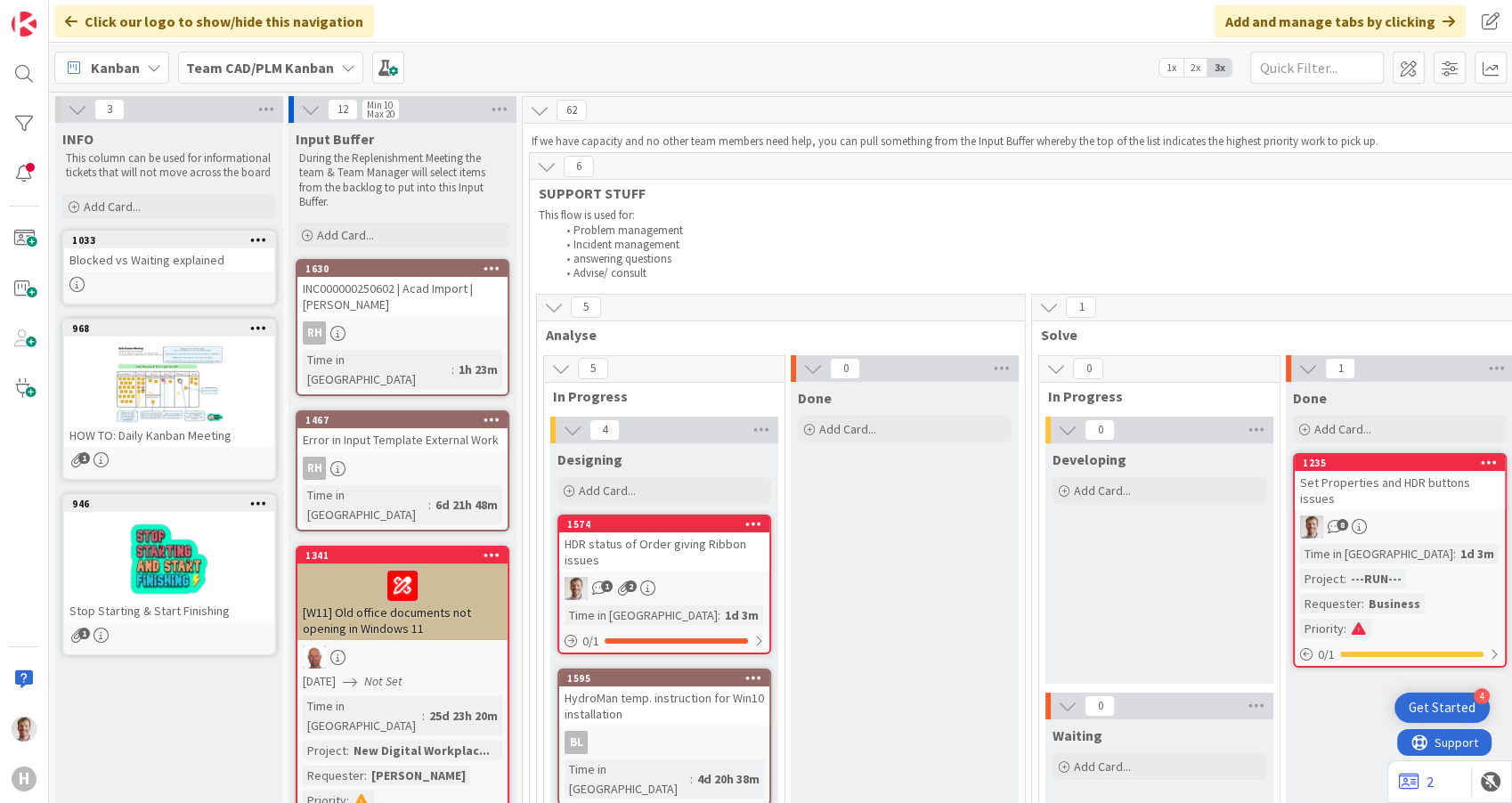
click at [267, 74] on b "Team CAD/PLM Kanban" at bounding box center [260, 67] width 148 height 18
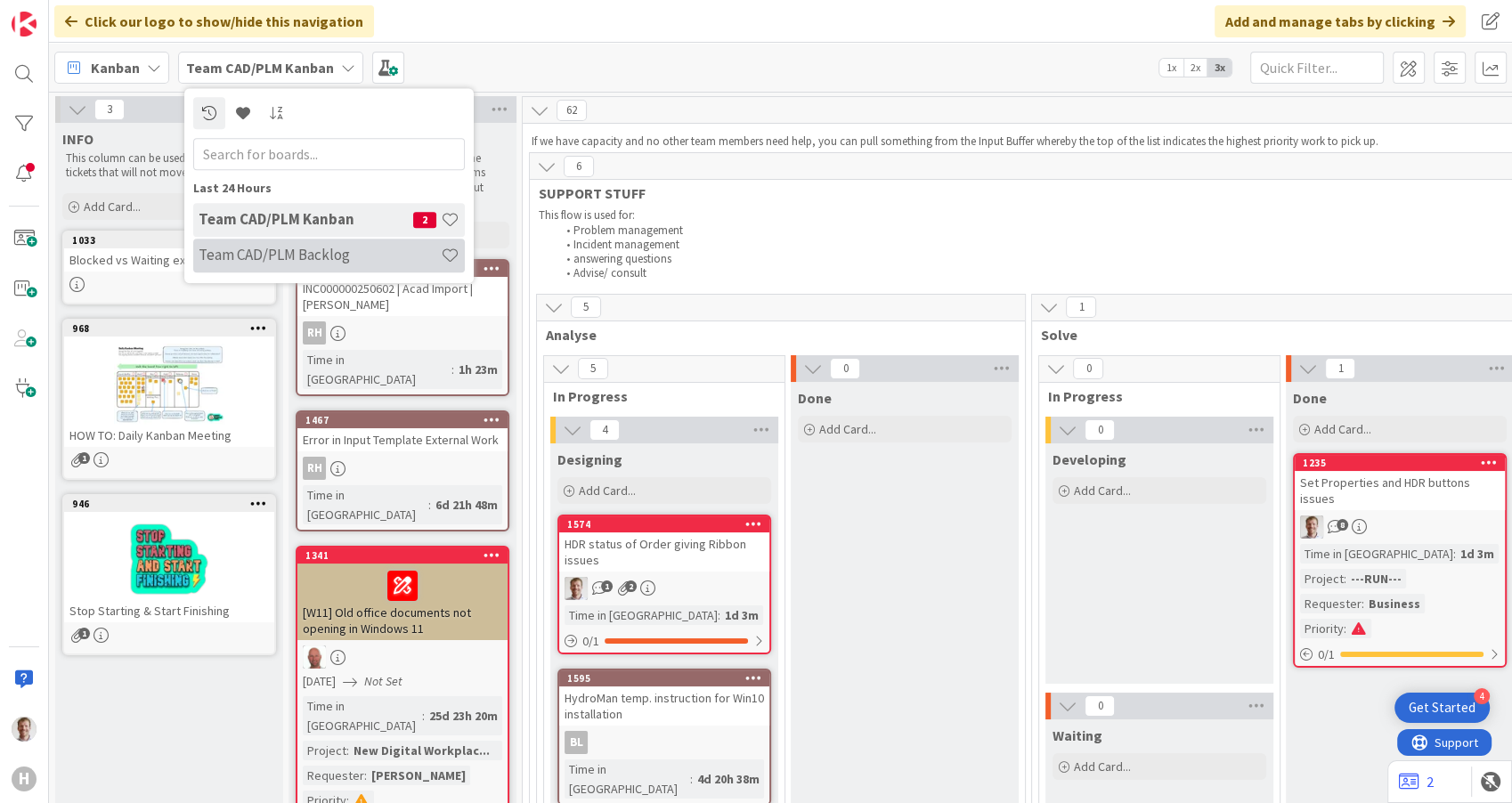
click at [311, 264] on h4 "Team CAD/PLM Backlog" at bounding box center [319, 256] width 242 height 18
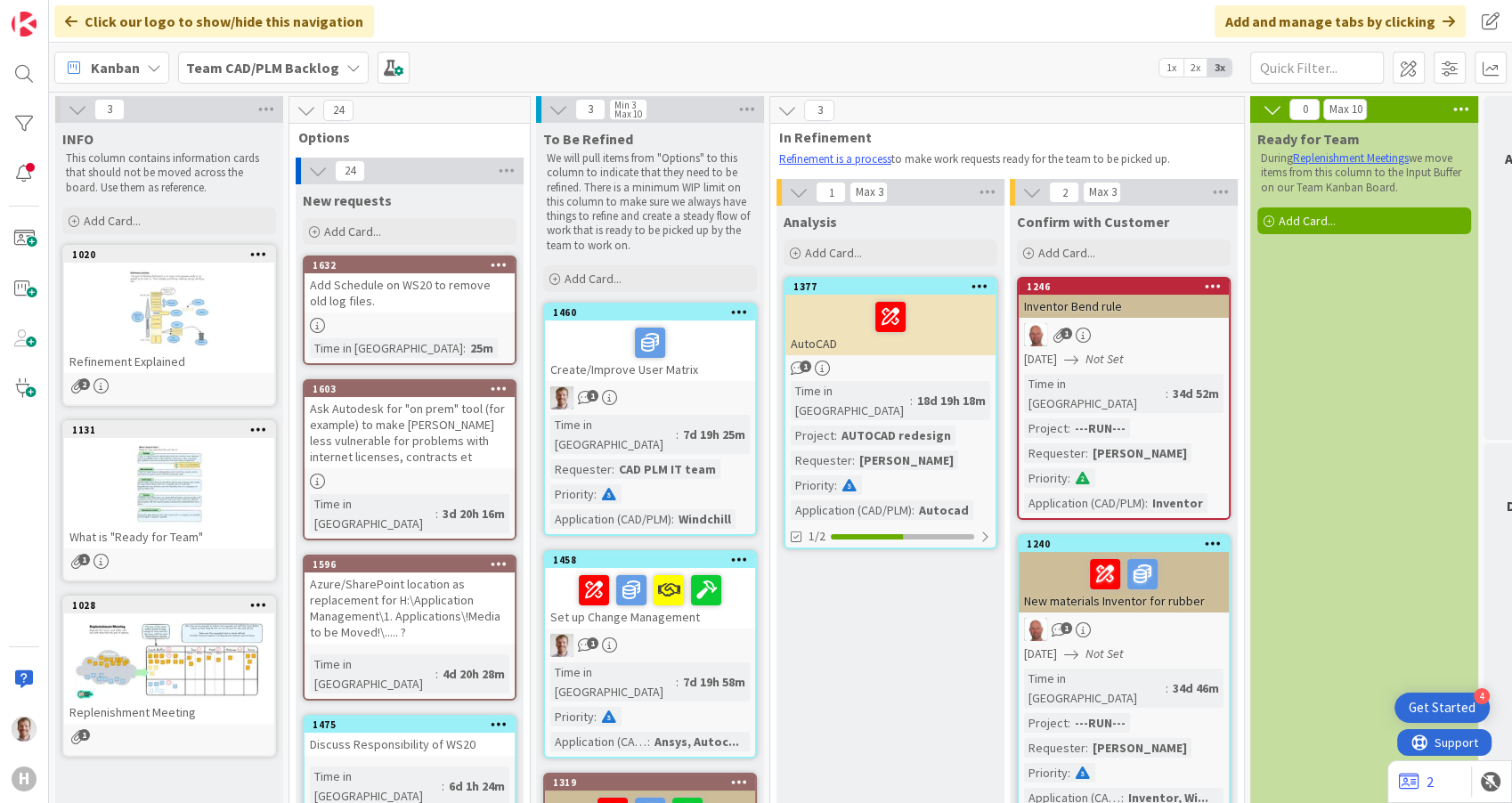
click at [713, 634] on div "1" at bounding box center [650, 645] width 210 height 23
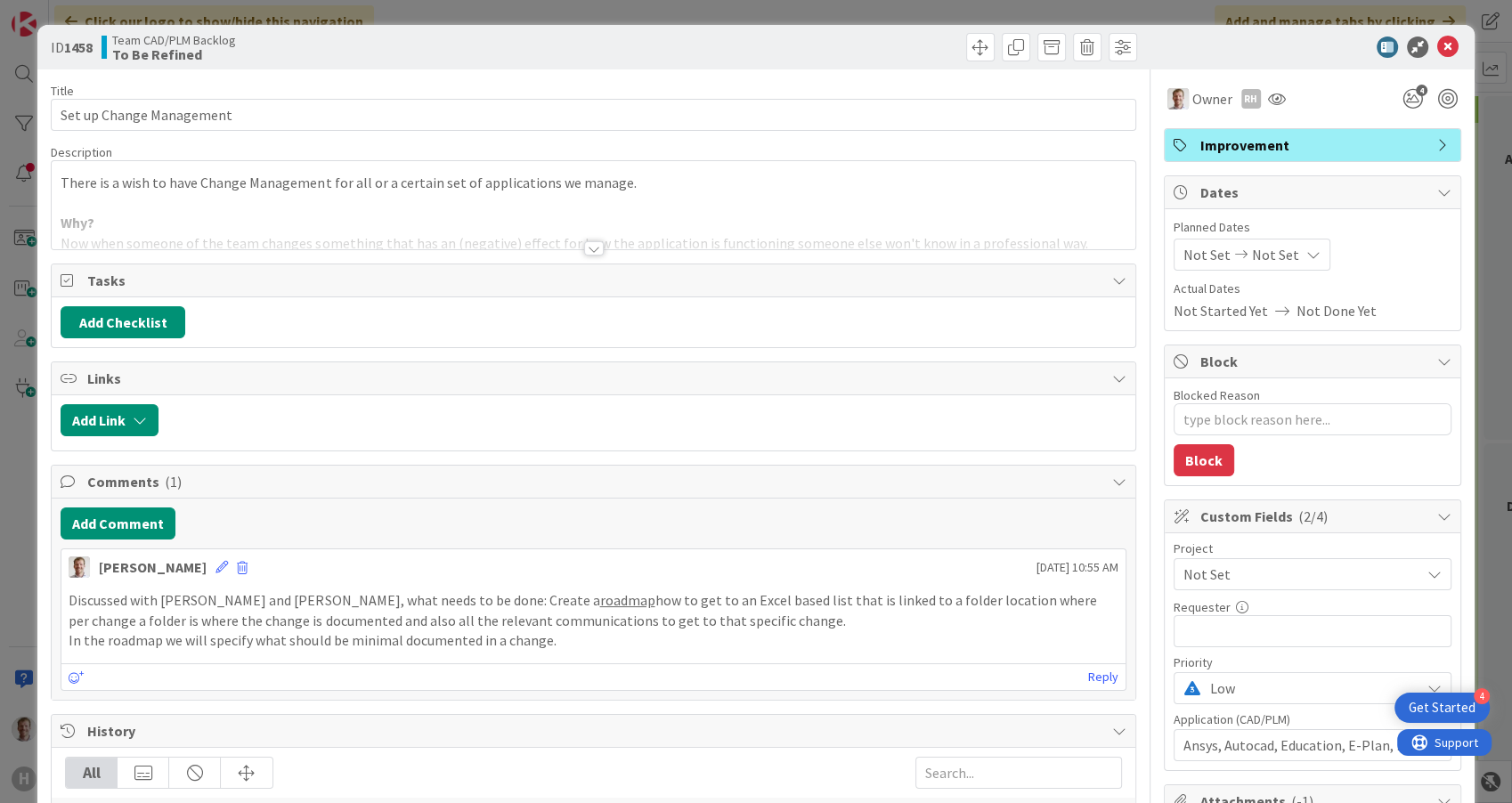
click at [593, 238] on div at bounding box center [593, 227] width 1083 height 46
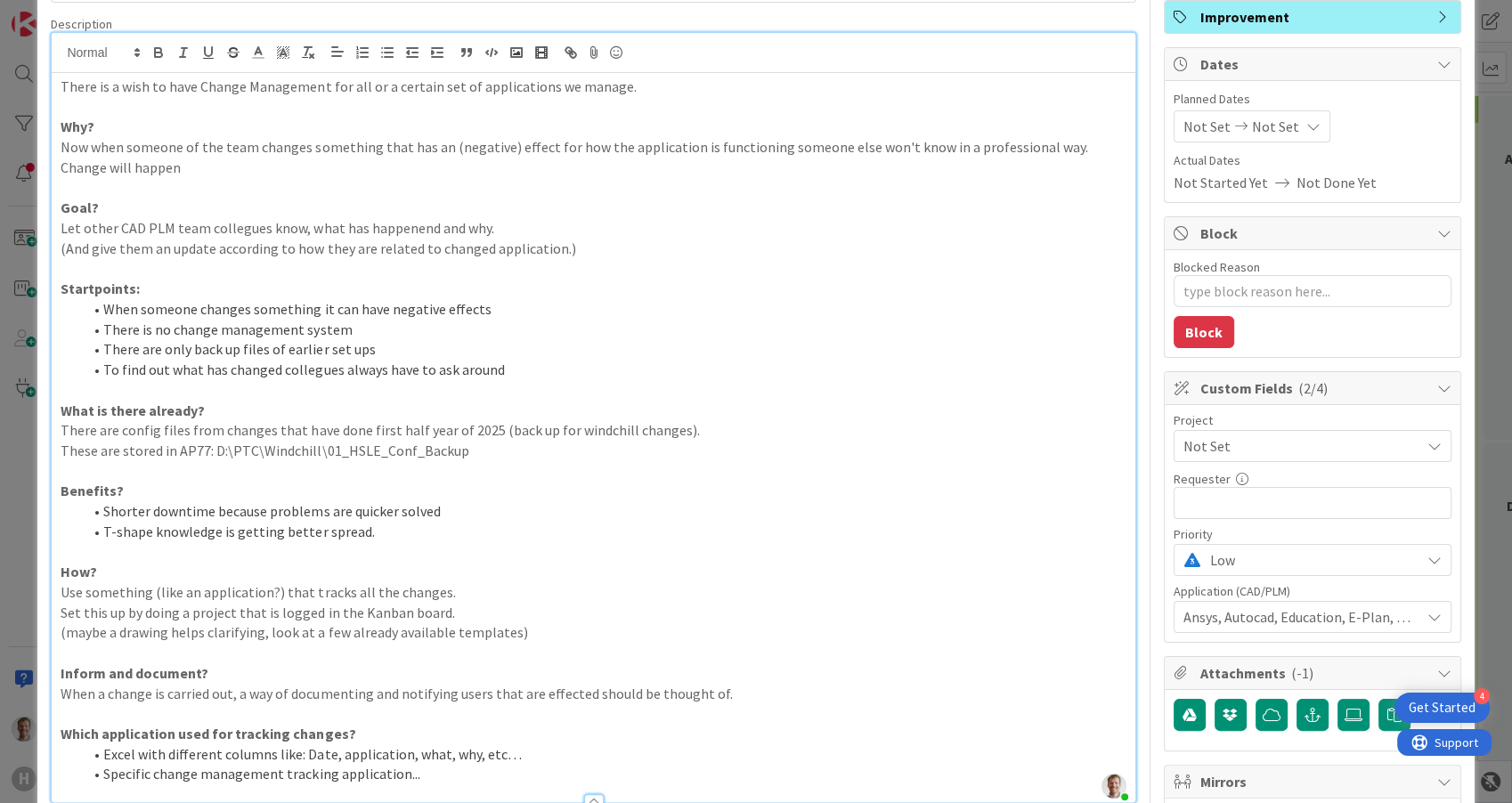
scroll to position [99, 0]
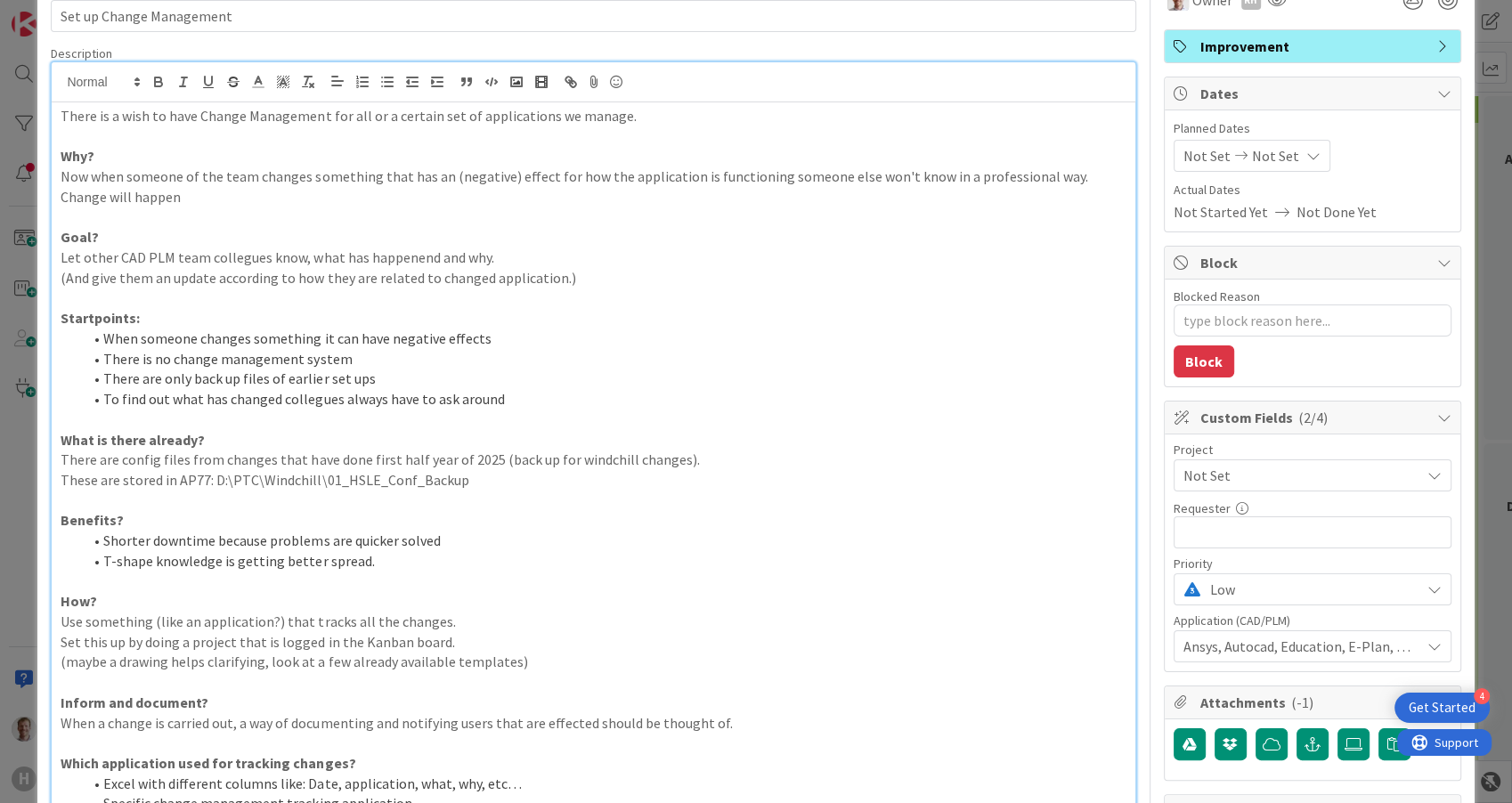
click at [1297, 50] on span "Improvement" at bounding box center [1315, 47] width 228 height 22
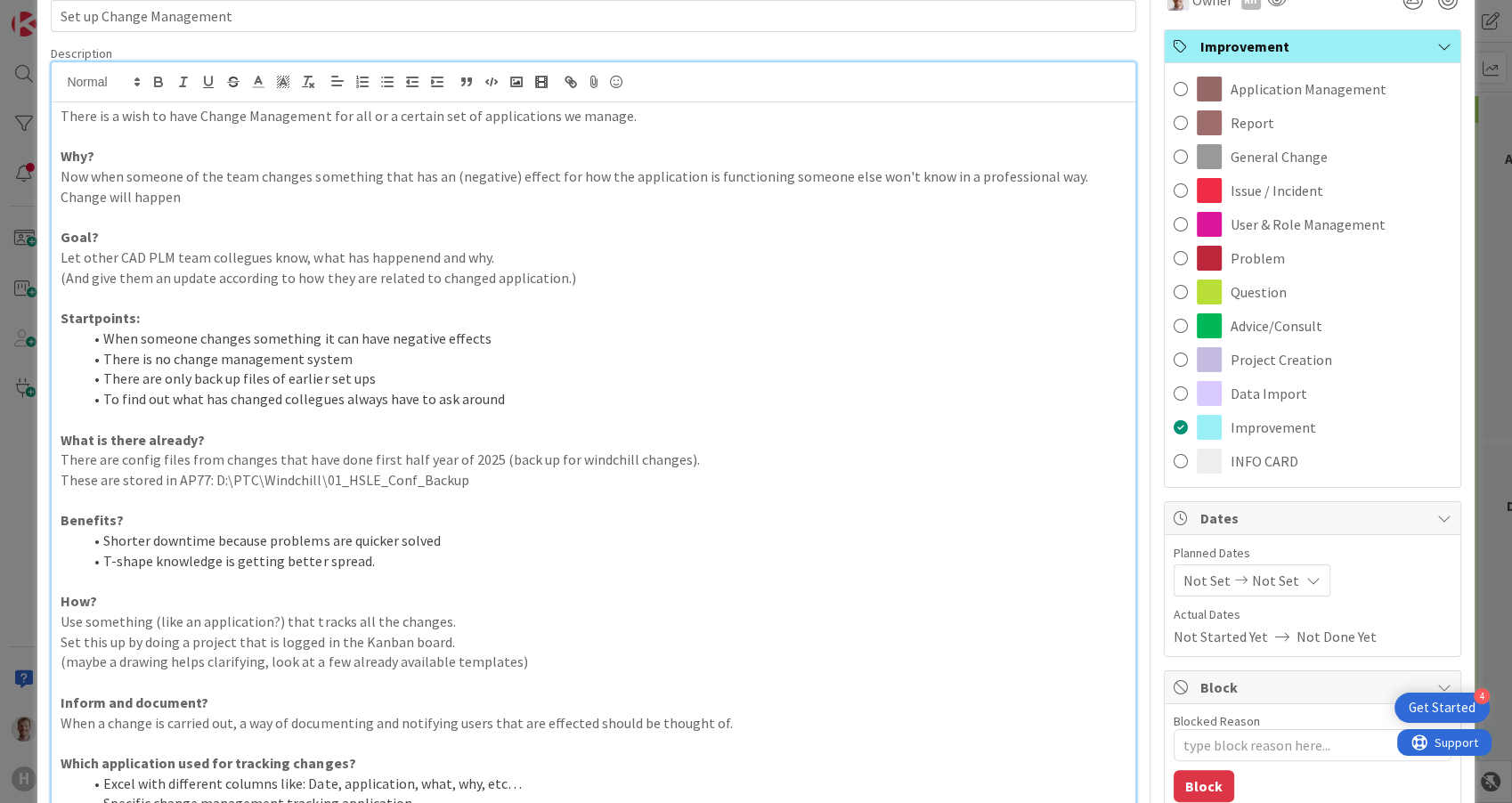
click at [1297, 50] on span "Improvement" at bounding box center [1315, 47] width 228 height 22
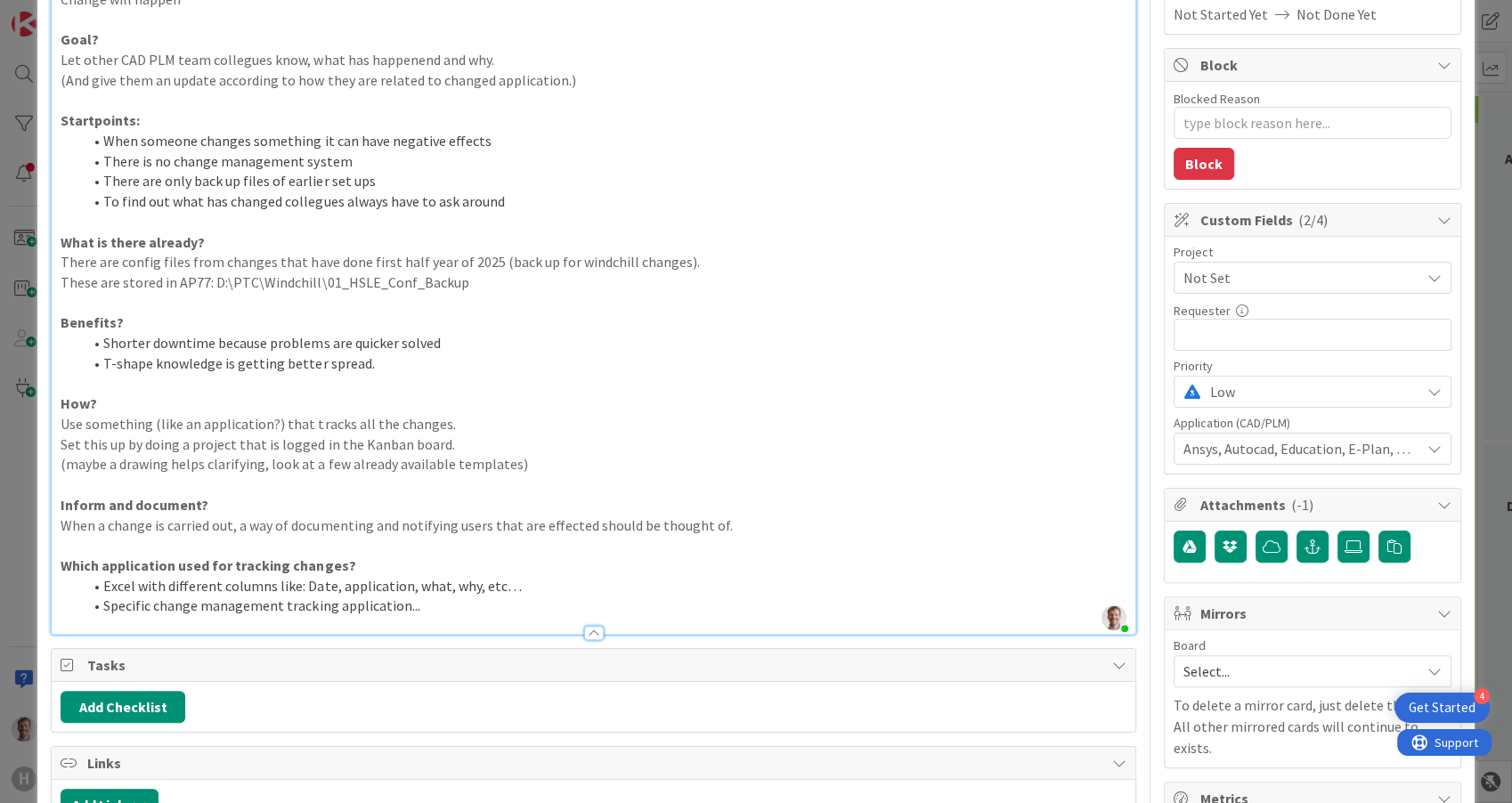
scroll to position [0, 0]
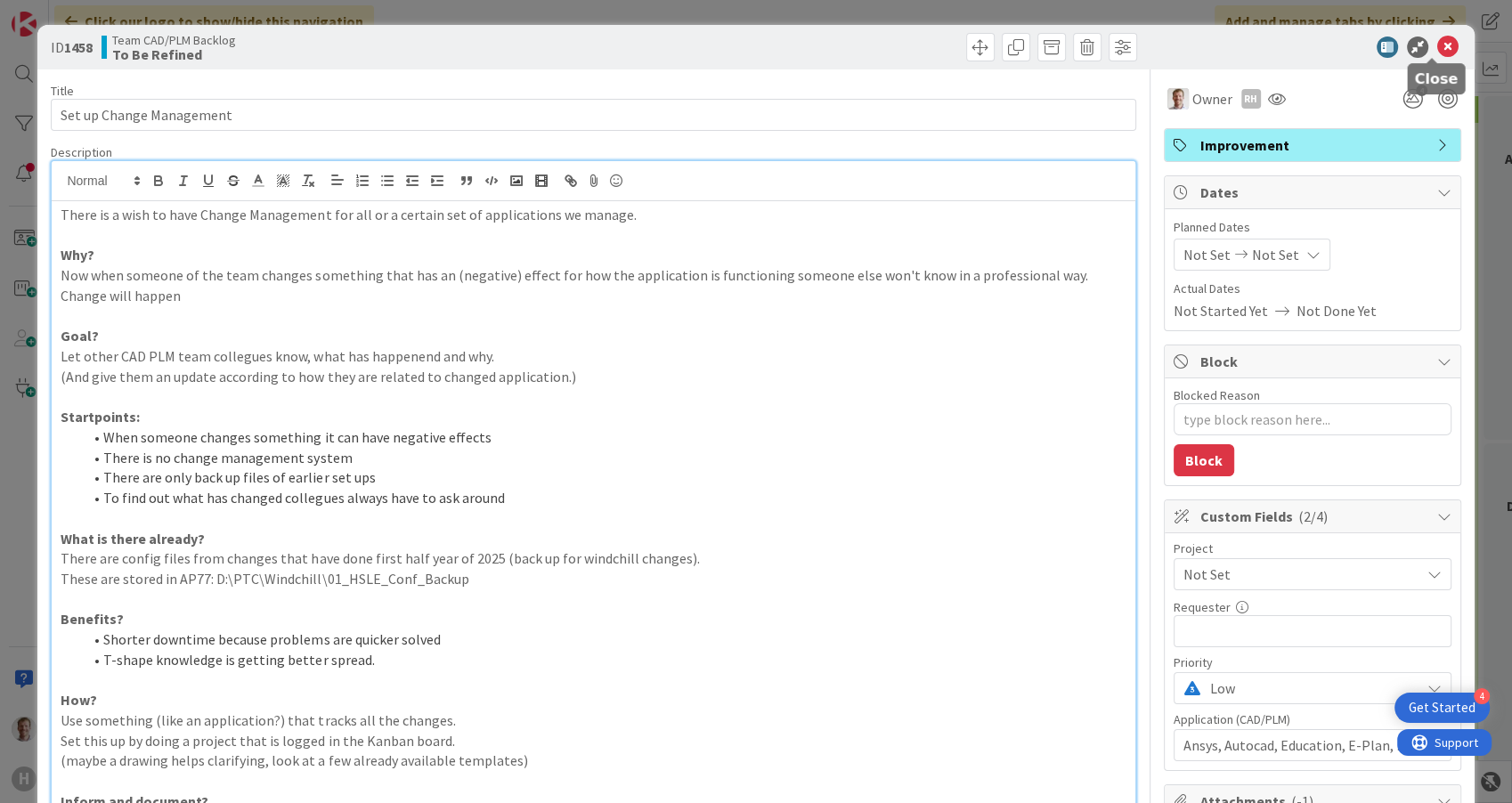
click at [1439, 46] on icon at bounding box center [1449, 48] width 22 height 22
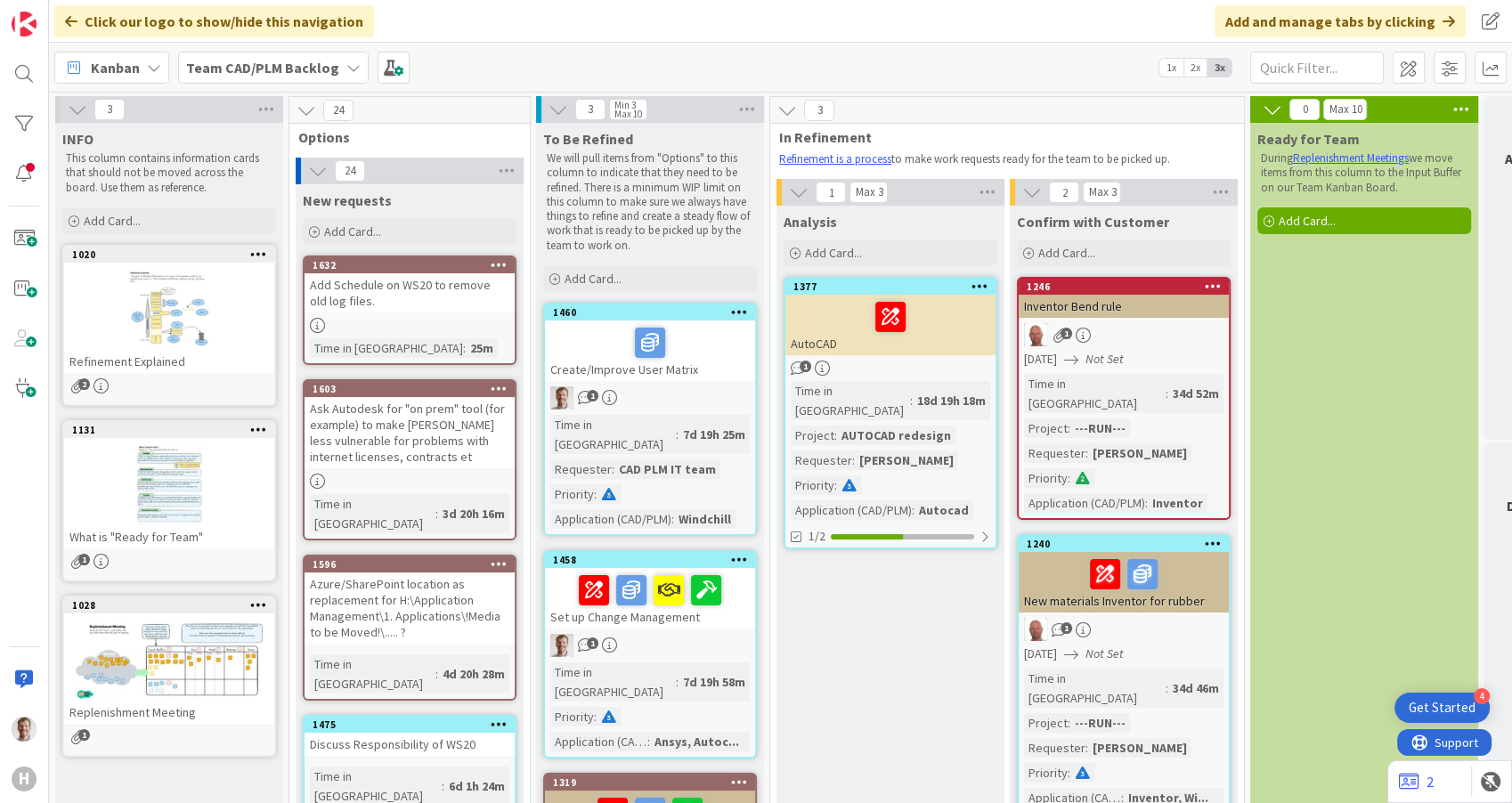
drag, startPoint x: 485, startPoint y: 54, endPoint x: 343, endPoint y: 85, distance: 145.3
click at [485, 53] on div "Kanban Team CAD/PLM Backlog 1x 2x 3x" at bounding box center [780, 66] width 1463 height 49
click at [293, 69] on b "Team CAD/PLM Backlog" at bounding box center [263, 67] width 153 height 18
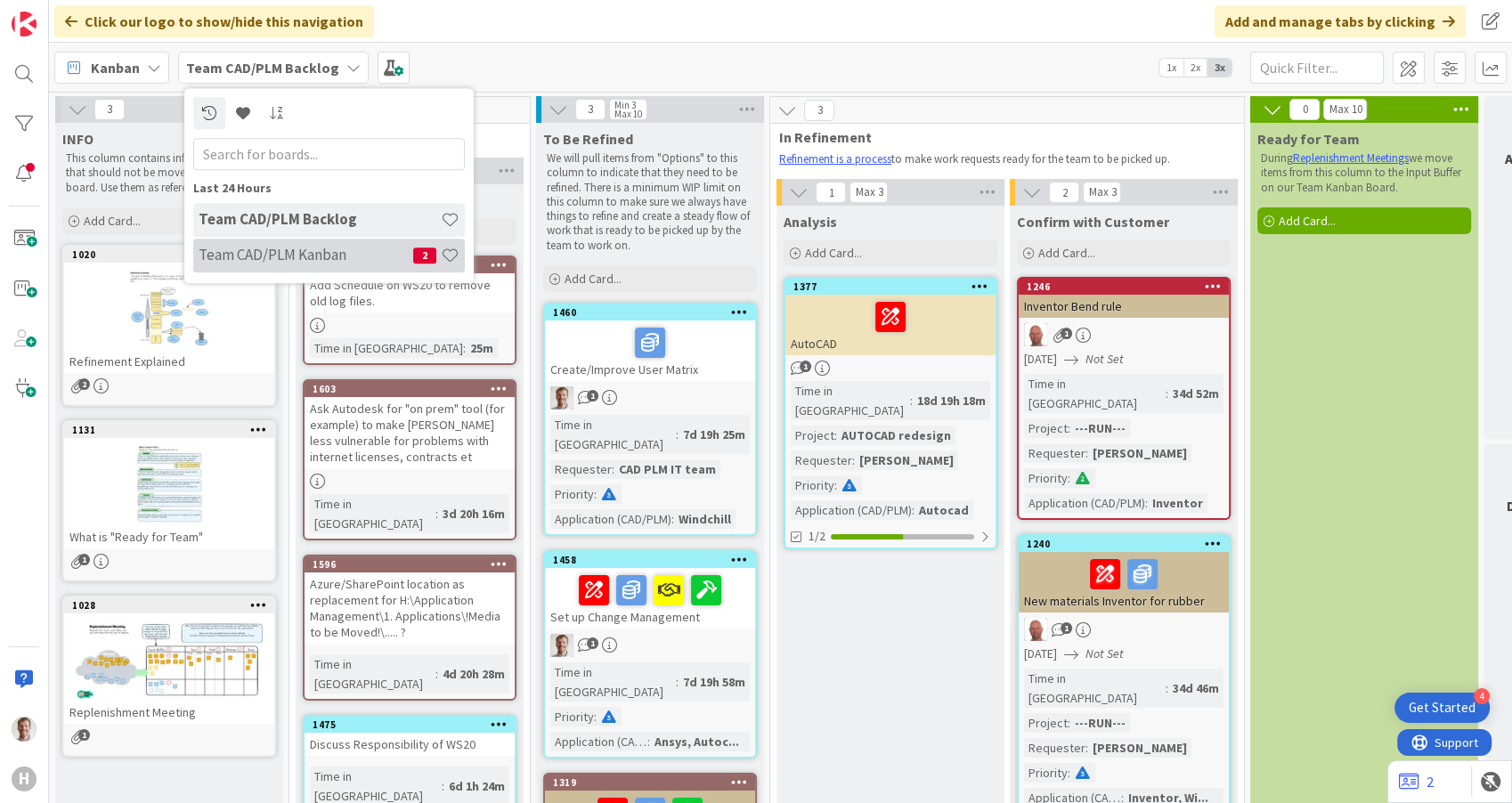
click at [278, 260] on h4 "Team CAD/PLM Kanban" at bounding box center [305, 256] width 214 height 18
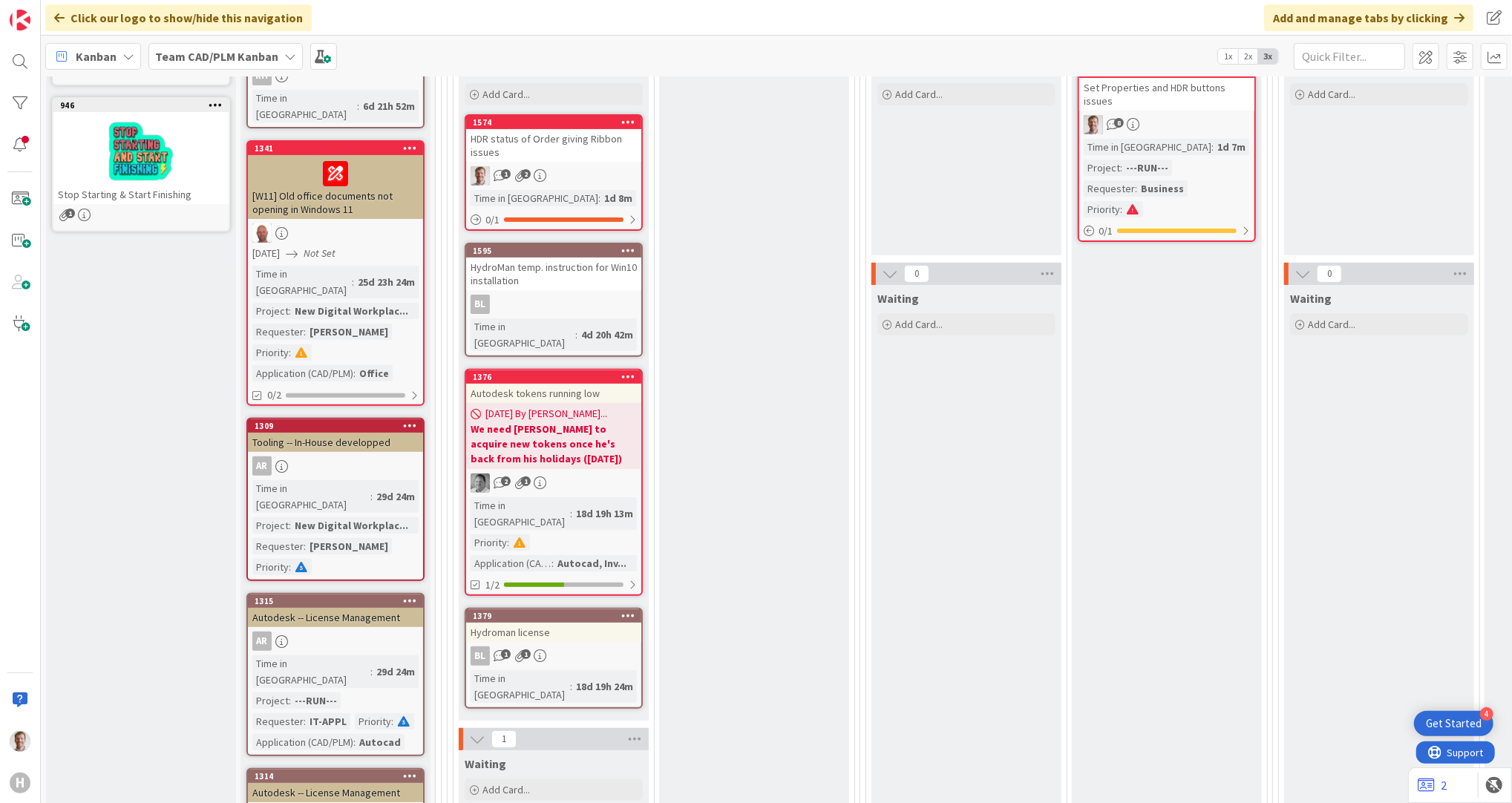
scroll to position [494, 0]
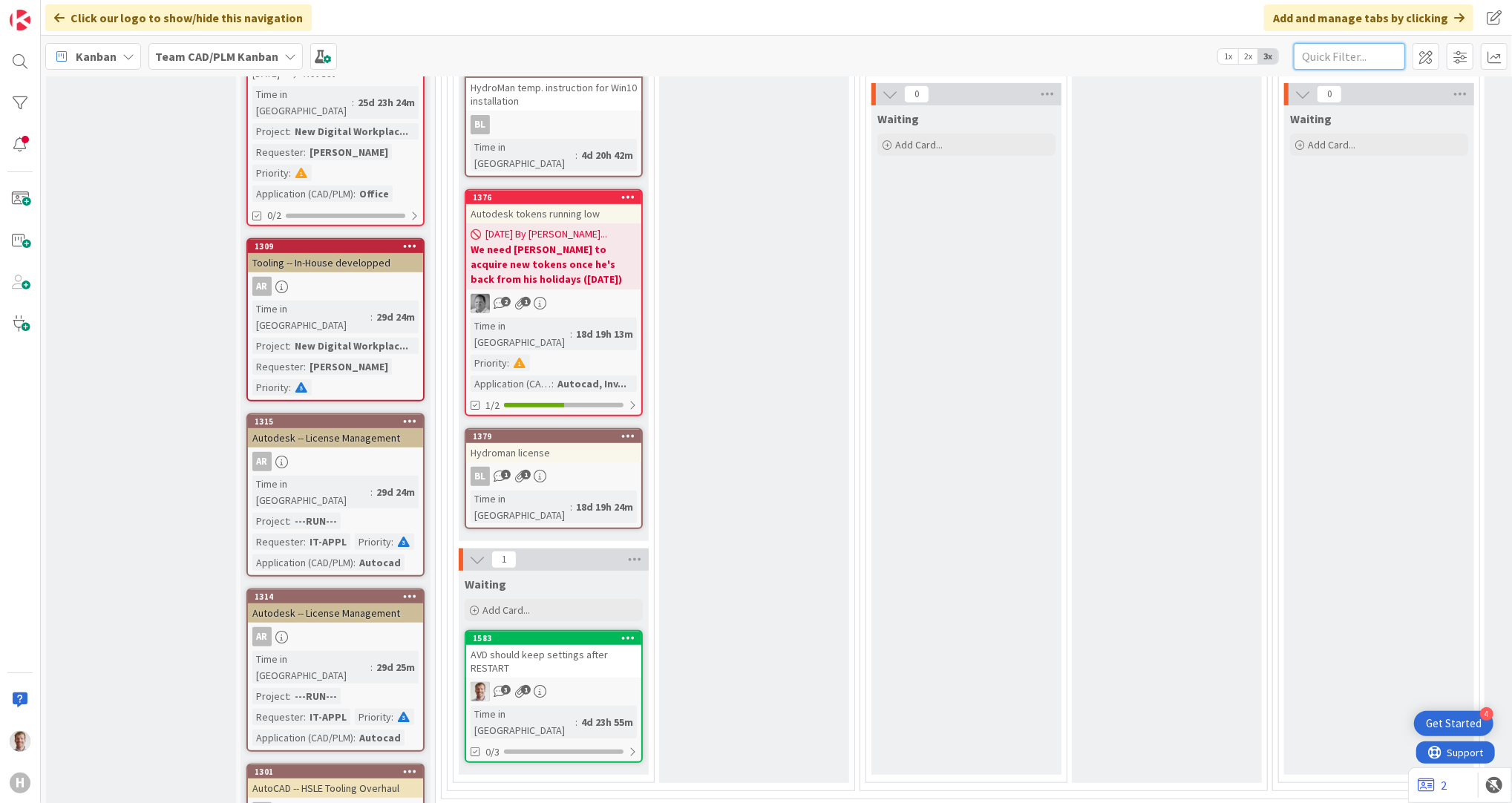
click at [1336, 67] on input "text" at bounding box center [1349, 56] width 112 height 26
click at [24, 93] on div at bounding box center [20, 103] width 30 height 30
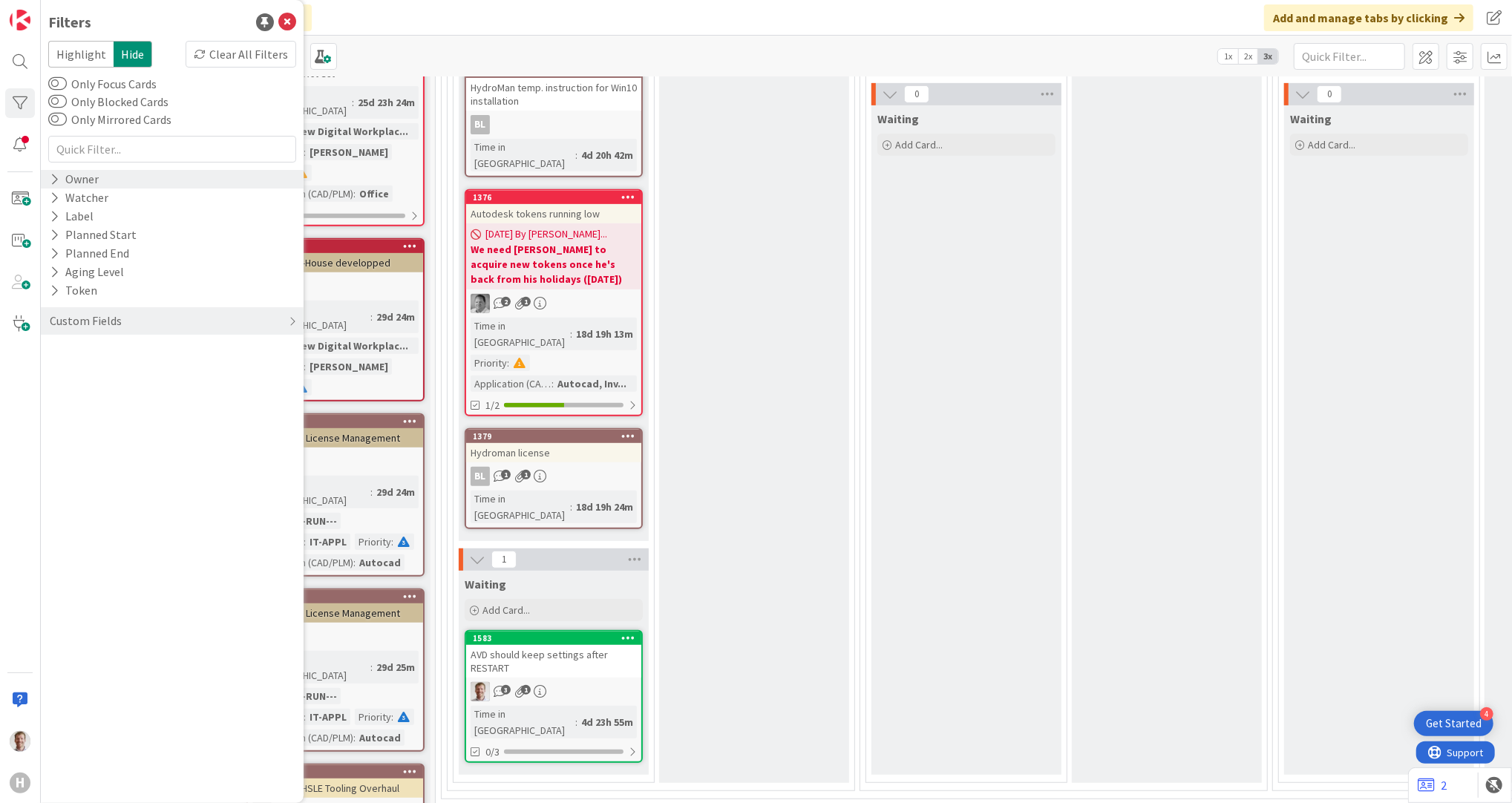
click at [56, 174] on icon at bounding box center [55, 178] width 10 height 12
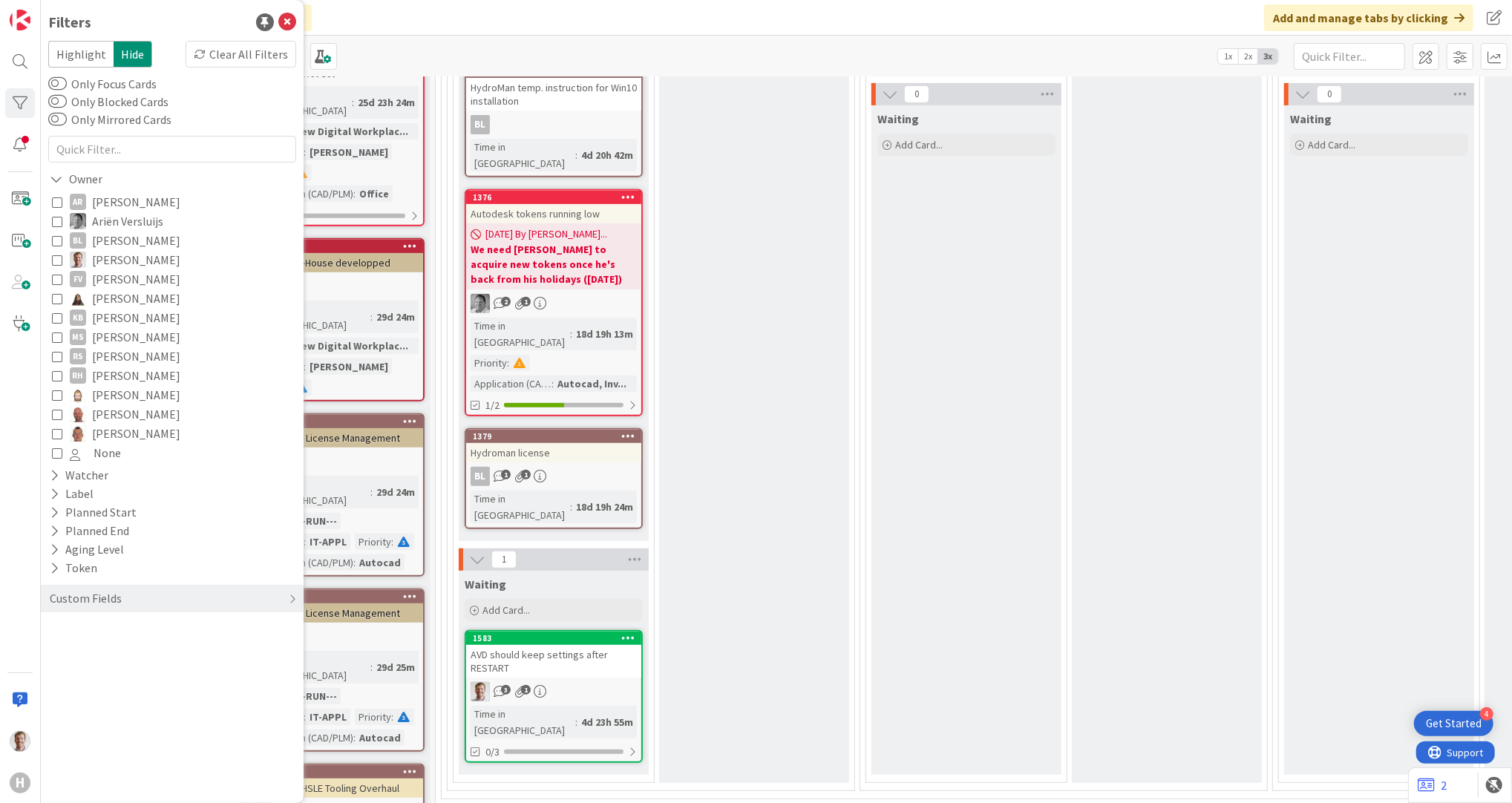
click at [90, 258] on button "[PERSON_NAME]" at bounding box center [172, 259] width 240 height 19
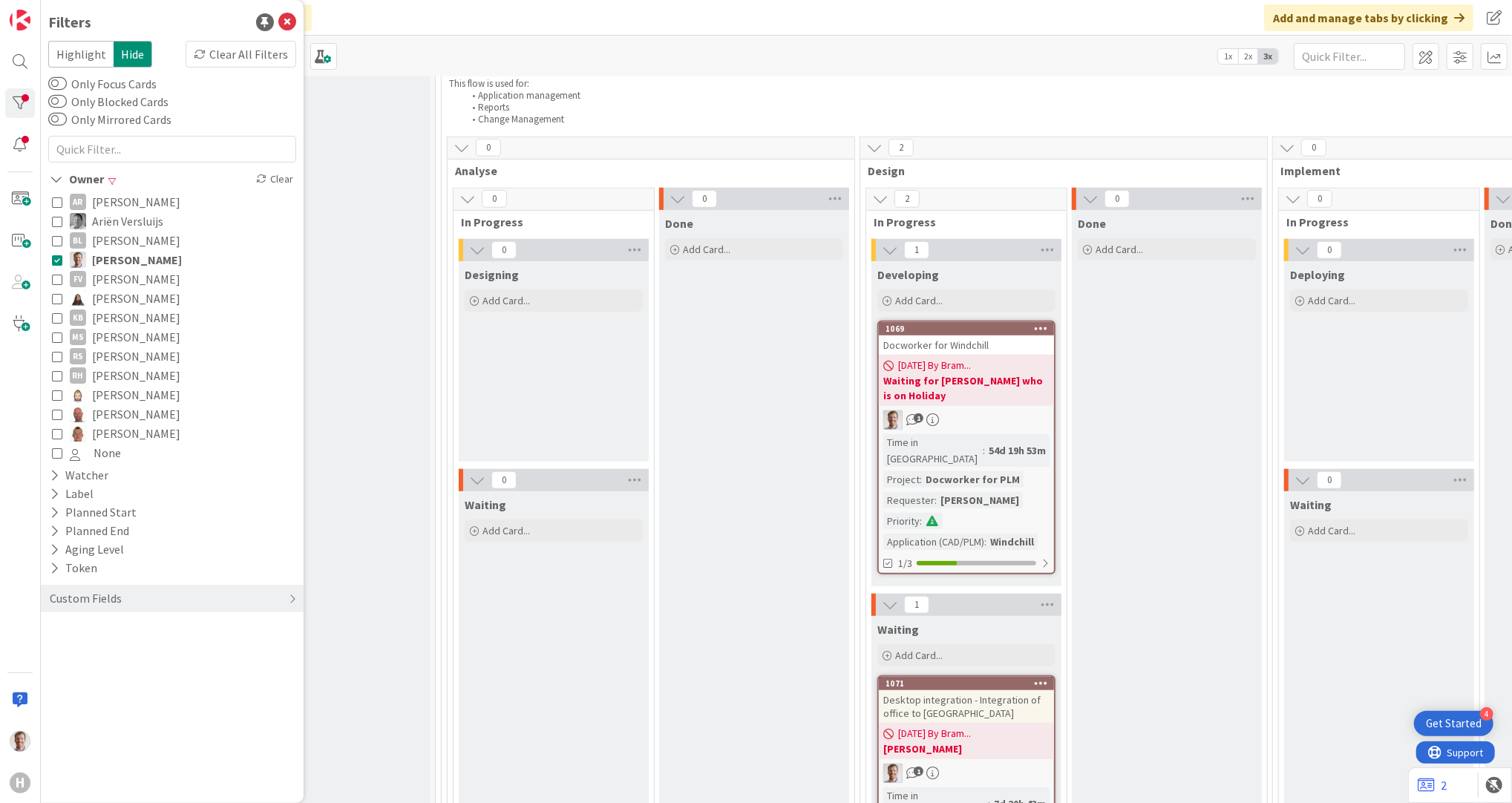
scroll to position [891, 0]
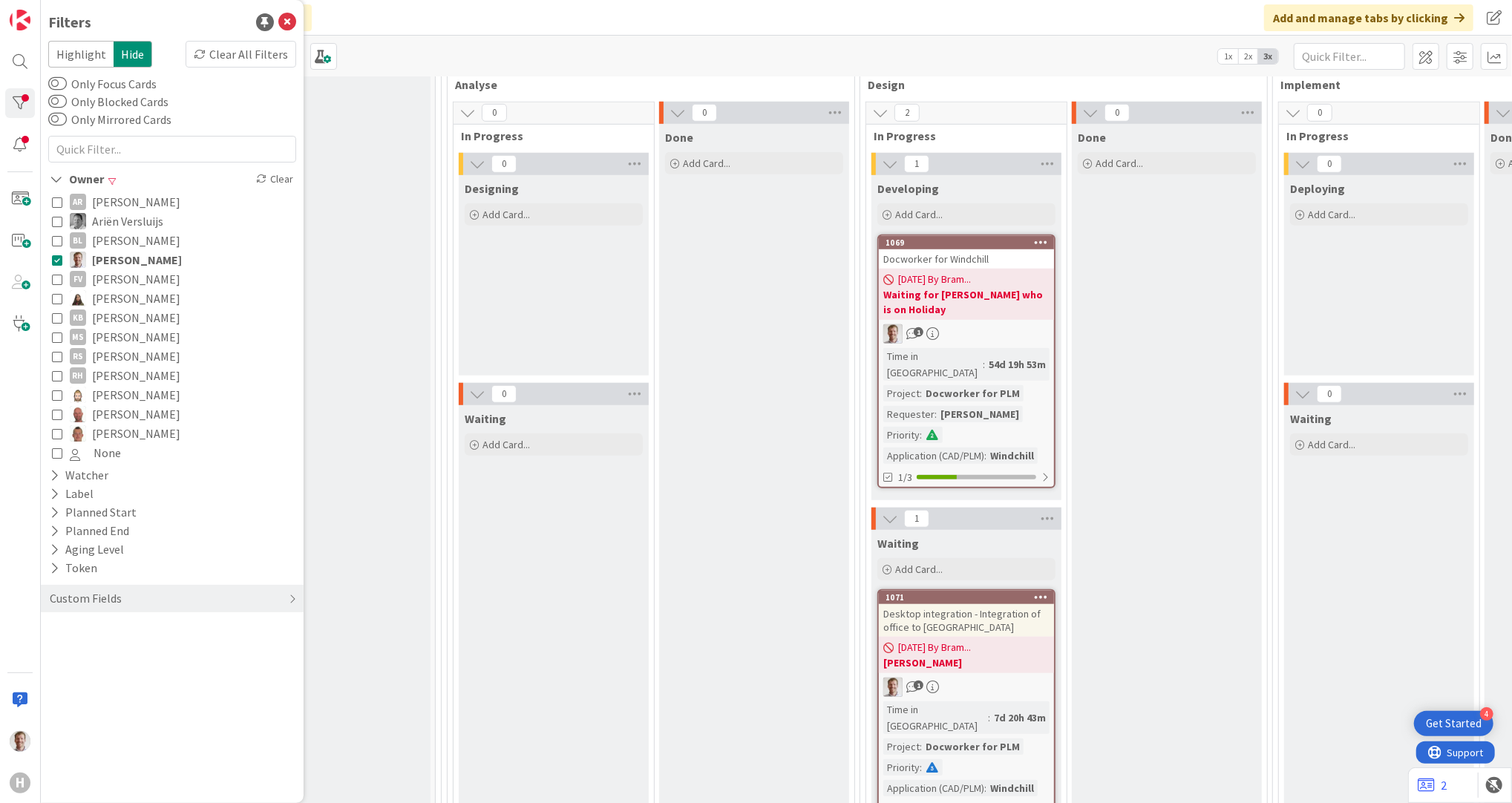
click at [1002, 273] on div "[DATE] By Bram... Waiting for [PERSON_NAME] who is on Holiday" at bounding box center [966, 294] width 175 height 51
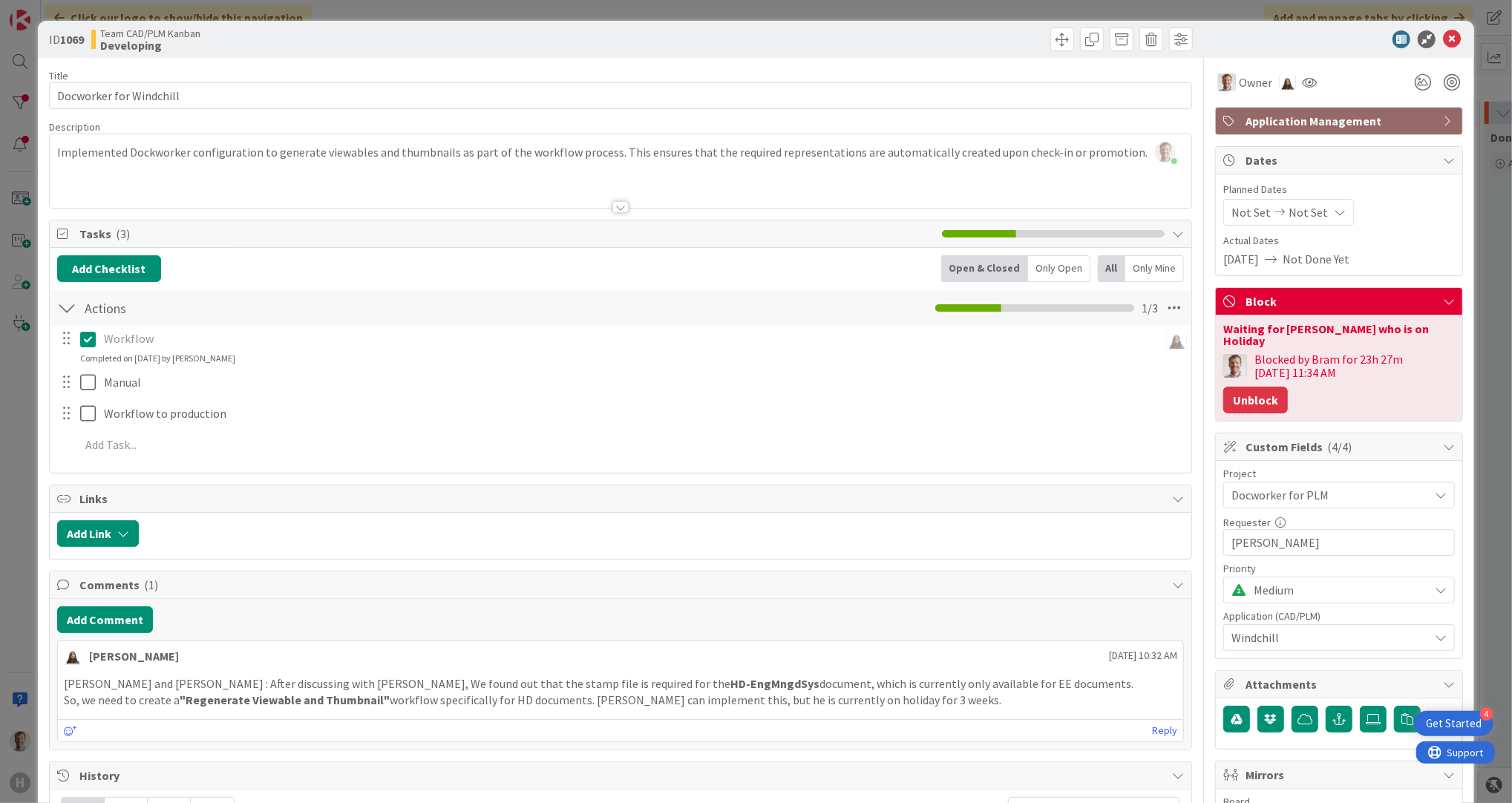
click at [1256, 387] on button "Unblock" at bounding box center [1255, 400] width 64 height 26
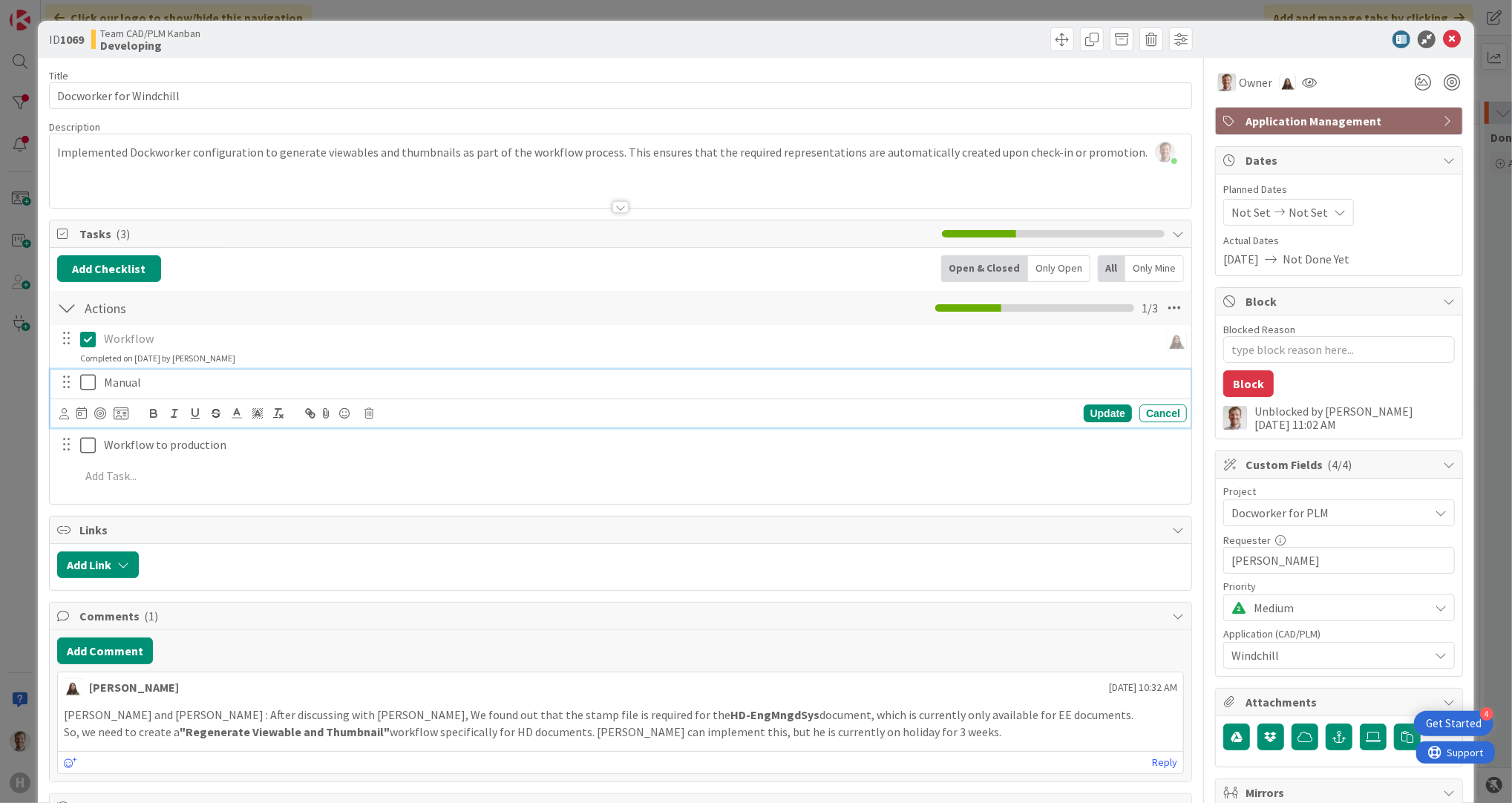
click at [1053, 390] on p "Manual" at bounding box center [642, 382] width 1077 height 17
type textarea "x"
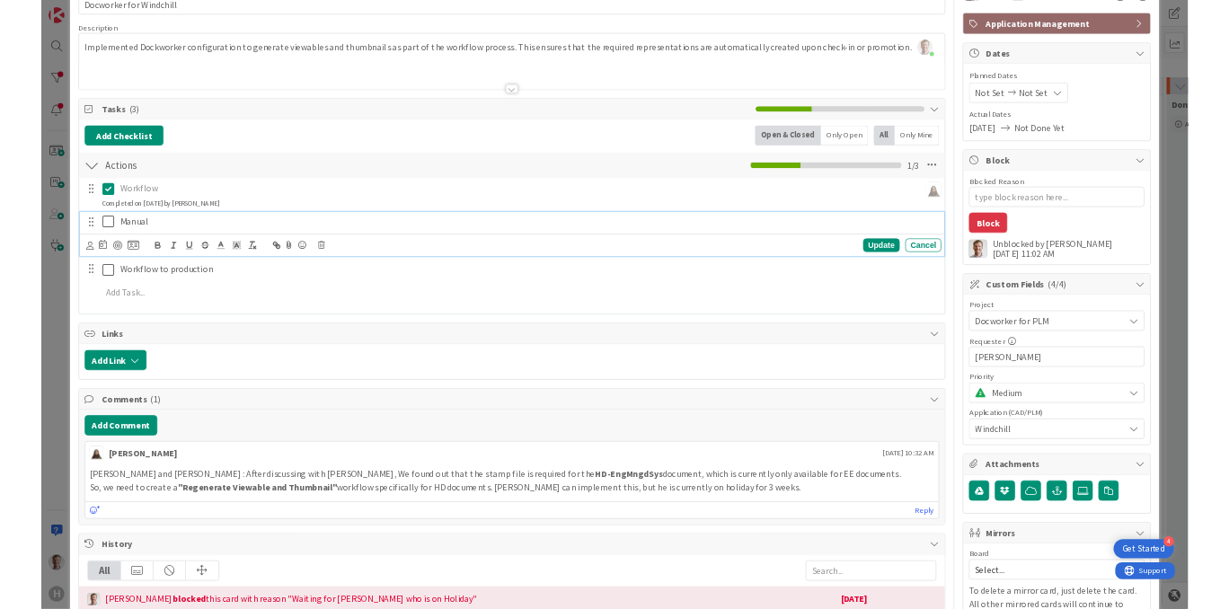
scroll to position [359, 0]
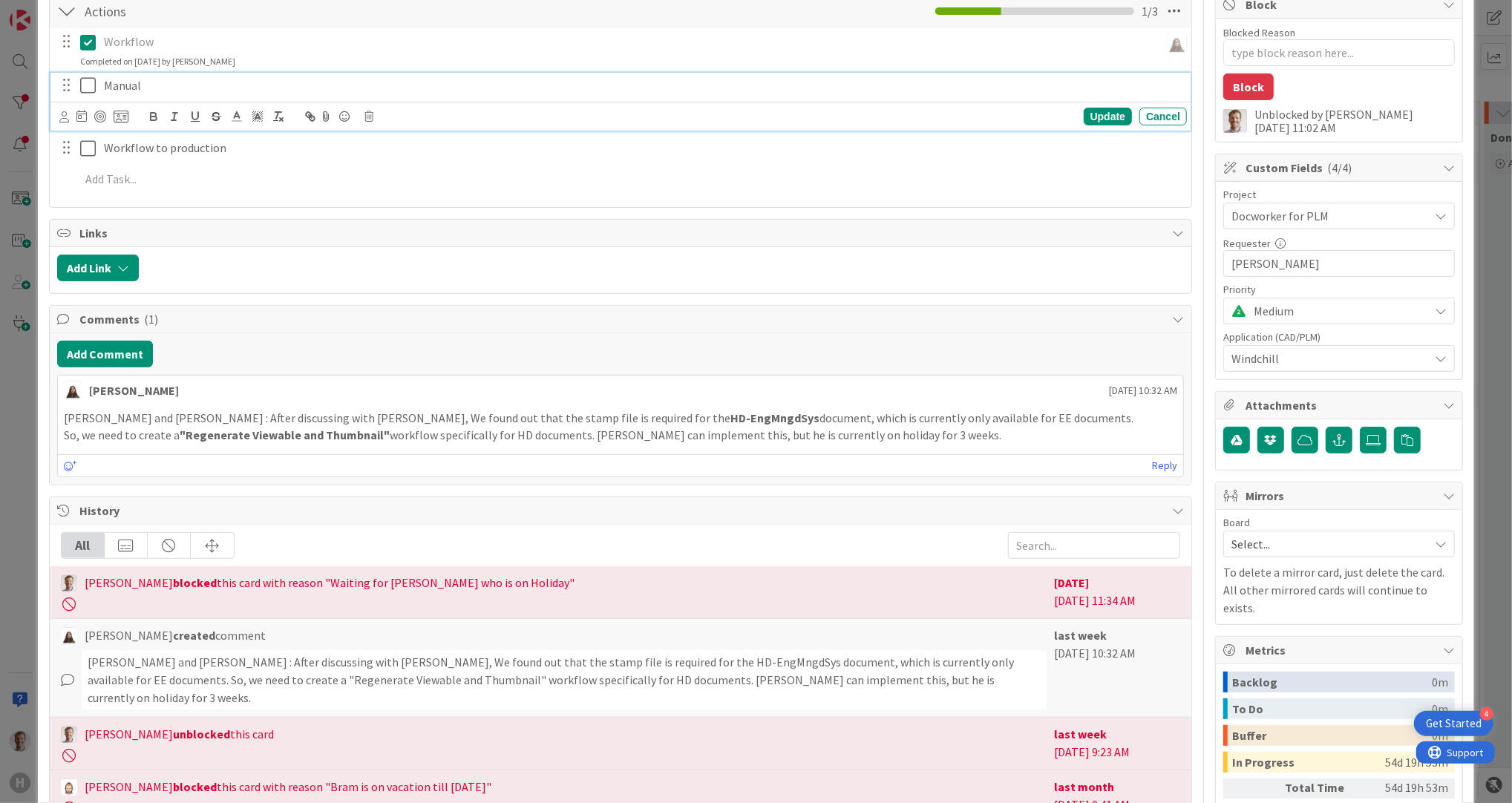
click at [164, 88] on p "Manual" at bounding box center [642, 85] width 1077 height 17
drag, startPoint x: 177, startPoint y: 78, endPoint x: 183, endPoint y: 98, distance: 20.9
click at [178, 88] on p "Manual:" at bounding box center [642, 85] width 1077 height 17
click at [291, 91] on p "Manual:" at bounding box center [642, 85] width 1077 height 17
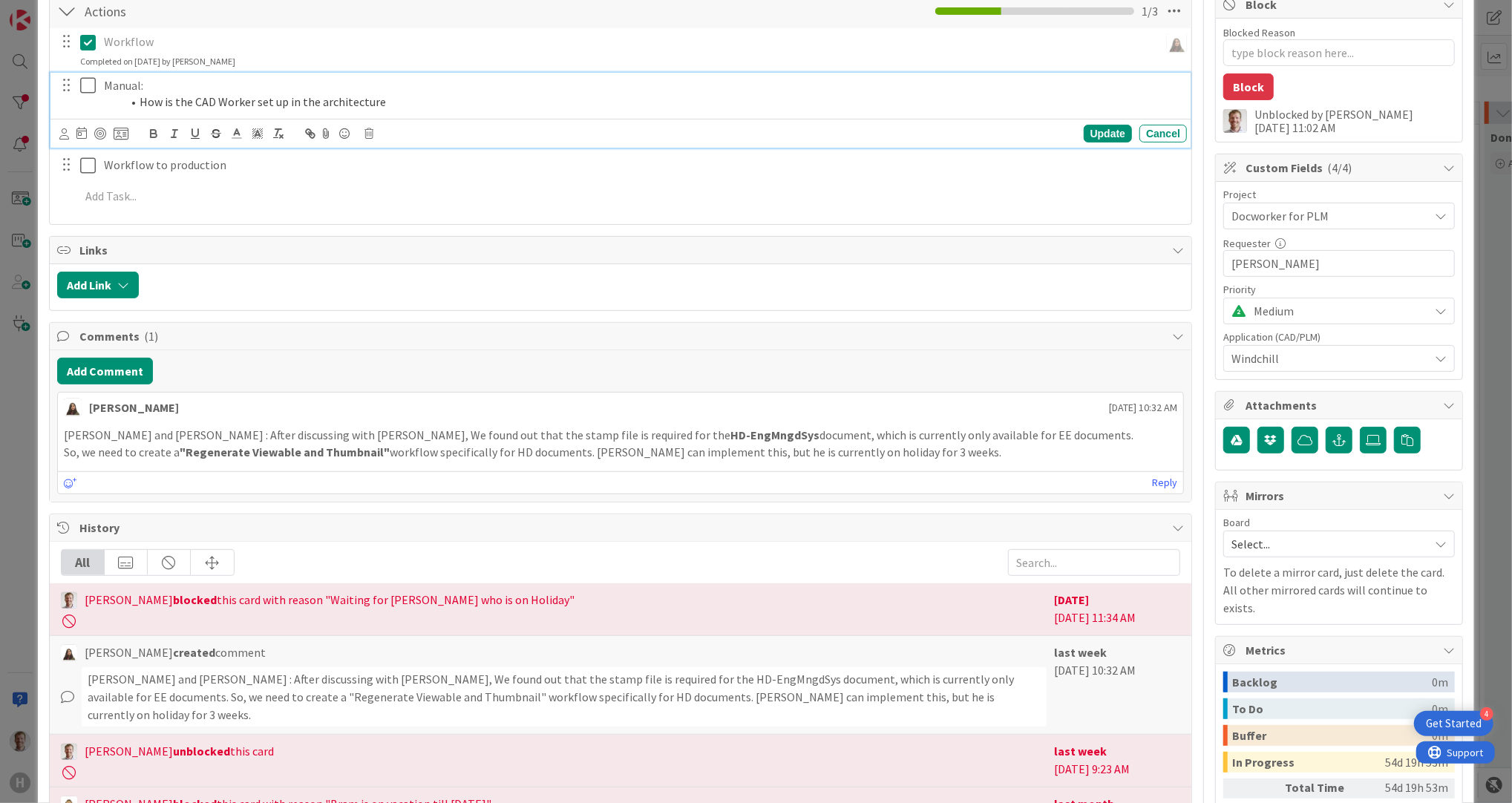
click at [407, 96] on li "How is the CAD Worker set up in the architecture" at bounding box center [651, 102] width 1059 height 17
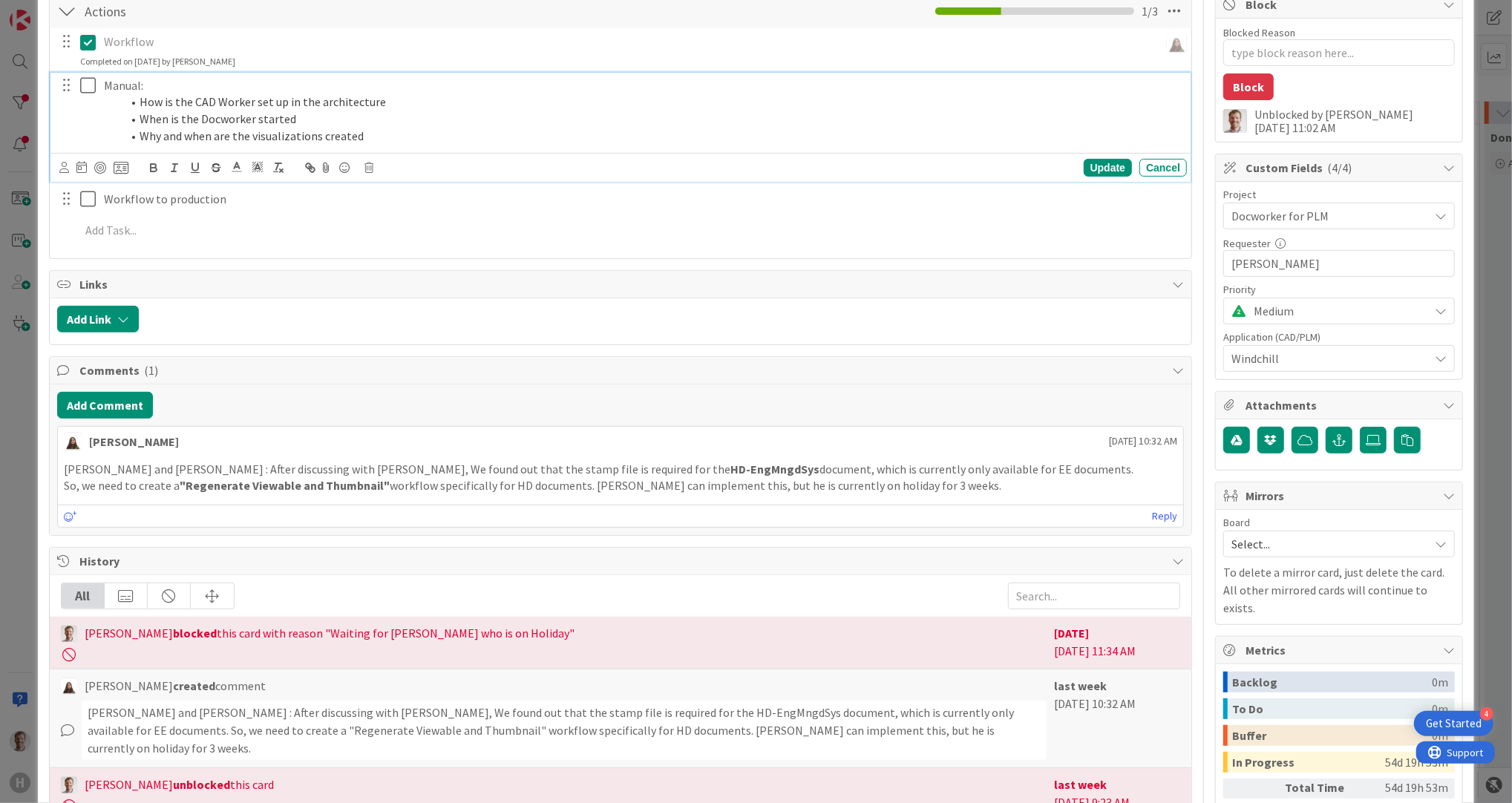
click at [1103, 179] on div "Update Cancel" at bounding box center [620, 167] width 1140 height 29
click at [1096, 173] on div "Update" at bounding box center [1107, 168] width 48 height 18
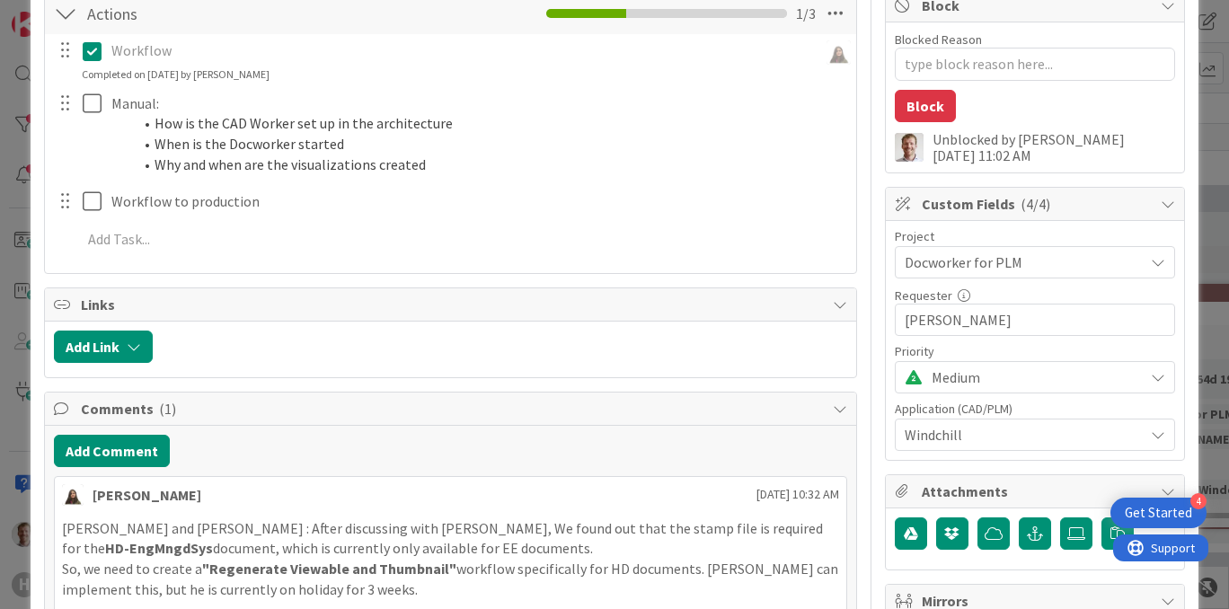
type textarea "x"
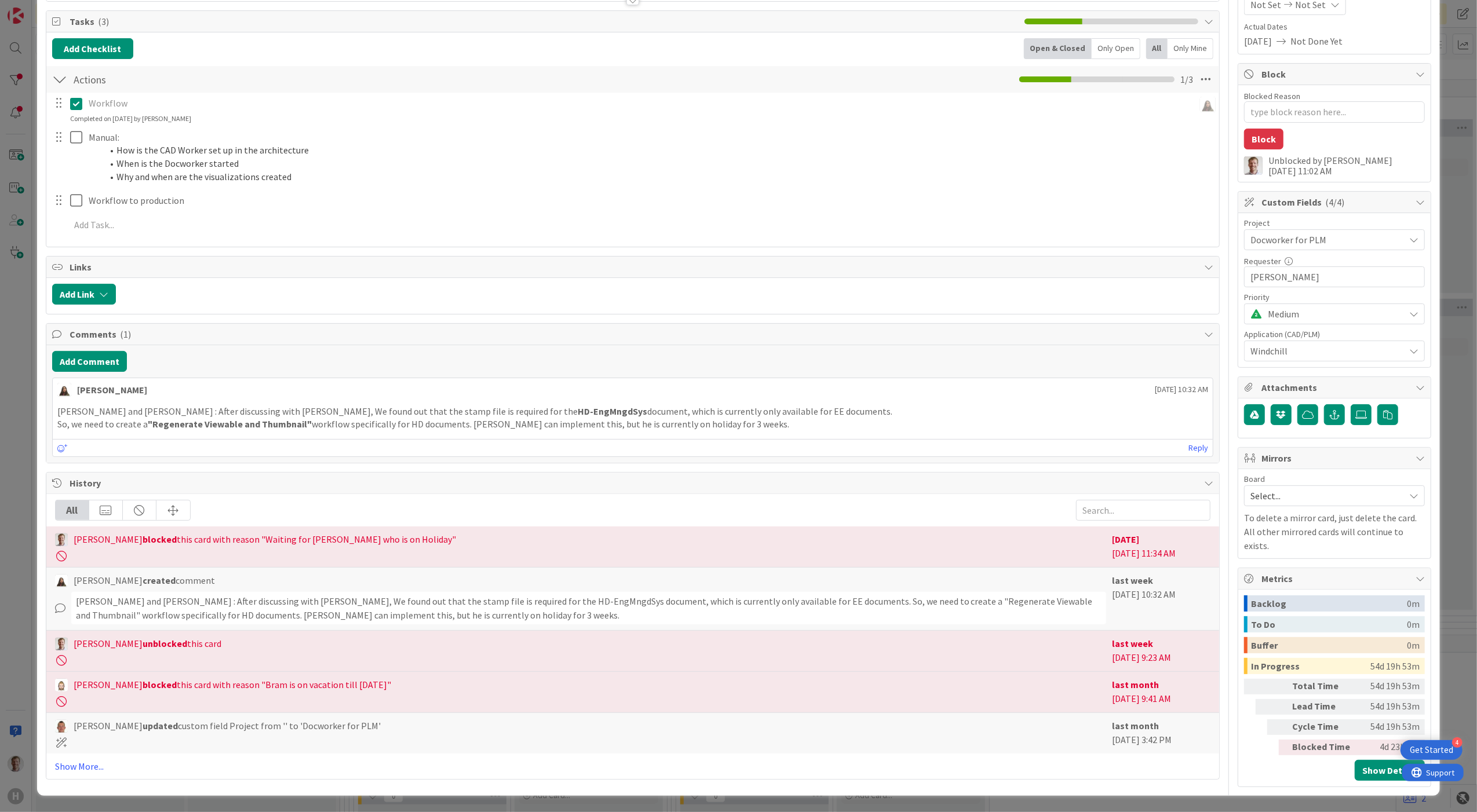
scroll to position [159, 0]
